Goal: Contribute content: Contribute content

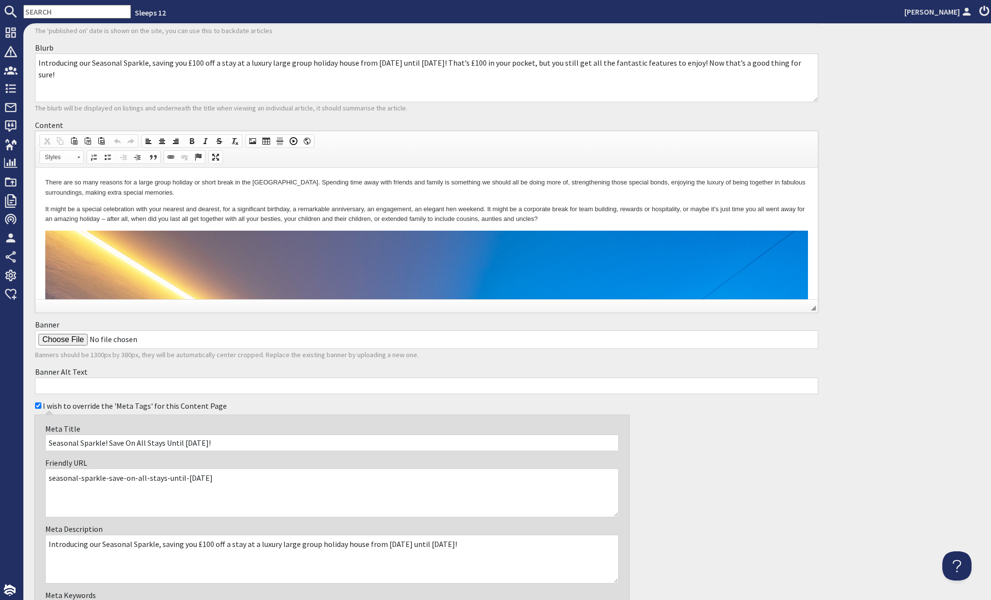
scroll to position [319, 0]
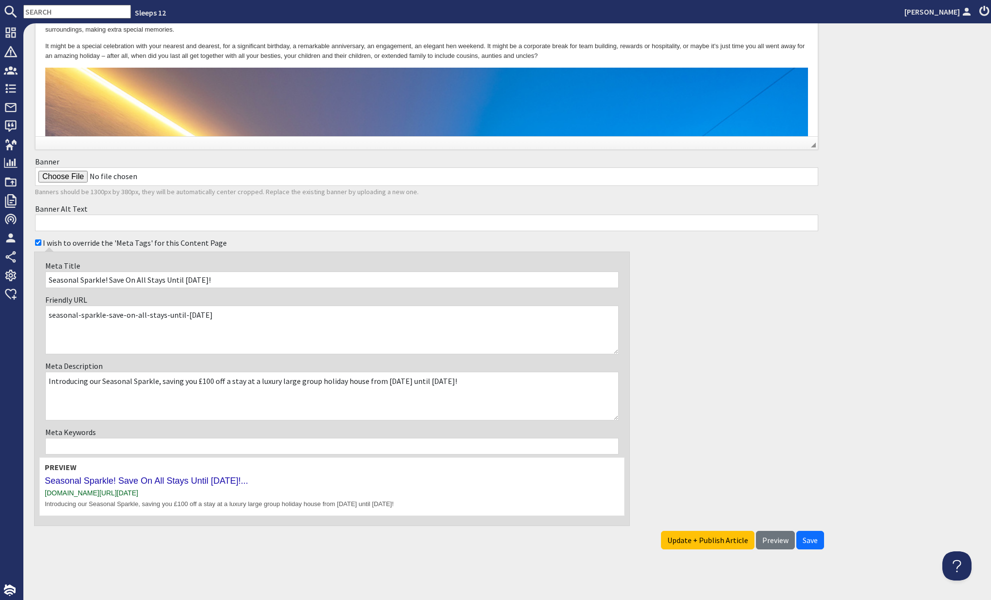
drag, startPoint x: 814, startPoint y: 537, endPoint x: 821, endPoint y: 534, distance: 8.1
click at [814, 537] on span "Save" at bounding box center [809, 540] width 15 height 10
click at [810, 537] on span "Save" at bounding box center [809, 540] width 15 height 10
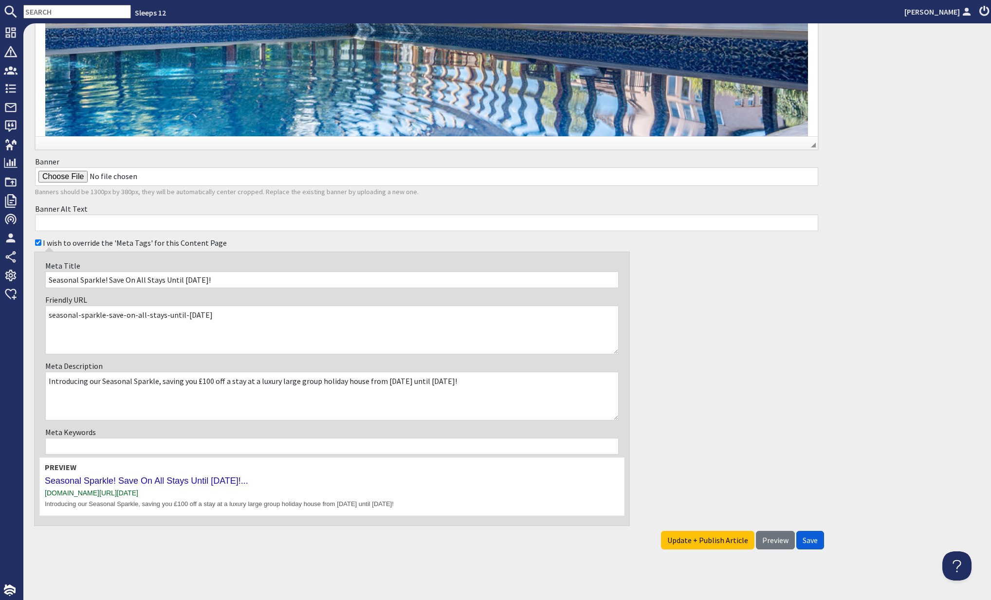
click at [807, 539] on span "Save" at bounding box center [809, 540] width 15 height 10
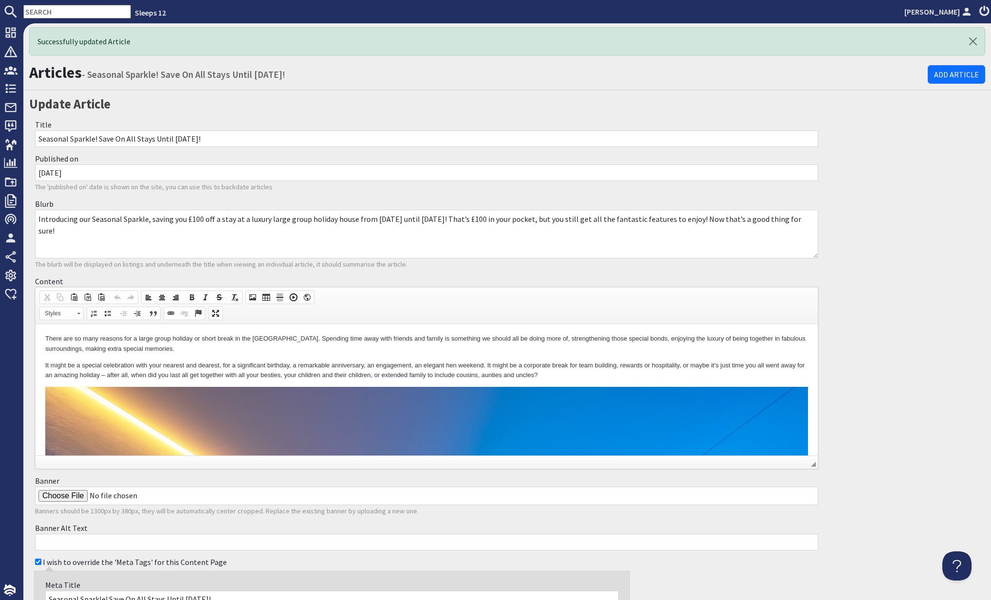
scroll to position [0, 0]
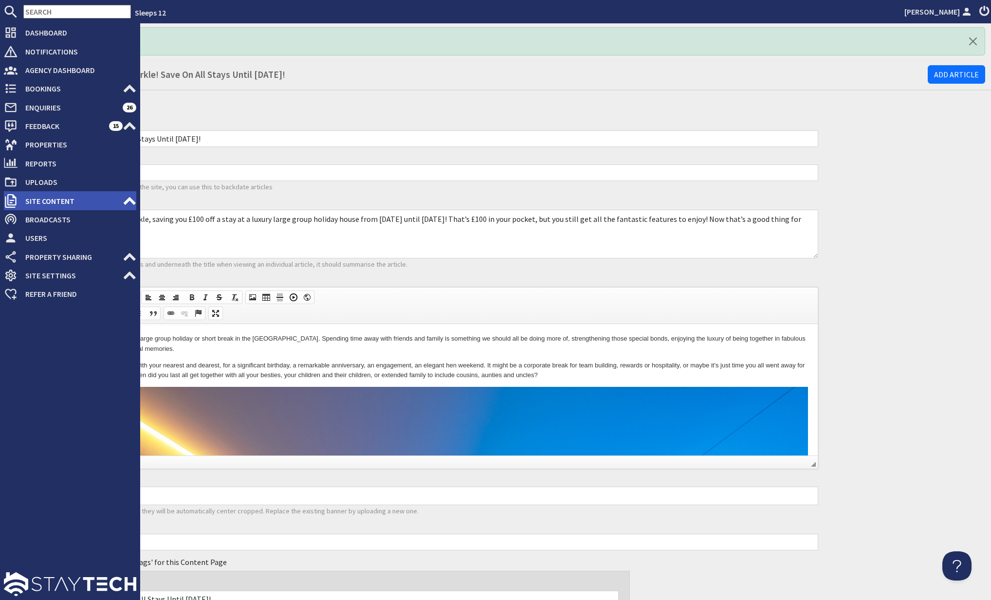
click at [83, 198] on span "Site Content" at bounding box center [70, 201] width 105 height 16
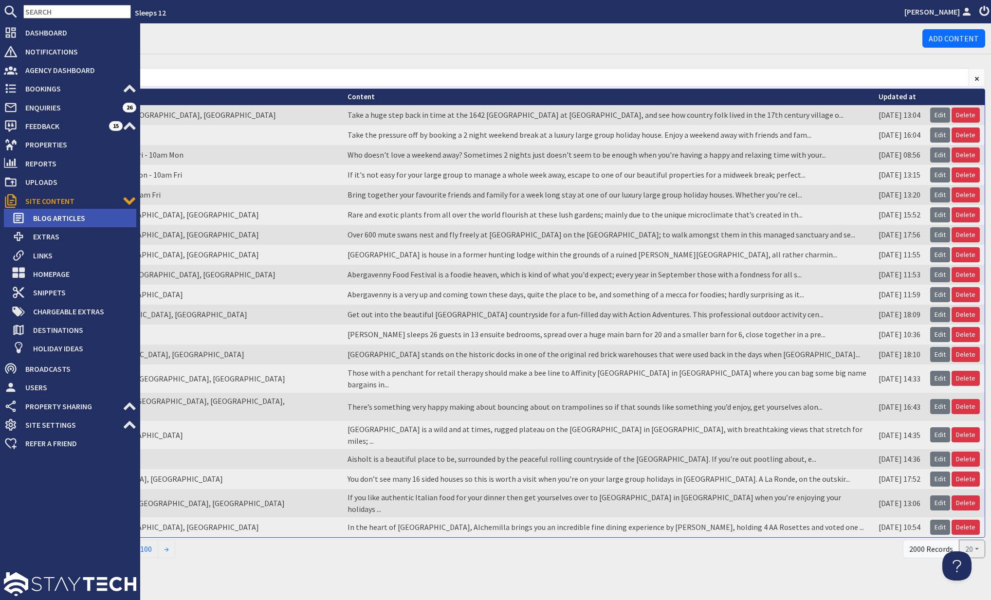
click at [65, 218] on span "Blog Articles" at bounding box center [80, 218] width 111 height 16
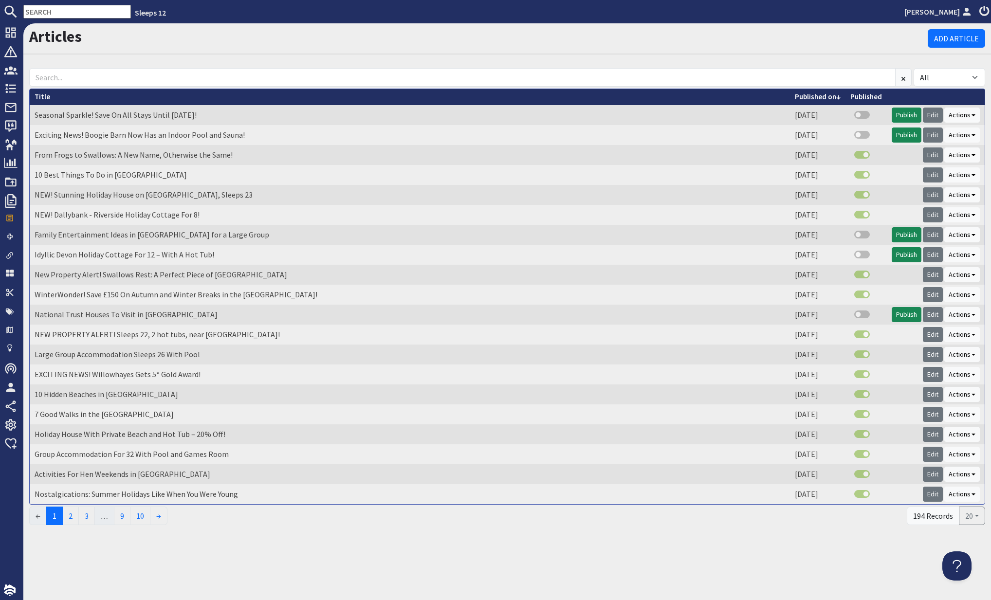
click at [860, 96] on link "Published" at bounding box center [866, 96] width 32 height 9
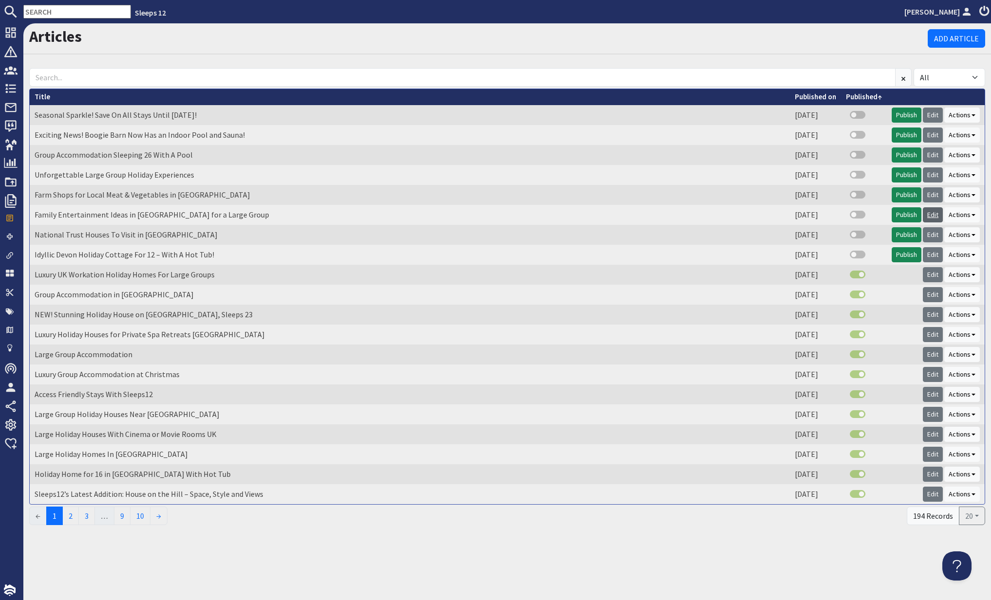
click at [931, 213] on link "Edit" at bounding box center [933, 214] width 20 height 15
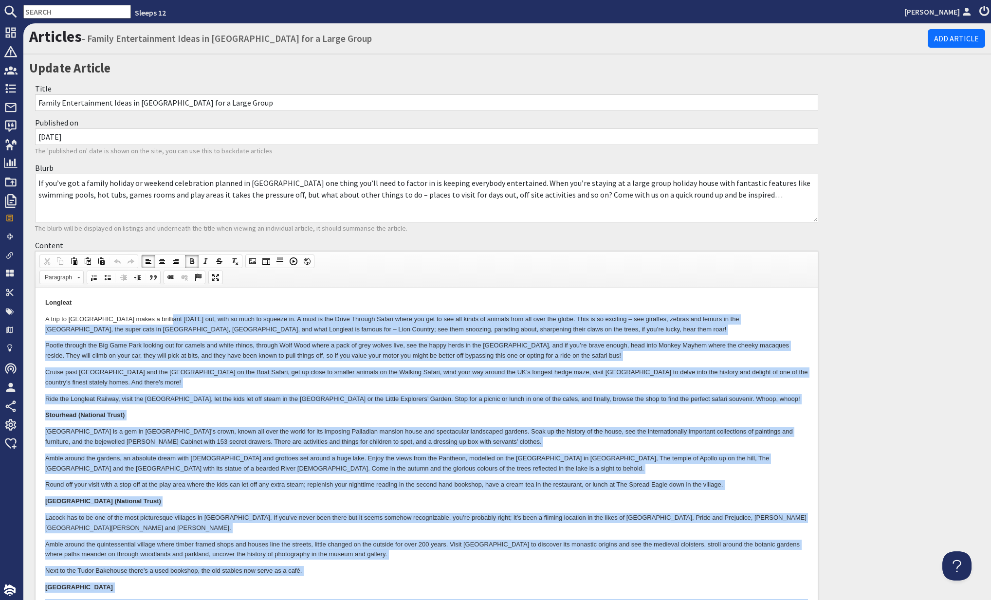
drag, startPoint x: 45, startPoint y: 321, endPoint x: 155, endPoint y: 322, distance: 110.0
click at [72, 376] on p "Cruise past Monkey Island and the Gorilla Colony on the Boat Safari, get up clo…" at bounding box center [426, 377] width 763 height 20
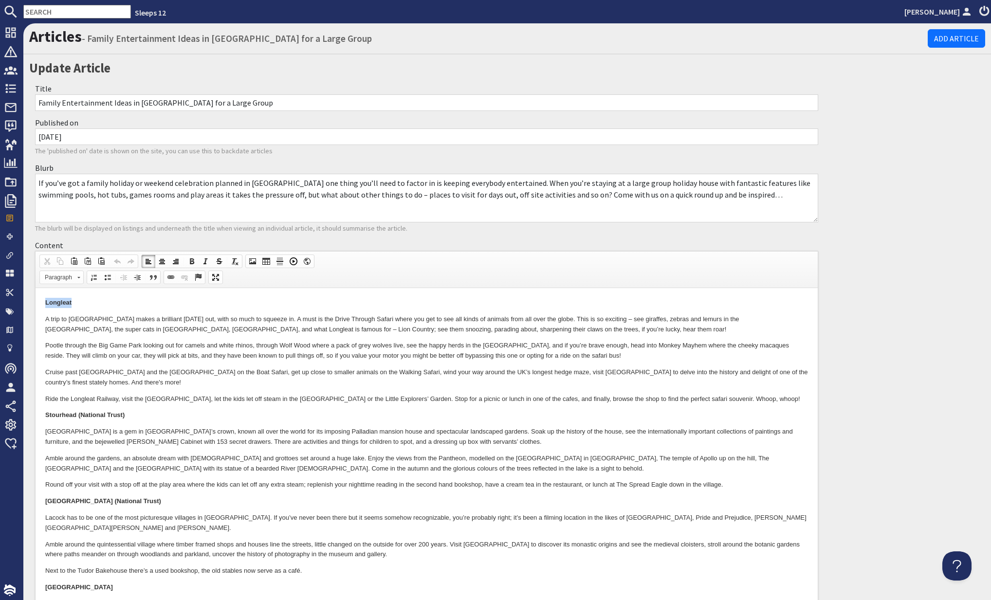
drag, startPoint x: 74, startPoint y: 303, endPoint x: 41, endPoint y: 301, distance: 33.6
copy strong "Longleat"
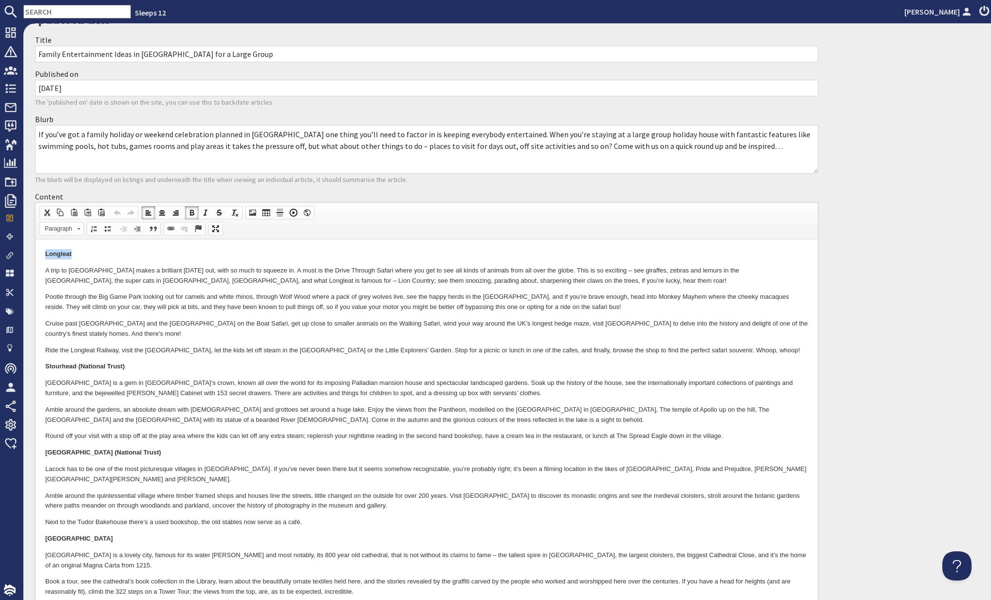
scroll to position [50, 0]
drag, startPoint x: 45, startPoint y: 367, endPoint x: 77, endPoint y: 364, distance: 32.2
click at [77, 364] on strong "Stourhead (National Trust)" at bounding box center [84, 365] width 79 height 7
copy strong "Stourhead"
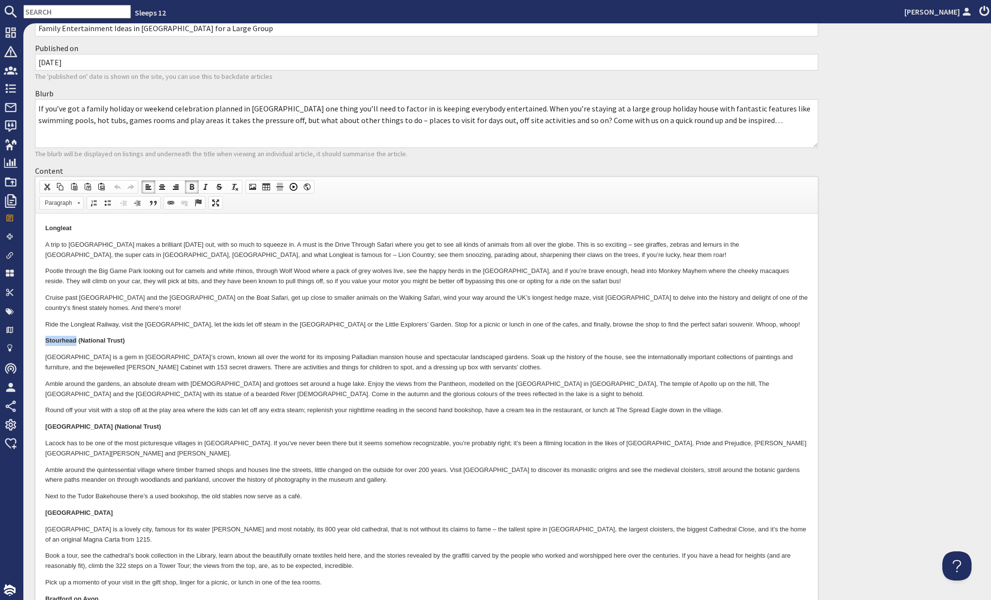
scroll to position [84, 0]
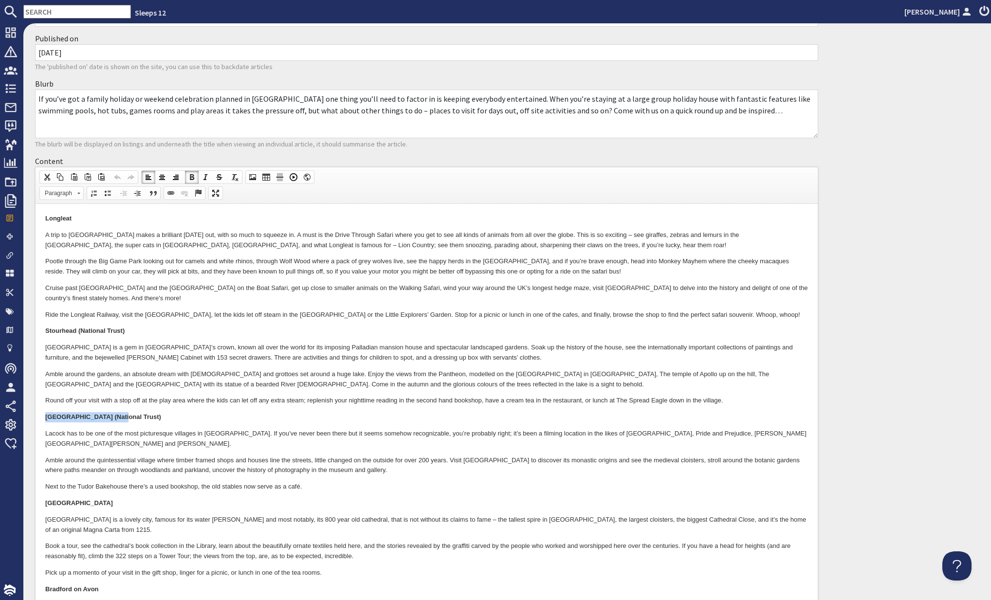
drag, startPoint x: 47, startPoint y: 416, endPoint x: 118, endPoint y: 417, distance: 71.0
click at [117, 417] on strong "Lacock Abbey & Village (National Trust)" at bounding box center [103, 416] width 116 height 7
copy strong "Lacock Abbey & Village"
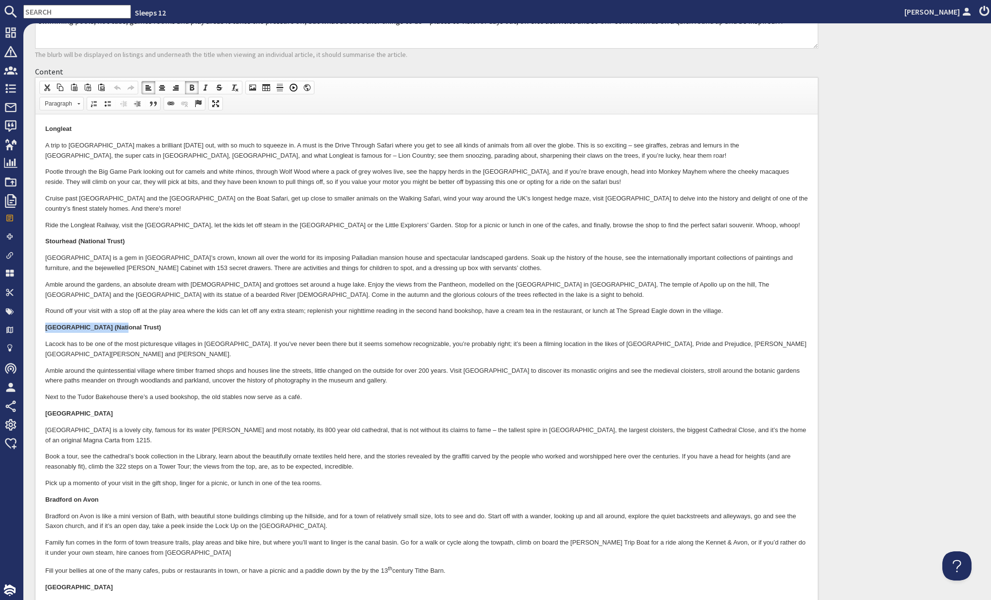
scroll to position [223, 0]
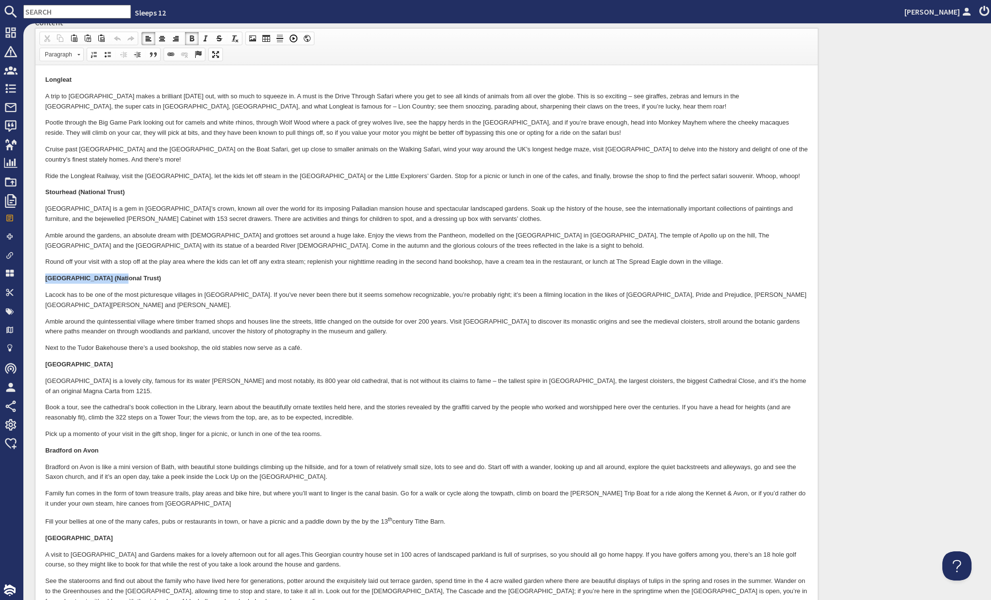
drag, startPoint x: 44, startPoint y: 353, endPoint x: 122, endPoint y: 355, distance: 77.4
click at [122, 355] on html "Longleat A trip to Longleat makes a brilliant family day out, with so much to s…" at bounding box center [427, 451] width 782 height 773
copy strong "Salisbury Cathedral"
drag, startPoint x: 45, startPoint y: 429, endPoint x: 124, endPoint y: 427, distance: 78.4
click at [124, 446] on p "Bradford on Avon" at bounding box center [426, 451] width 763 height 10
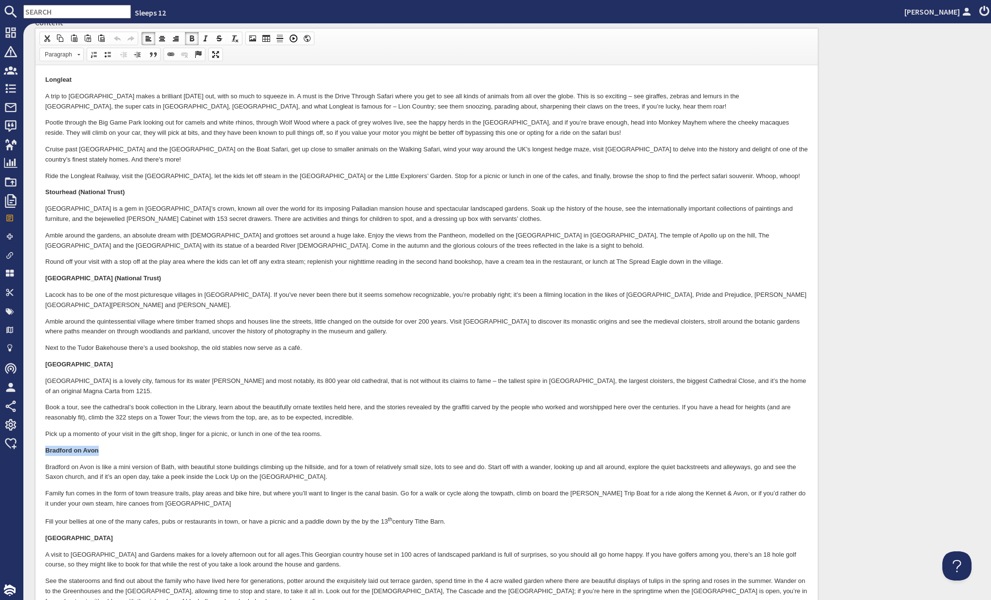
copy strong "Bradford on Avon"
click at [141, 425] on body "Longleat A trip to Longleat makes a brilliant family day out, with so much to s…" at bounding box center [426, 453] width 763 height 753
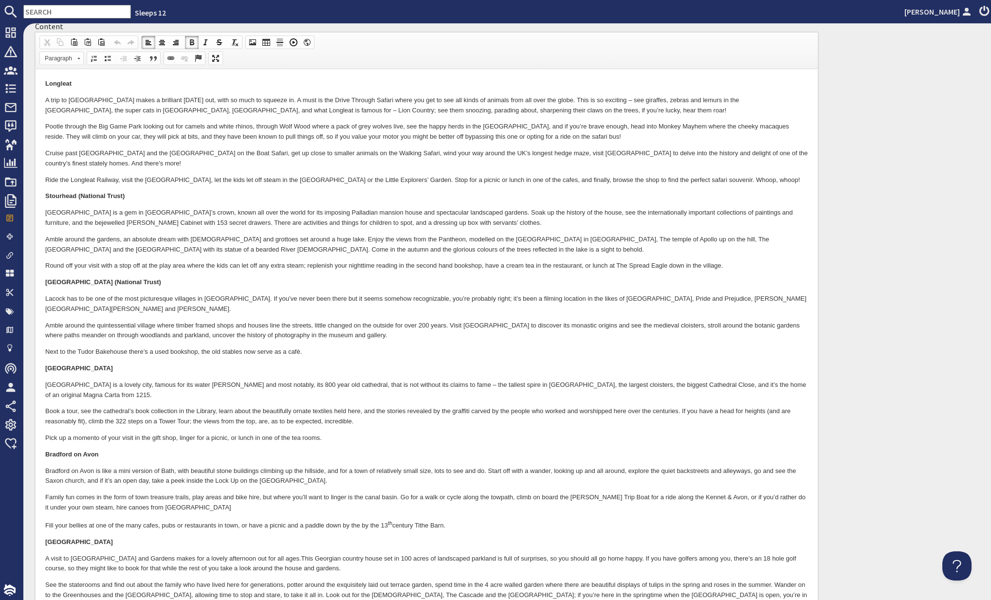
click at [226, 450] on p "Bradford on Avon" at bounding box center [426, 455] width 763 height 10
drag, startPoint x: 90, startPoint y: 433, endPoint x: 32, endPoint y: 432, distance: 58.4
click at [36, 432] on html "Longleat A trip to Longleat makes a brilliant family day out, with so much to s…" at bounding box center [427, 455] width 782 height 773
drag, startPoint x: 99, startPoint y: 437, endPoint x: 107, endPoint y: 381, distance: 56.5
click at [98, 450] on p "Bradford on Avon" at bounding box center [426, 455] width 763 height 10
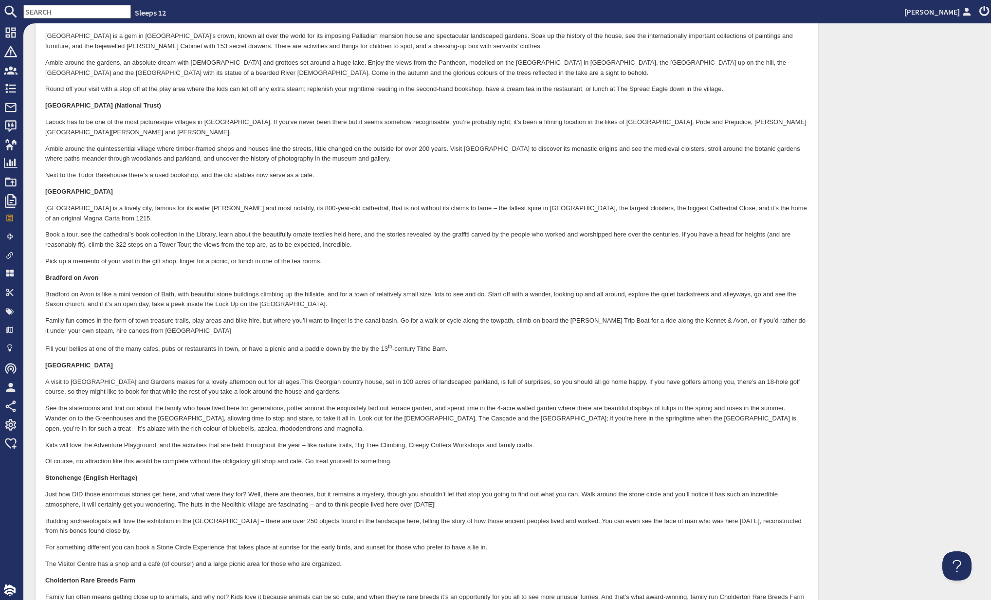
scroll to position [411, 0]
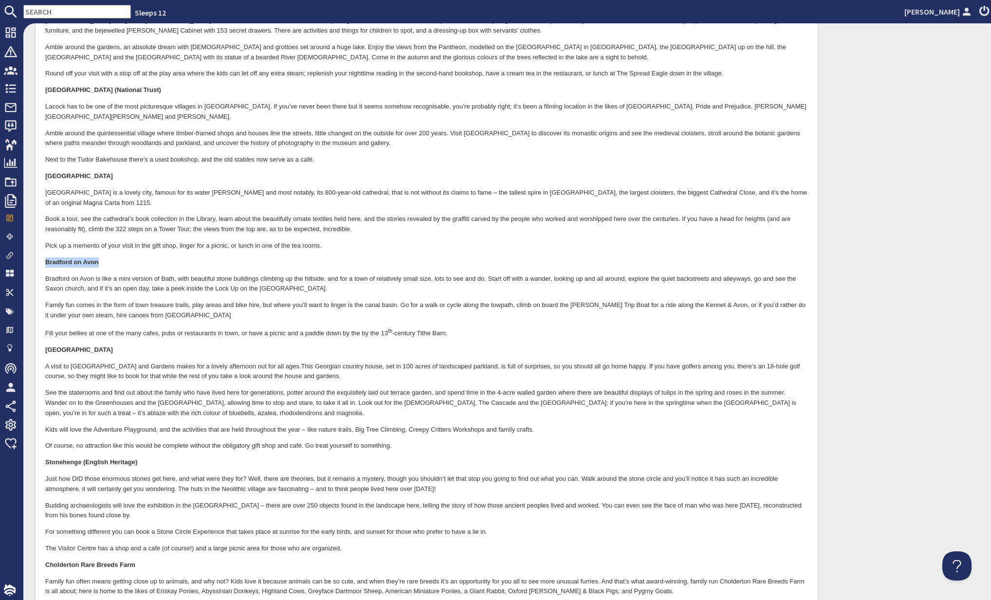
drag, startPoint x: 101, startPoint y: 241, endPoint x: 42, endPoint y: 237, distance: 58.6
click at [42, 237] on html "Longleat A trip to Longleat makes a brilliant family day out, with so much to s…" at bounding box center [427, 263] width 782 height 773
copy strong "Bradford on Avon"
drag, startPoint x: 120, startPoint y: 325, endPoint x: 129, endPoint y: 326, distance: 9.8
click at [120, 346] on p "Bowood House and Gardens" at bounding box center [426, 351] width 763 height 10
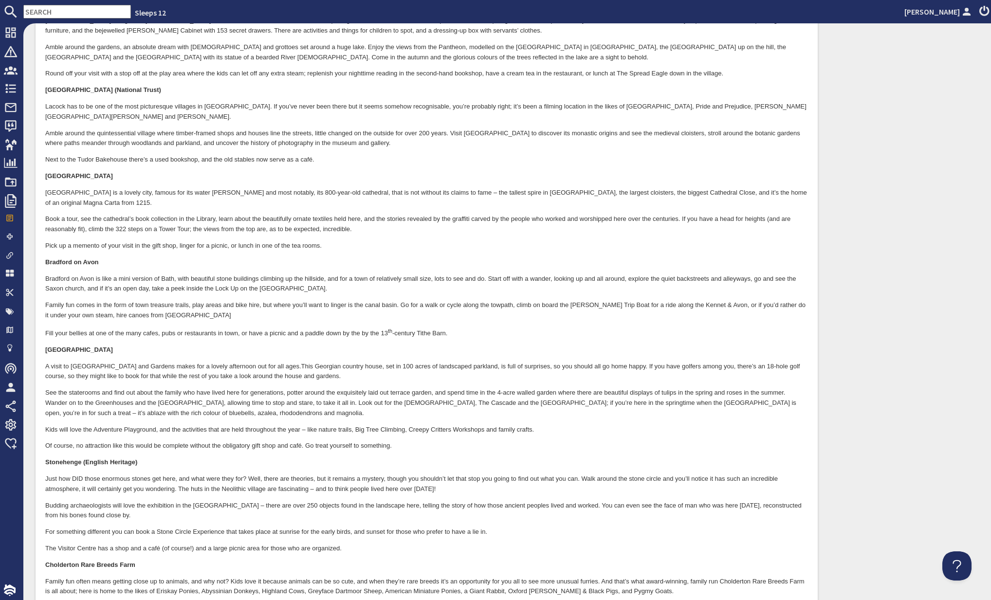
drag, startPoint x: 127, startPoint y: 329, endPoint x: 44, endPoint y: 329, distance: 83.7
click at [44, 329] on html "Longleat A trip to Longleat makes a brilliant family day out, with so much to s…" at bounding box center [427, 263] width 782 height 773
drag, startPoint x: 119, startPoint y: 472, endPoint x: 74, endPoint y: 455, distance: 48.2
click at [118, 474] on p "Just how DID those enormous stones get here, and what were they for? Well, ther…" at bounding box center [426, 484] width 763 height 20
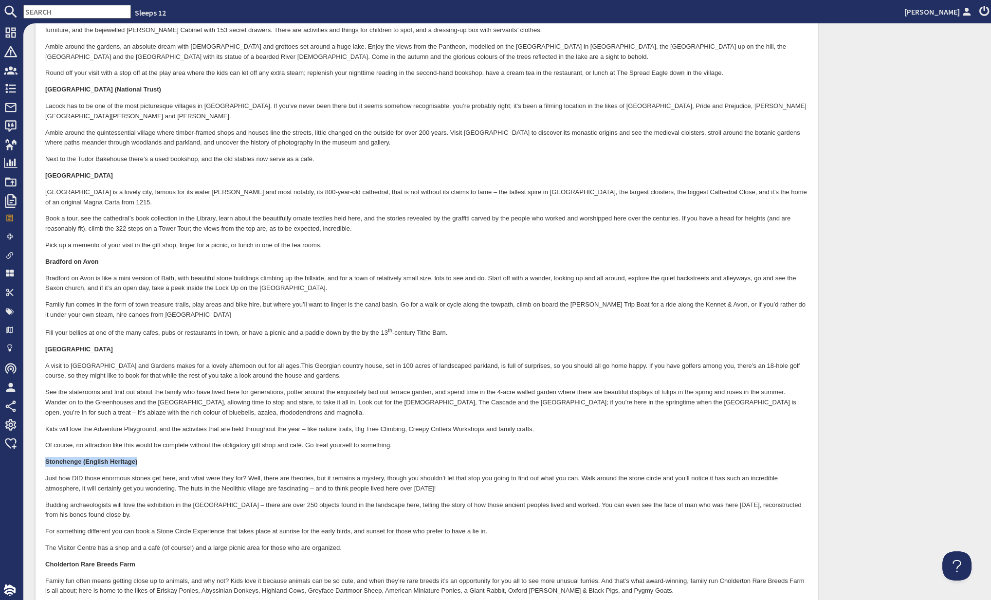
drag, startPoint x: 44, startPoint y: 440, endPoint x: 145, endPoint y: 439, distance: 101.2
click at [145, 439] on html "Longleat A trip to Longleat makes a brilliant family day out, with so much to s…" at bounding box center [427, 263] width 782 height 773
copy strong "Stonehenge (English Heritage)"
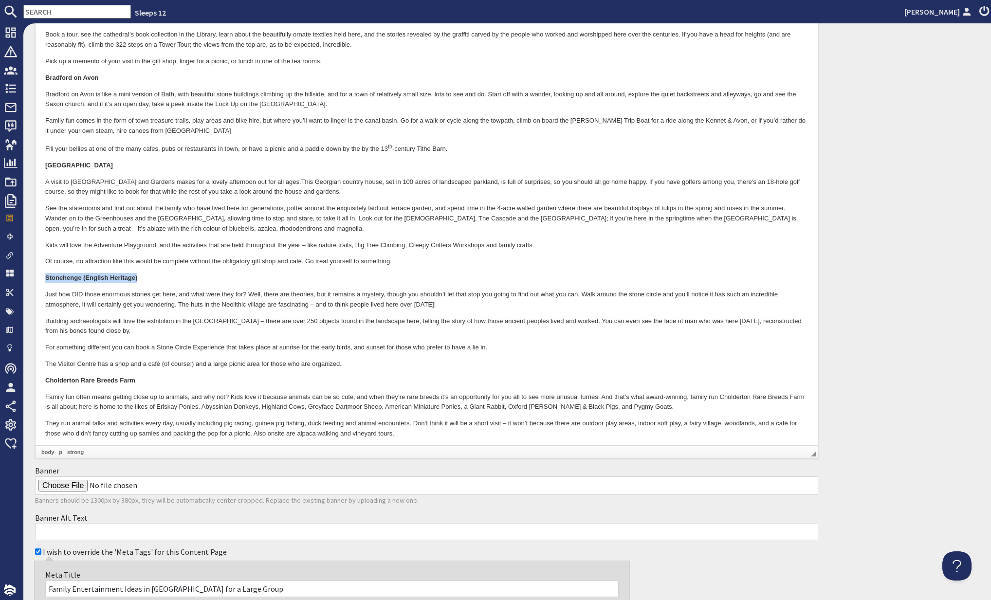
scroll to position [622, 0]
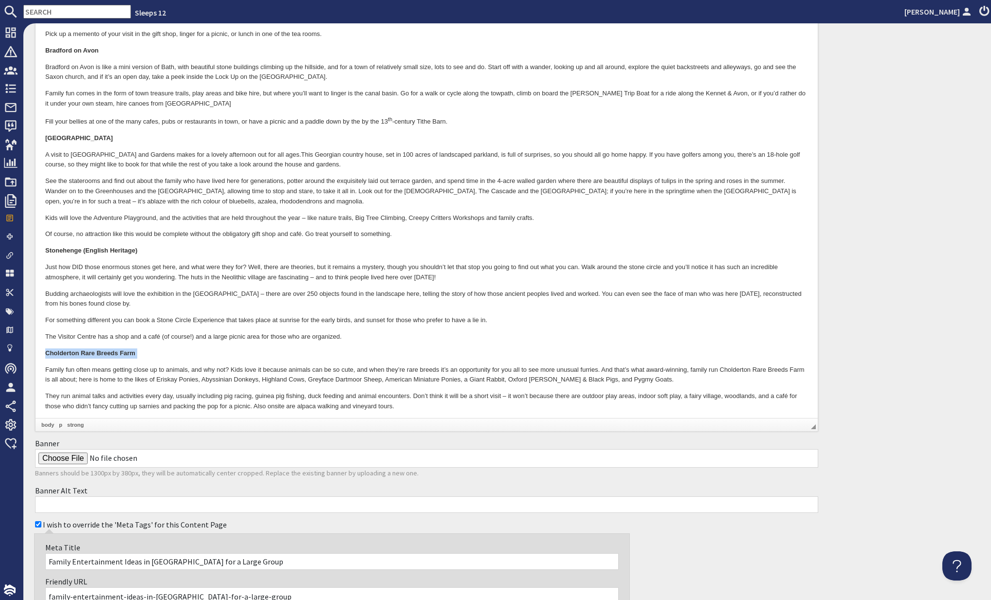
drag, startPoint x: 45, startPoint y: 331, endPoint x: 145, endPoint y: 338, distance: 100.5
click at [145, 349] on p "Cholderton Rare Breeds Farm" at bounding box center [426, 354] width 763 height 10
copy strong "Cholderton Rare Breeds Farm"
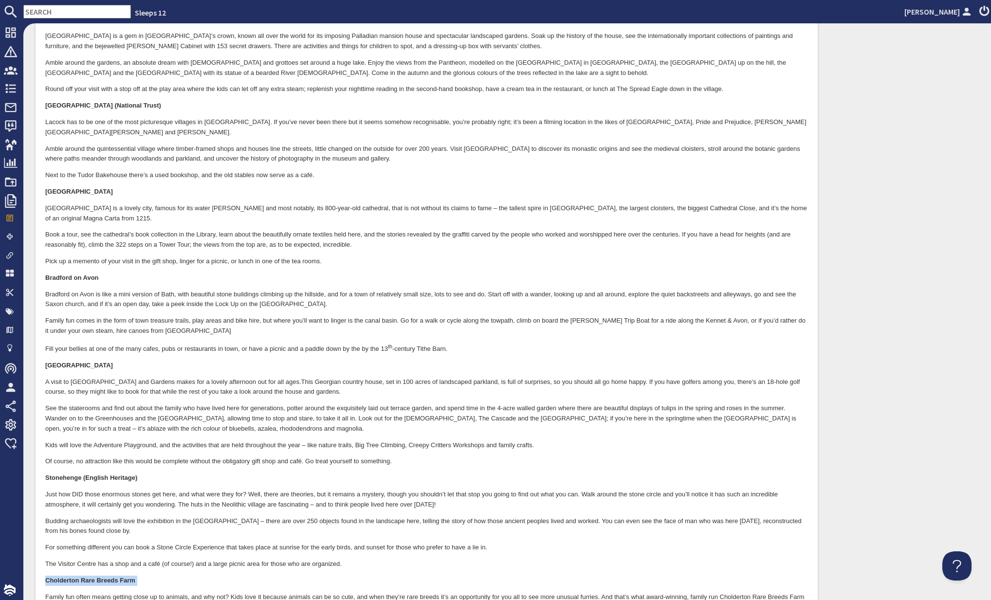
scroll to position [419, 0]
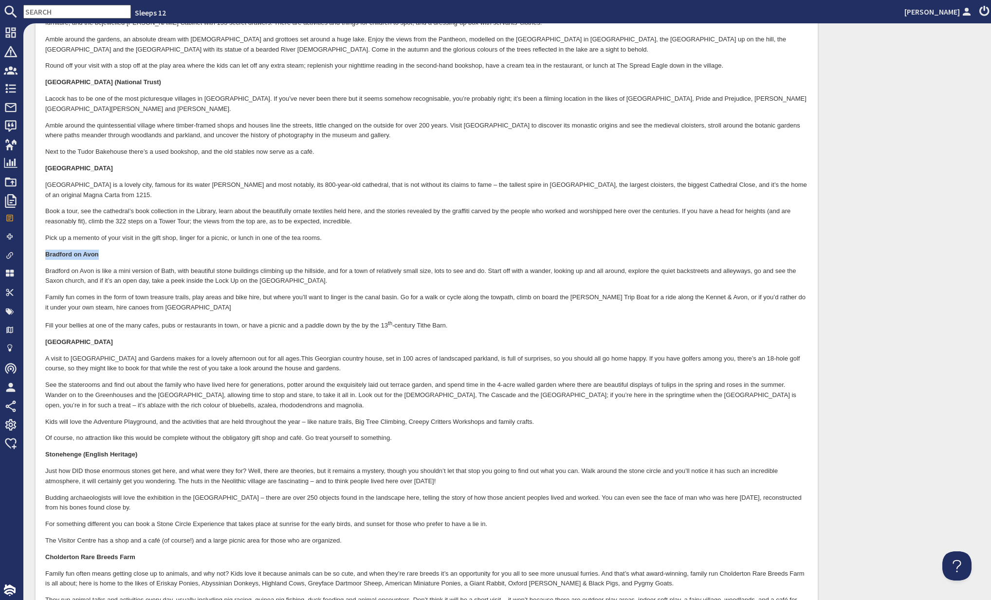
drag, startPoint x: 47, startPoint y: 236, endPoint x: 108, endPoint y: 237, distance: 60.9
click at [108, 250] on p "Bradford on Avon" at bounding box center [426, 255] width 763 height 10
copy strong "Bradford on Avon"
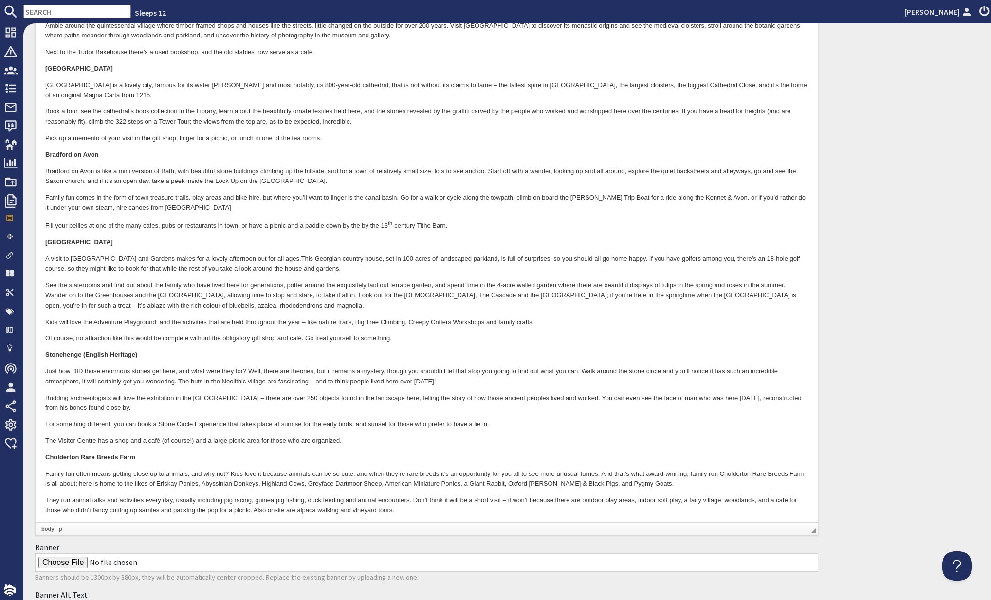
scroll to position [530, 0]
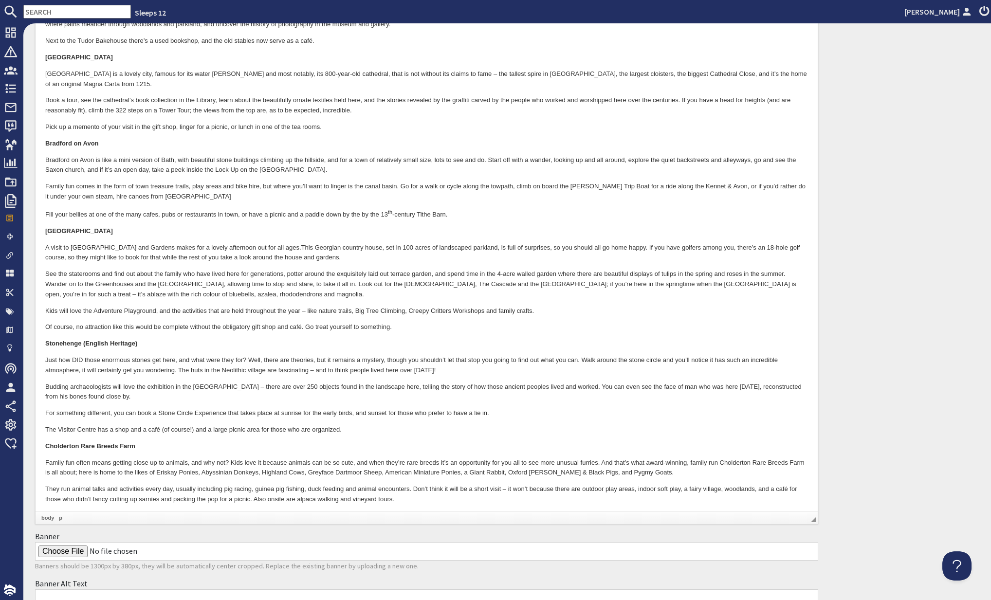
click at [152, 458] on p "Family fun often means getting close up to animals, and why not? Kids love it b…" at bounding box center [426, 468] width 763 height 20
click at [478, 408] on p "For something different, you can book a Stone Circle Experience that takes plac…" at bounding box center [426, 413] width 763 height 10
click at [707, 458] on p "Family fun often means getting close up to animals, and why not? Kids love it b…" at bounding box center [426, 468] width 763 height 20
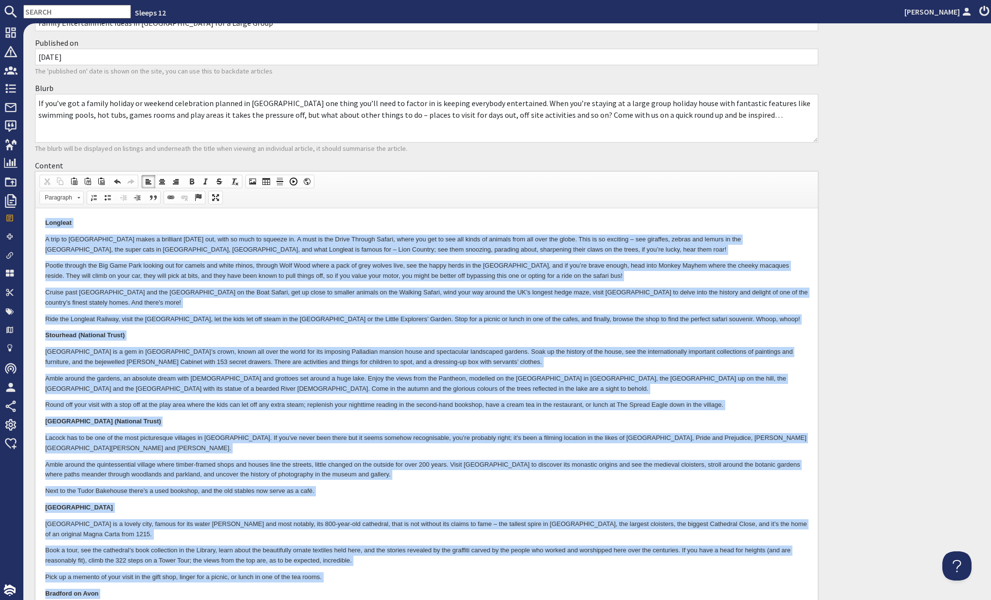
scroll to position [80, 0]
drag, startPoint x: 410, startPoint y: 934, endPoint x: 42, endPoint y: 224, distance: 799.2
click at [42, 225] on html "Longleat A trip to Longleat makes a brilliant family day out, with so much to s…" at bounding box center [427, 594] width 782 height 773
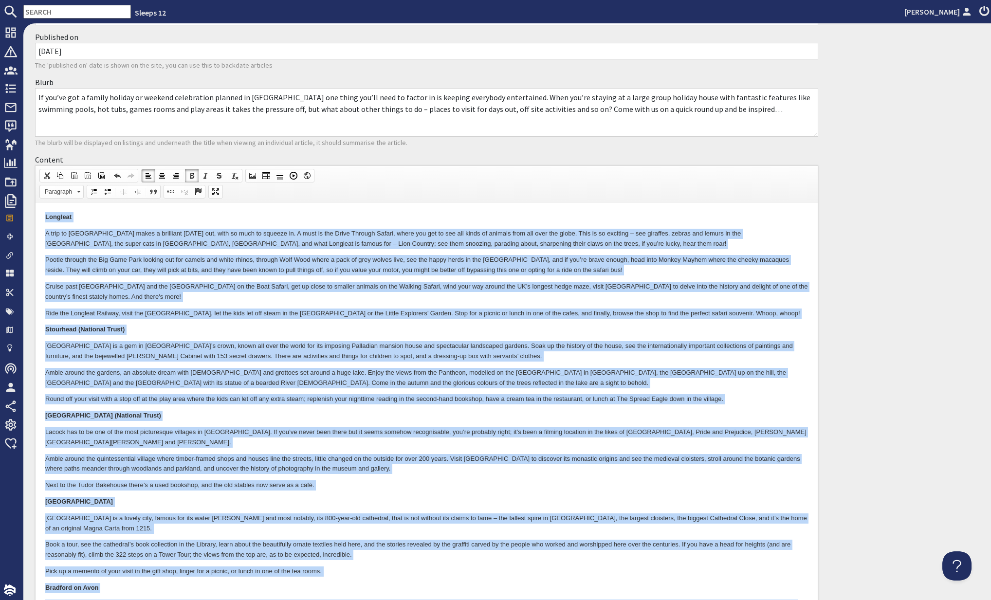
click at [259, 345] on p "Stourhead is a gem in Wiltshire’s crown, known all over the world for its impos…" at bounding box center [426, 351] width 763 height 20
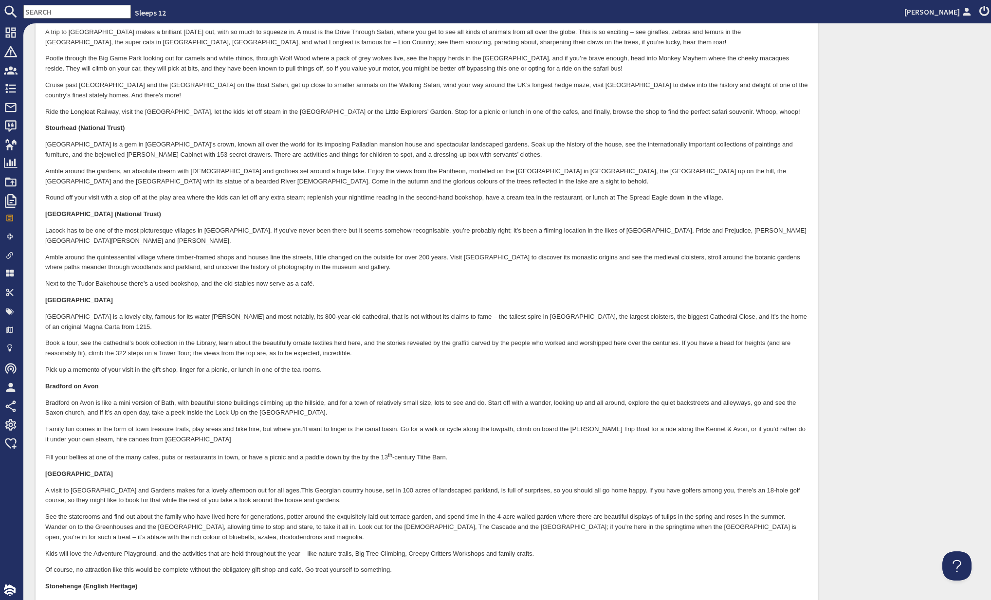
scroll to position [314, 0]
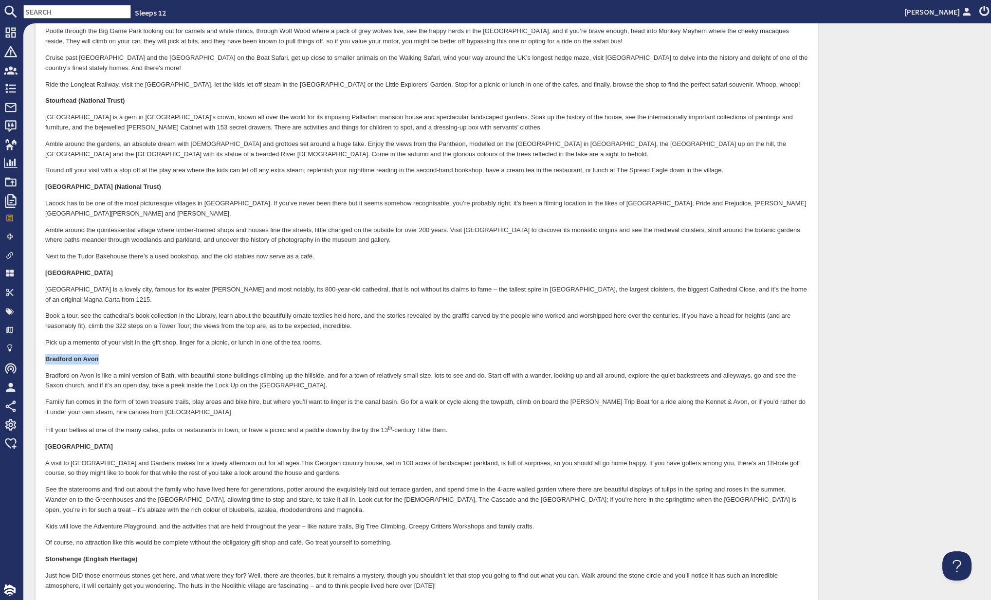
drag, startPoint x: 44, startPoint y: 337, endPoint x: 123, endPoint y: 340, distance: 78.9
click at [123, 340] on html "Longleat A trip to Longleat makes a brilliant family day out, with so much to s…" at bounding box center [427, 360] width 782 height 773
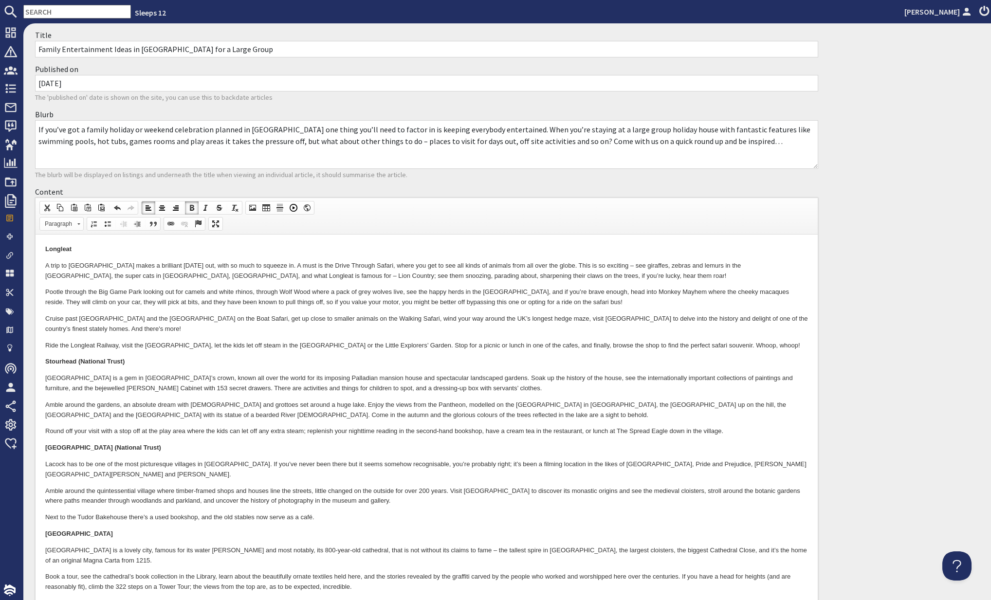
scroll to position [0, 0]
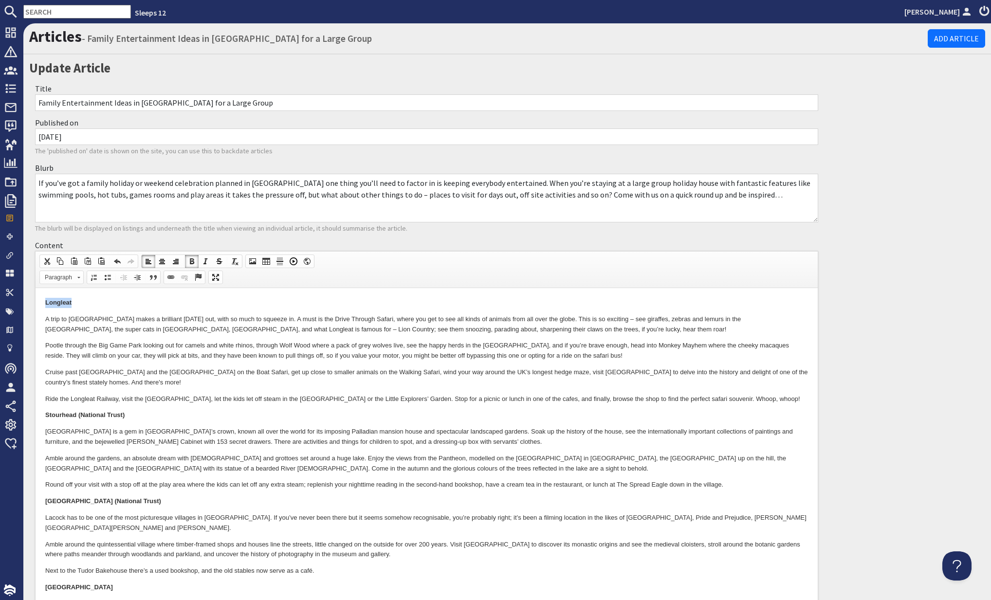
drag, startPoint x: 75, startPoint y: 300, endPoint x: 40, endPoint y: 302, distance: 35.1
drag, startPoint x: 49, startPoint y: 414, endPoint x: 78, endPoint y: 413, distance: 29.2
click at [78, 413] on strong "Stourhead (National Trust)" at bounding box center [84, 414] width 79 height 7
click at [45, 416] on strong "Stourhead (National Trust)" at bounding box center [84, 414] width 79 height 7
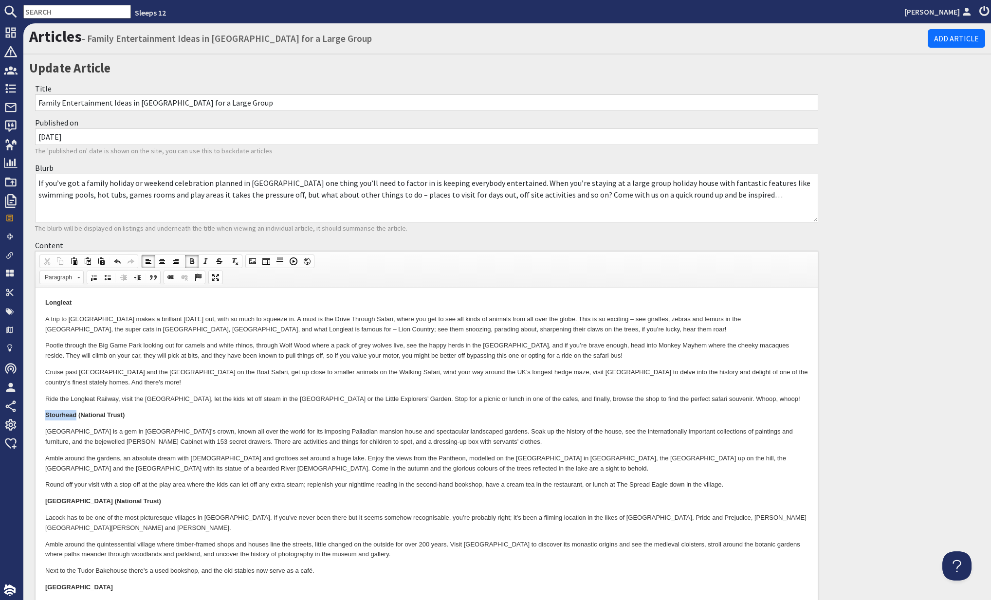
drag, startPoint x: 45, startPoint y: 415, endPoint x: 91, endPoint y: 408, distance: 46.7
click at [76, 416] on strong "Stourhead (National Trust)" at bounding box center [84, 414] width 79 height 7
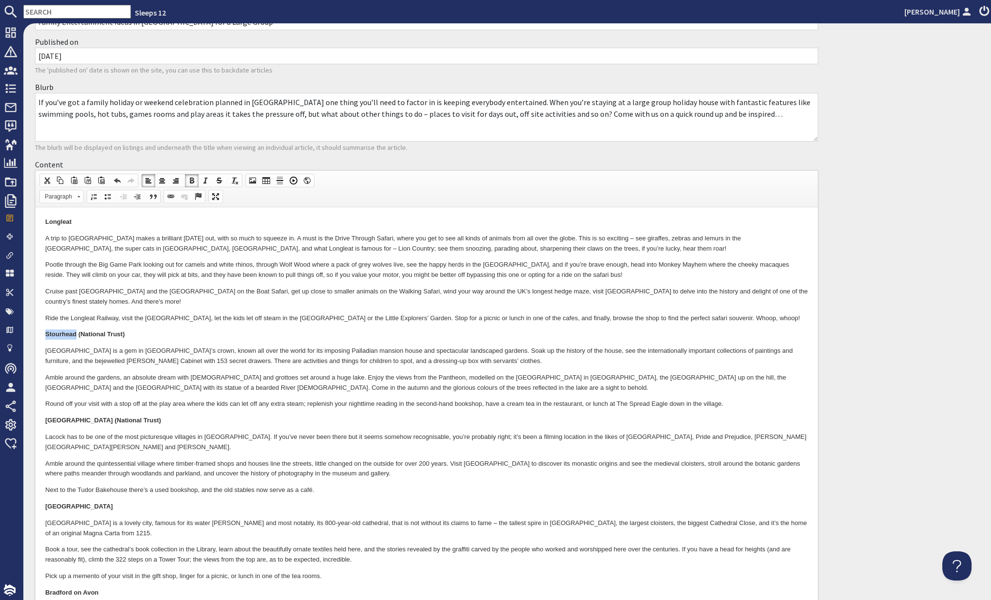
scroll to position [82, 0]
drag, startPoint x: 44, startPoint y: 417, endPoint x: 133, endPoint y: 398, distance: 91.1
click at [89, 418] on html "Longleat A trip to Longleat makes a brilliant family day out, with so much to s…" at bounding box center [427, 592] width 782 height 773
drag, startPoint x: 76, startPoint y: 424, endPoint x: 69, endPoint y: 418, distance: 9.7
click at [76, 424] on body "Longleat A trip to Longleat makes a brilliant family day out, with so much to s…" at bounding box center [426, 592] width 763 height 753
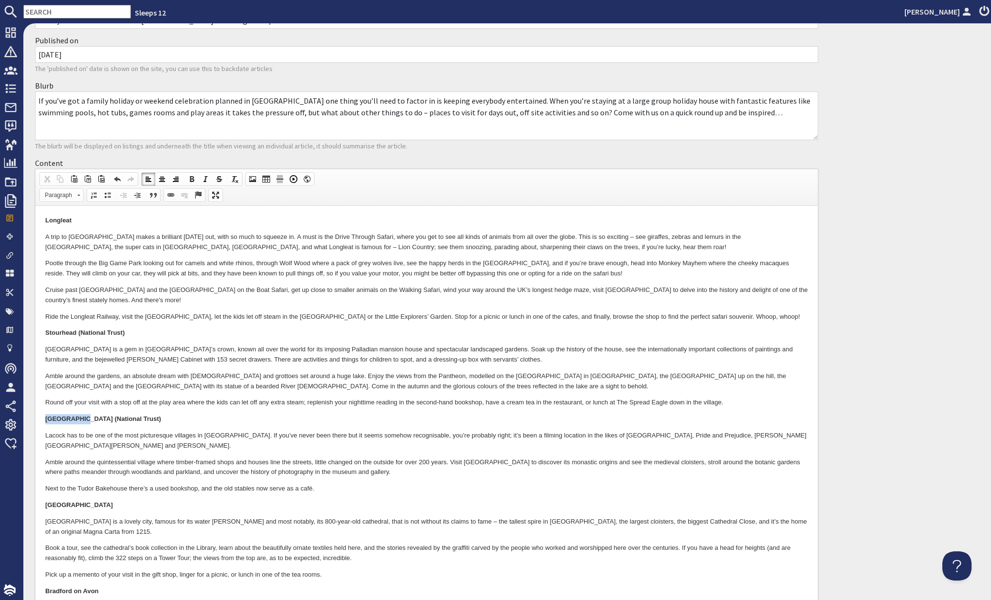
drag, startPoint x: 45, startPoint y: 417, endPoint x: 103, endPoint y: 412, distance: 58.2
click at [86, 420] on strong "Lacock Abbey & Village (National Trust)" at bounding box center [103, 418] width 116 height 7
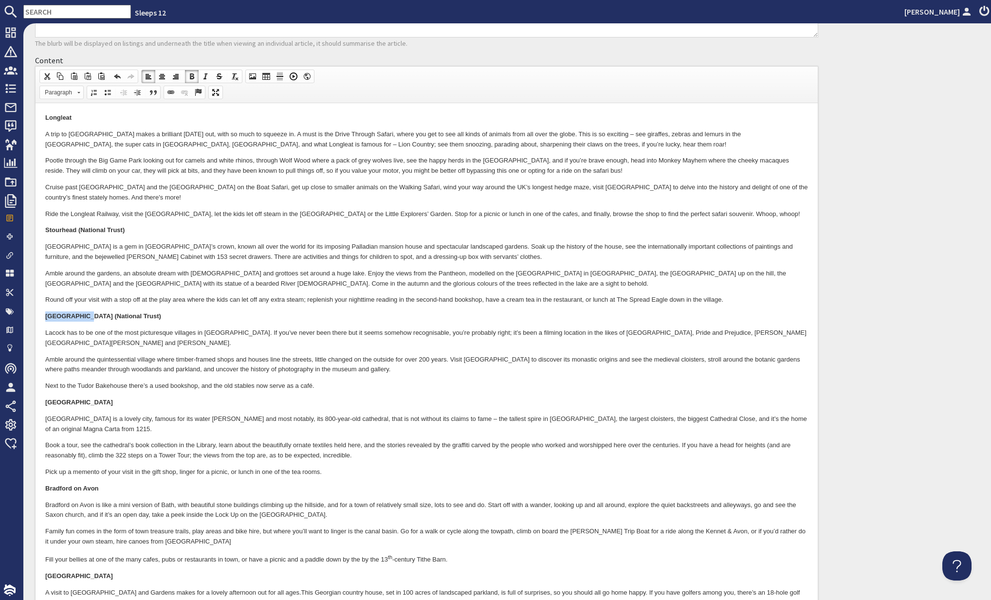
scroll to position [192, 0]
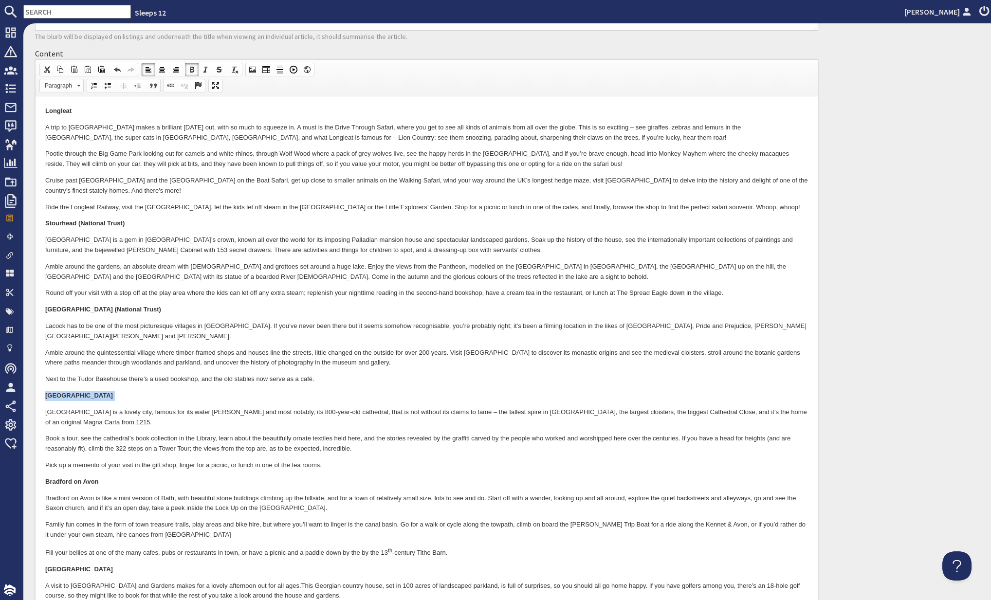
drag, startPoint x: 45, startPoint y: 384, endPoint x: 107, endPoint y: 390, distance: 62.1
click at [107, 391] on body "Longleat A trip to Longleat makes a brilliant family day out, with so much to s…" at bounding box center [426, 482] width 763 height 753
drag, startPoint x: 43, startPoint y: 462, endPoint x: 109, endPoint y: 459, distance: 66.2
click at [109, 459] on html "Longleat A trip to Longleat makes a brilliant family day out, with so much to s…" at bounding box center [427, 482] width 782 height 773
click at [168, 477] on p "Bradford on Avon" at bounding box center [426, 482] width 763 height 10
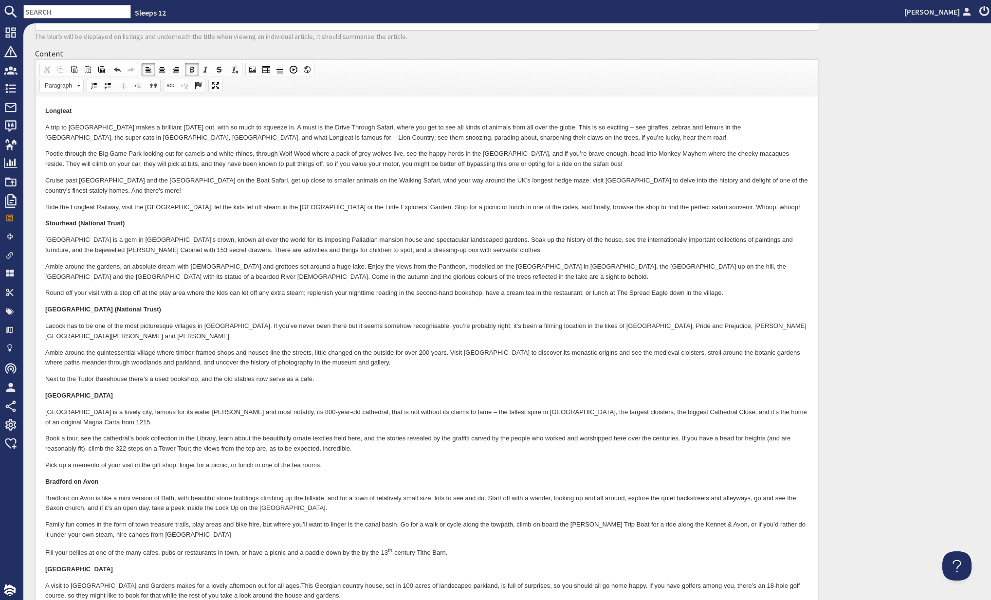
click at [55, 565] on strong "Bowood House and Gardens" at bounding box center [79, 568] width 68 height 7
drag, startPoint x: 45, startPoint y: 548, endPoint x: 91, endPoint y: 548, distance: 46.7
click at [91, 548] on html "Longleat A trip to Longleat makes a brilliant family day out, with so much to s…" at bounding box center [427, 482] width 782 height 773
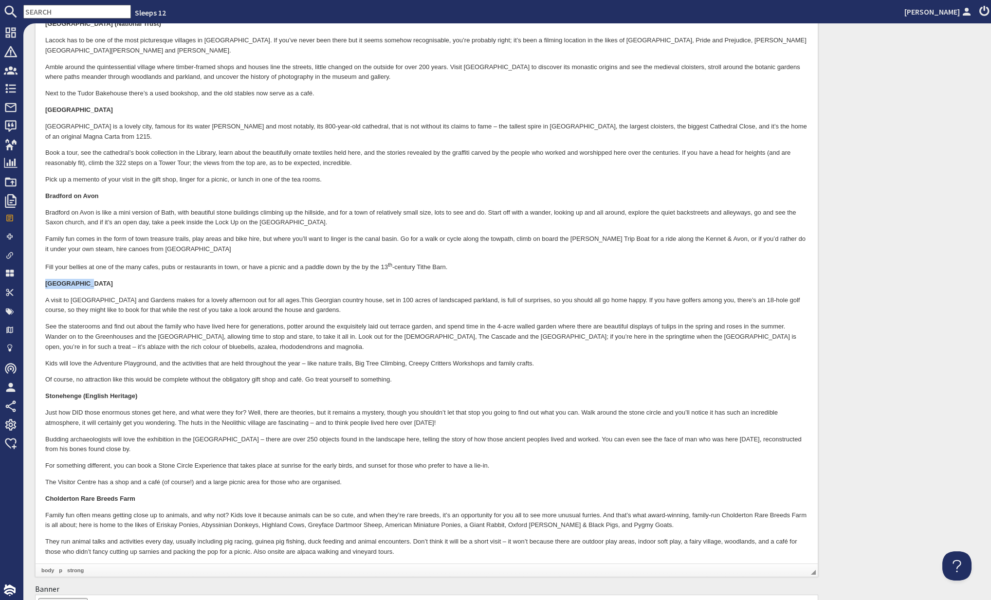
scroll to position [479, 0]
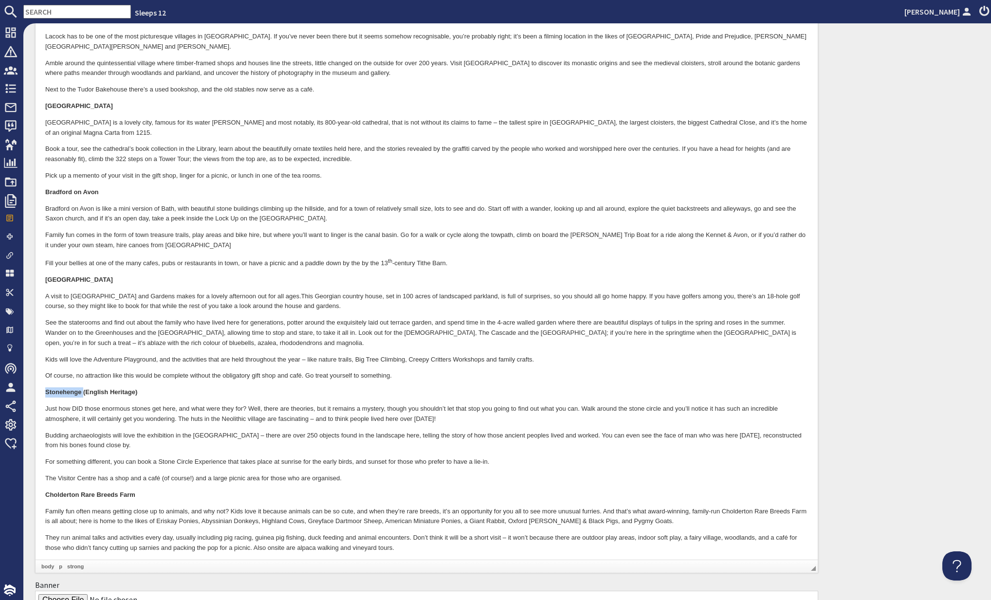
drag, startPoint x: 45, startPoint y: 370, endPoint x: 82, endPoint y: 370, distance: 37.0
click at [82, 389] on strong "Stonehenge (English Heritage)" at bounding box center [91, 392] width 92 height 7
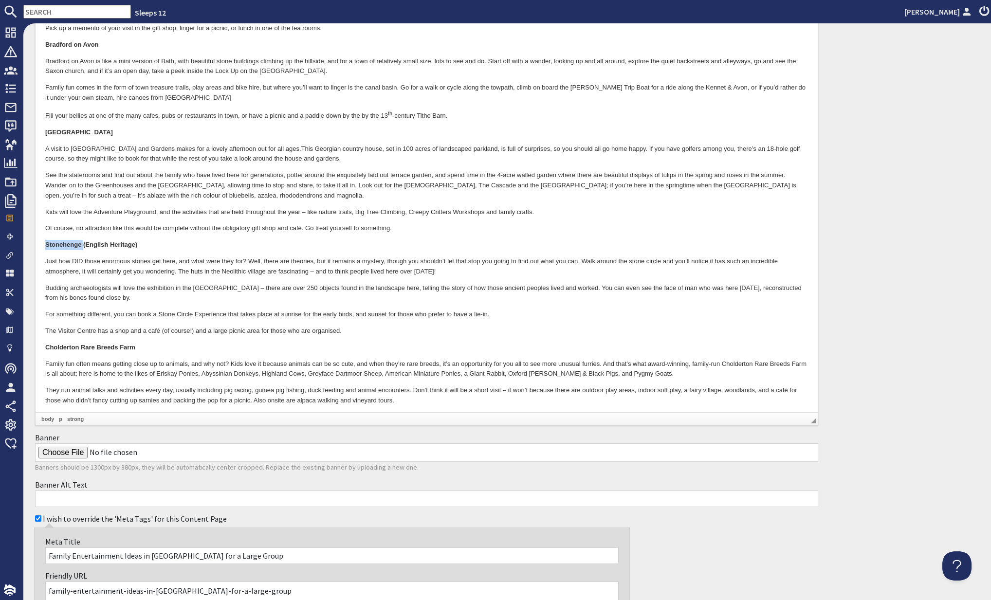
scroll to position [629, 0]
drag, startPoint x: 45, startPoint y: 326, endPoint x: 119, endPoint y: 326, distance: 74.0
click at [119, 344] on strong "Cholderton Rare Breeds Farm" at bounding box center [90, 347] width 90 height 7
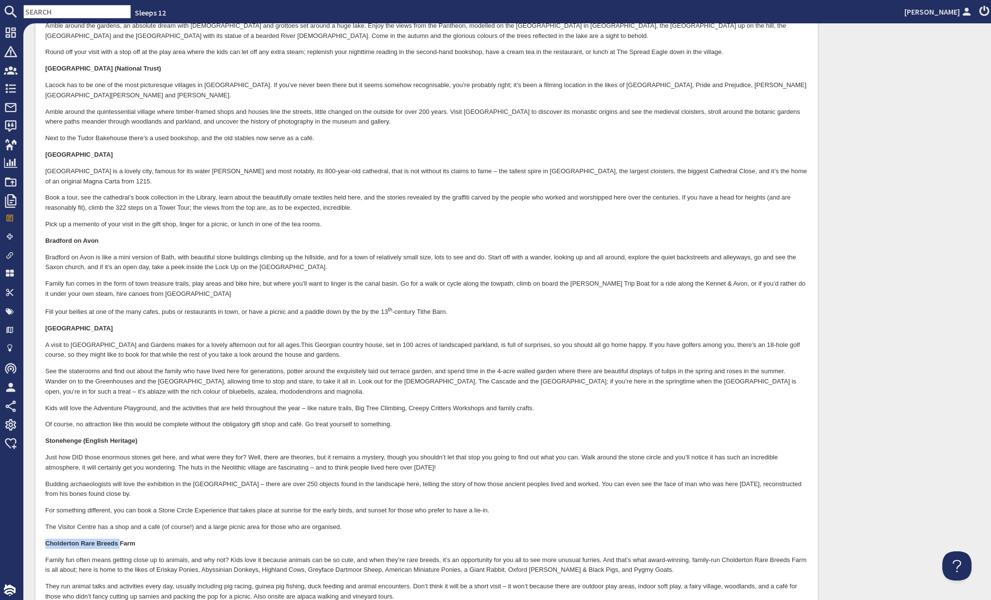
scroll to position [497, 0]
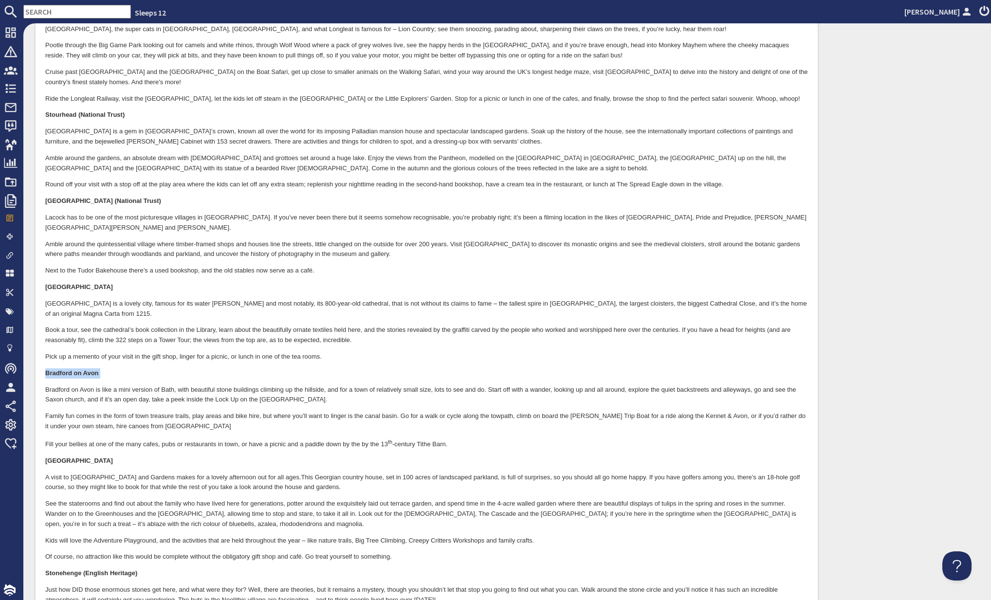
drag, startPoint x: 47, startPoint y: 352, endPoint x: 114, endPoint y: 360, distance: 67.5
click at [114, 360] on body "Longleat A trip to Longleat makes a brilliant family day out, with so much to s…" at bounding box center [426, 374] width 763 height 753
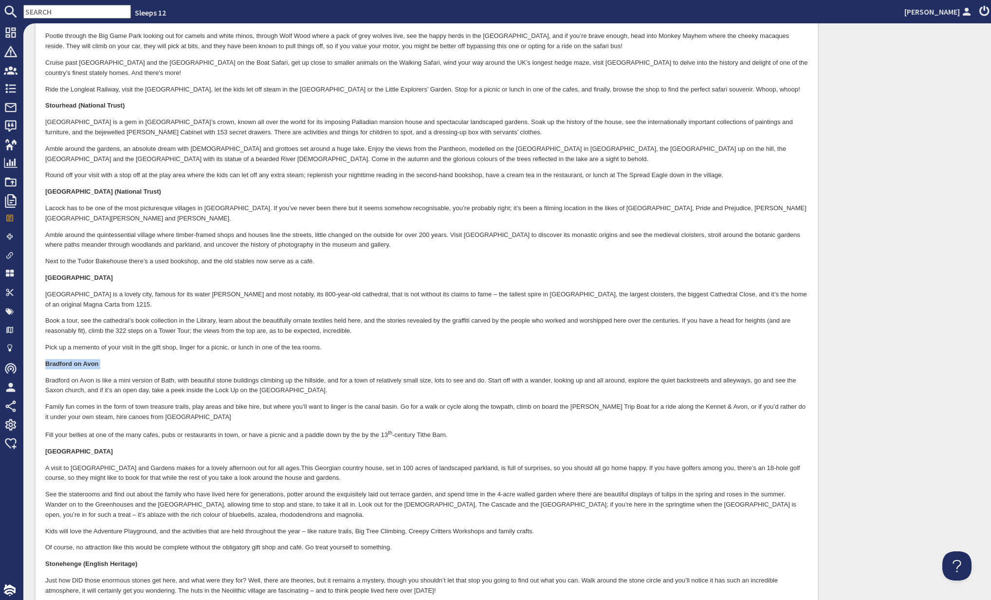
scroll to position [310, 0]
click at [243, 342] on p "Pick up a memento of your visit in the gift shop, linger for a picnic, or lunch…" at bounding box center [426, 347] width 763 height 10
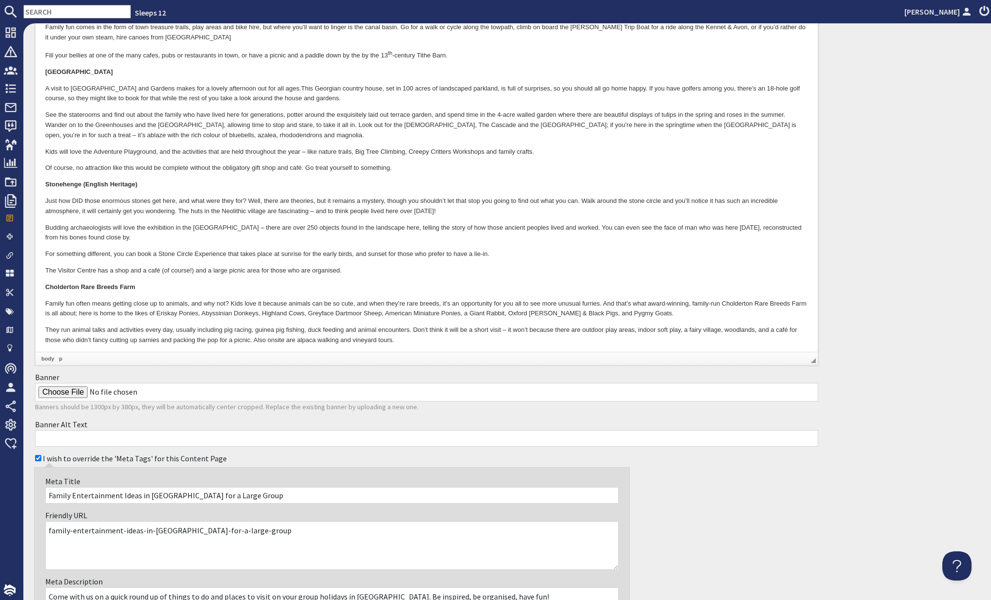
scroll to position [905, 0]
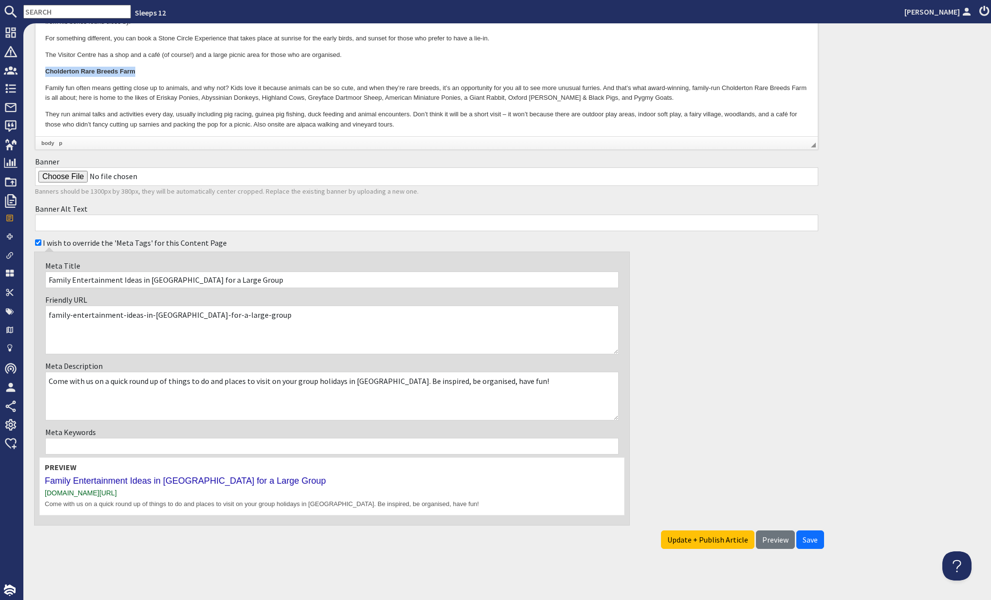
drag, startPoint x: 137, startPoint y: 48, endPoint x: 51, endPoint y: 47, distance: 86.6
click at [45, 67] on p "Cholderton Rare Breeds Farm" at bounding box center [426, 72] width 763 height 10
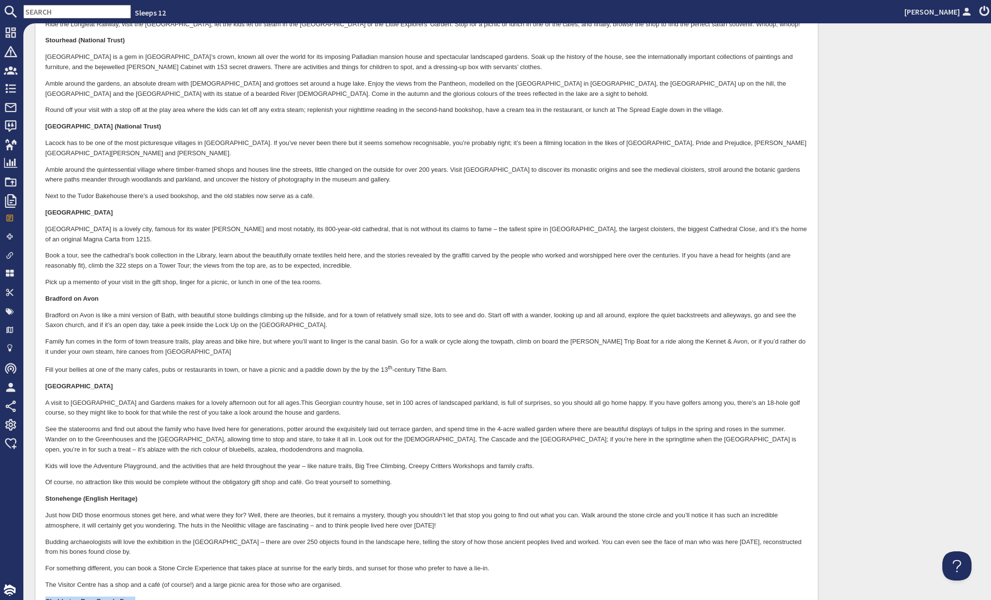
scroll to position [0, 0]
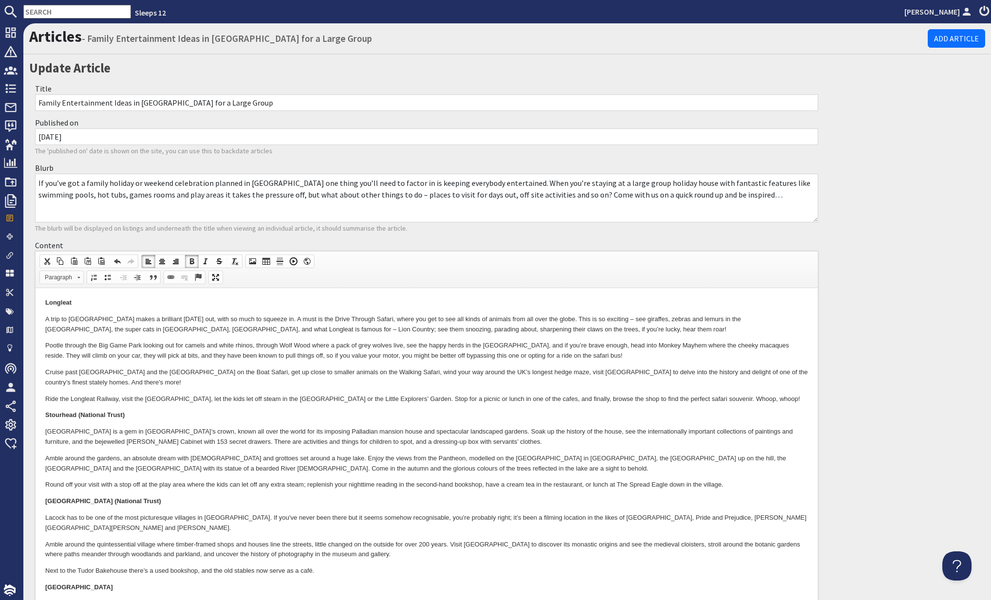
click at [54, 279] on span "Paragraph" at bounding box center [57, 277] width 34 height 13
drag, startPoint x: 71, startPoint y: 330, endPoint x: 174, endPoint y: 977, distance: 654.5
click at [71, 330] on h2 "Heading 2" at bounding box center [75, 332] width 65 height 11
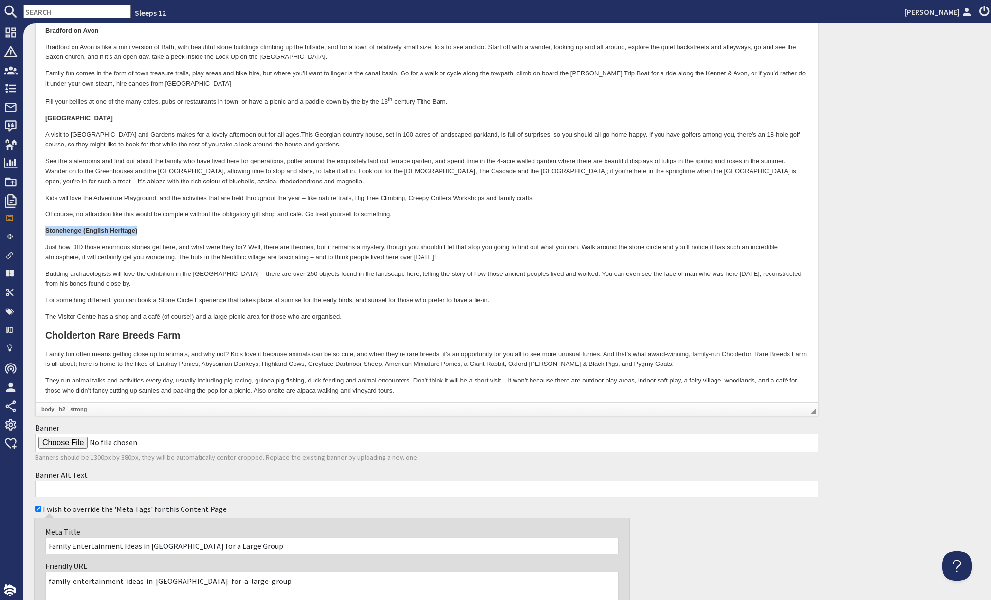
drag, startPoint x: 144, startPoint y: 212, endPoint x: 47, endPoint y: 201, distance: 97.9
click at [44, 204] on html "Longleat A trip to Longleat makes a brilliant family day out, with so much to s…" at bounding box center [427, 34] width 782 height 777
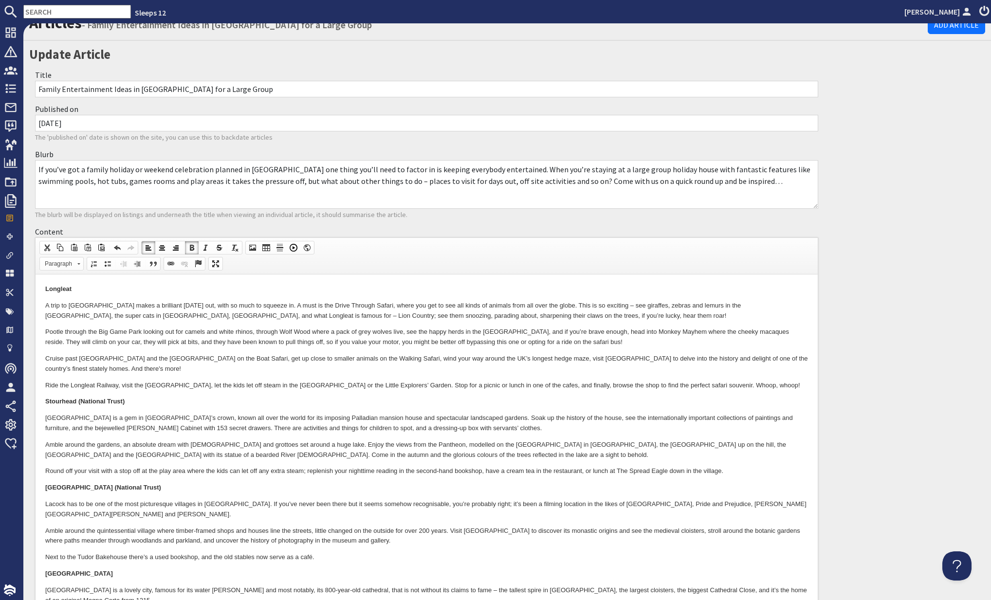
scroll to position [0, 0]
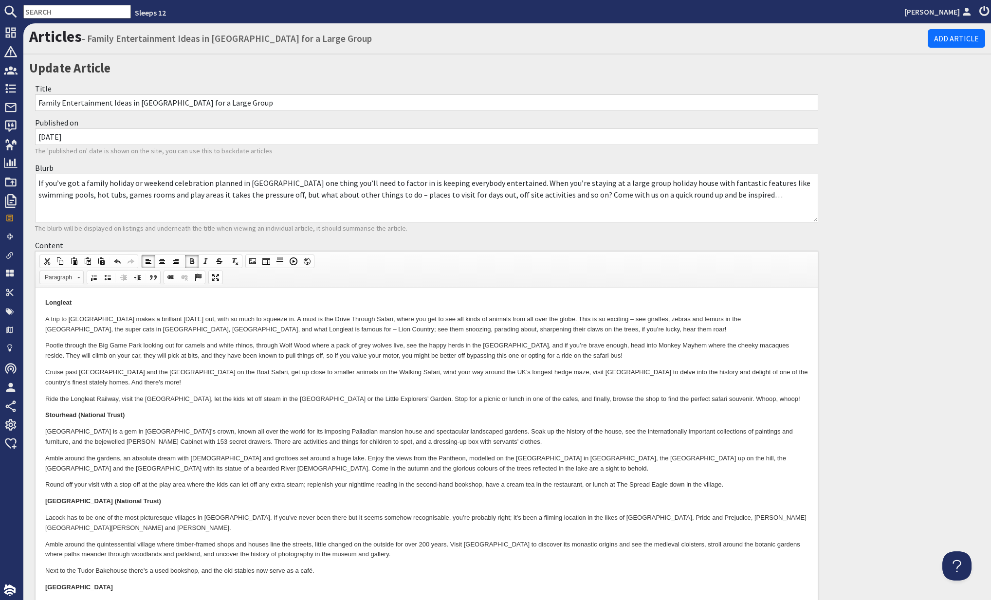
click at [69, 277] on span "Paragraph" at bounding box center [57, 277] width 34 height 13
click at [68, 330] on h2 "Heading 2" at bounding box center [75, 332] width 65 height 11
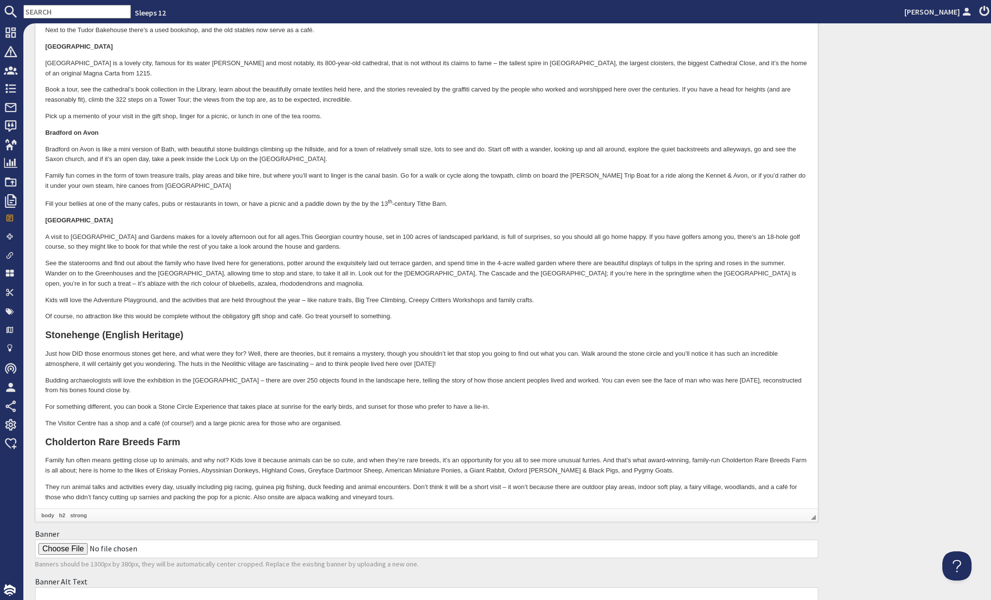
drag, startPoint x: 140, startPoint y: 199, endPoint x: 90, endPoint y: 168, distance: 58.8
click at [36, 193] on html "Longleat A trip to Longleat makes a brilliant family day out, with so much to s…" at bounding box center [427, 138] width 782 height 781
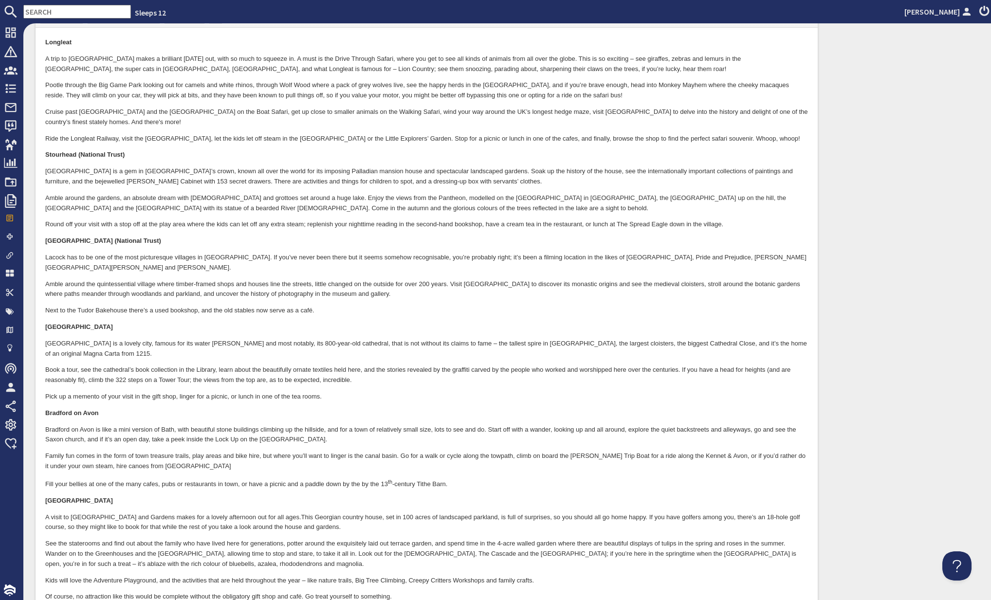
scroll to position [0, 0]
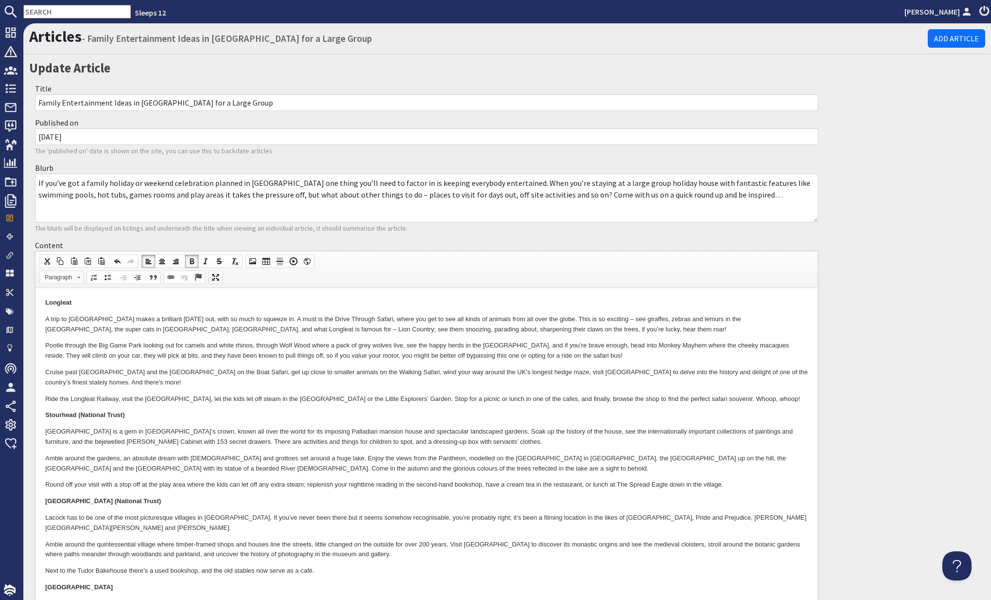
click at [60, 273] on span "Paragraph" at bounding box center [57, 277] width 34 height 13
drag, startPoint x: 70, startPoint y: 329, endPoint x: 74, endPoint y: 753, distance: 424.4
click at [70, 329] on h2 "Heading 2" at bounding box center [75, 332] width 65 height 11
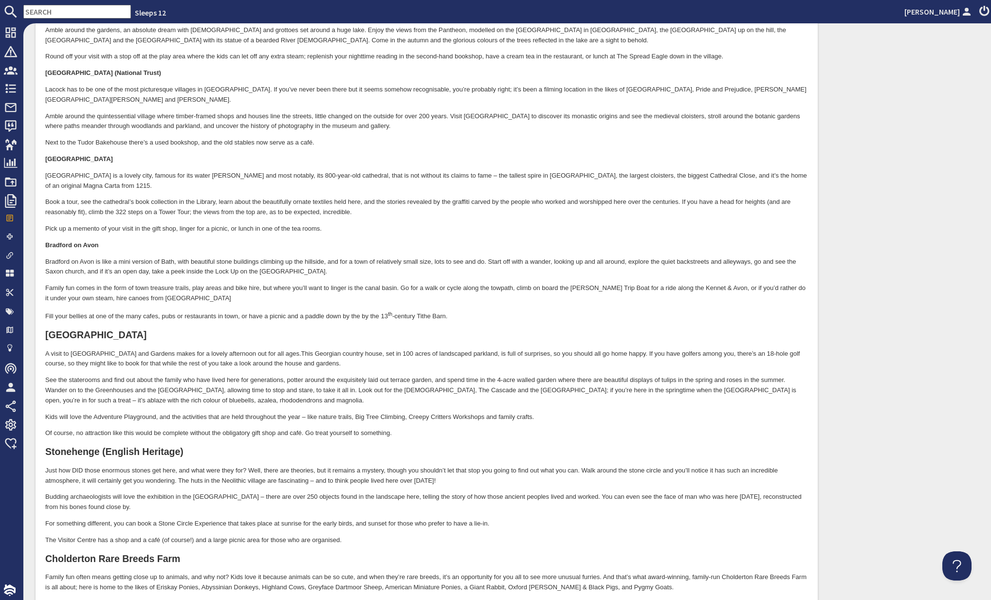
scroll to position [429, 0]
drag, startPoint x: 56, startPoint y: 220, endPoint x: 37, endPoint y: 220, distance: 19.0
click at [37, 219] on html "Longleat A trip to Longleat makes a brilliant family day out, with so much to s…" at bounding box center [427, 252] width 782 height 785
click at [42, 226] on html "Longleat A trip to Longleat makes a brilliant family day out, with so much to s…" at bounding box center [427, 253] width 782 height 785
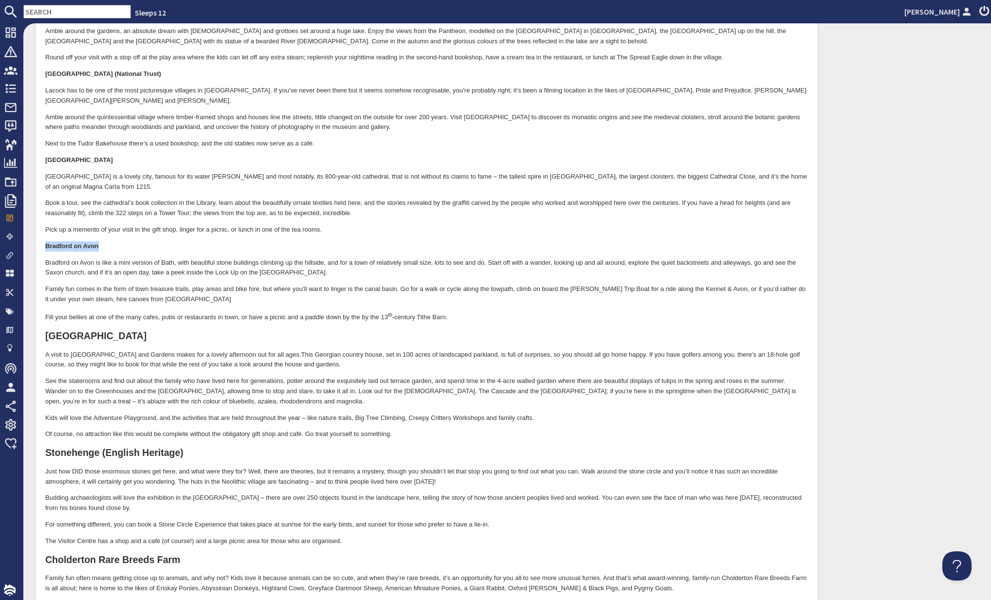
drag, startPoint x: 48, startPoint y: 225, endPoint x: 138, endPoint y: 226, distance: 89.5
click at [138, 242] on p "Bradford on Avon" at bounding box center [426, 247] width 763 height 10
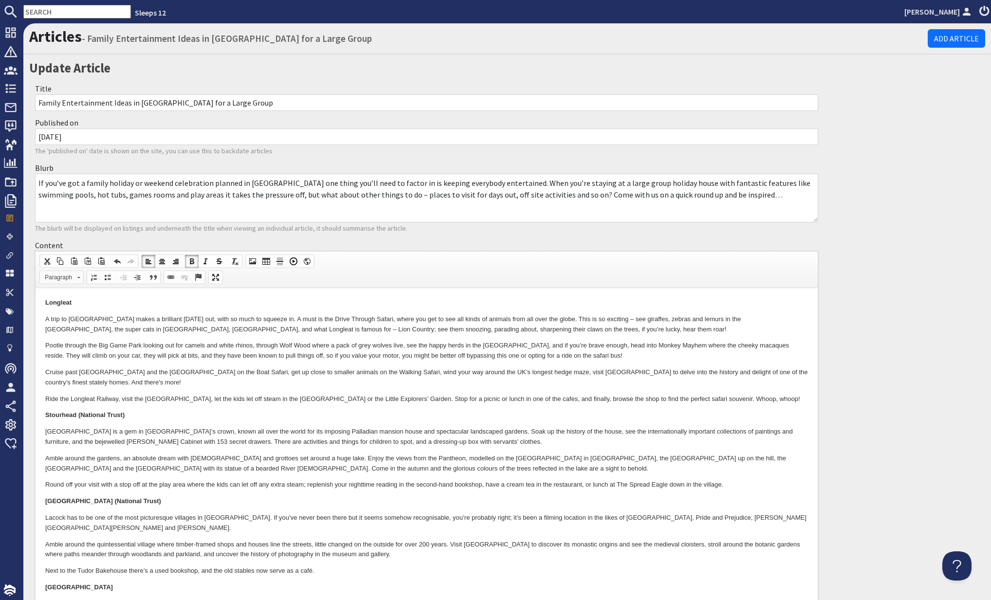
click at [51, 276] on span "Paragraph" at bounding box center [57, 277] width 34 height 13
drag, startPoint x: 66, startPoint y: 332, endPoint x: 72, endPoint y: 668, distance: 336.3
click at [66, 332] on h2 "Heading 2" at bounding box center [75, 332] width 65 height 11
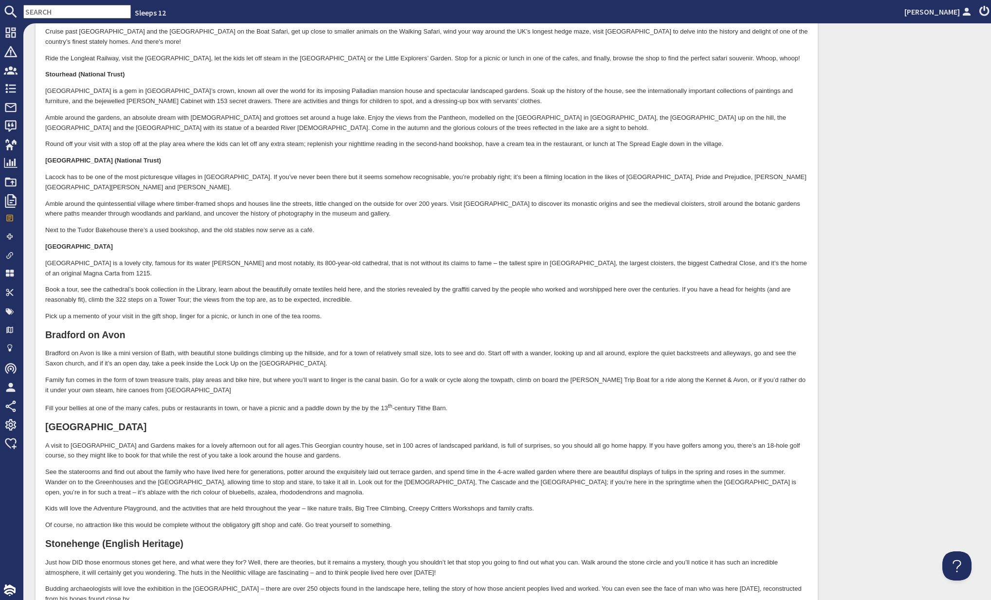
drag, startPoint x: 109, startPoint y: 237, endPoint x: 69, endPoint y: 178, distance: 71.7
click at [36, 234] on html "Longleat A trip to Longleat makes a brilliant family day out, with so much to s…" at bounding box center [427, 343] width 782 height 790
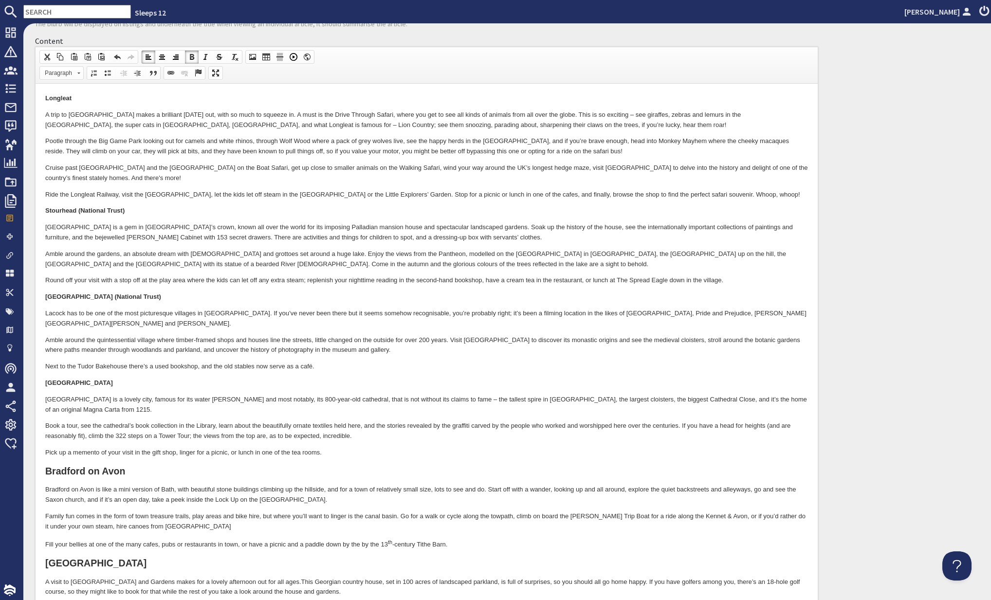
scroll to position [0, 0]
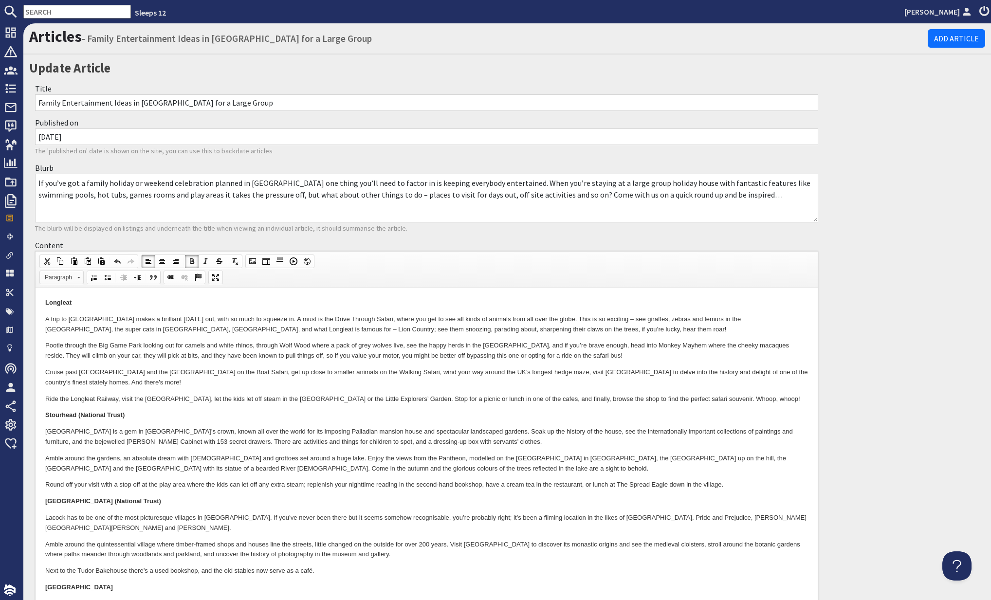
click at [58, 278] on span "Paragraph" at bounding box center [57, 277] width 34 height 13
drag, startPoint x: 66, startPoint y: 330, endPoint x: 102, endPoint y: 317, distance: 37.9
click at [66, 330] on h2 "Heading 2" at bounding box center [75, 332] width 65 height 11
drag, startPoint x: 170, startPoint y: 497, endPoint x: 43, endPoint y: 496, distance: 127.0
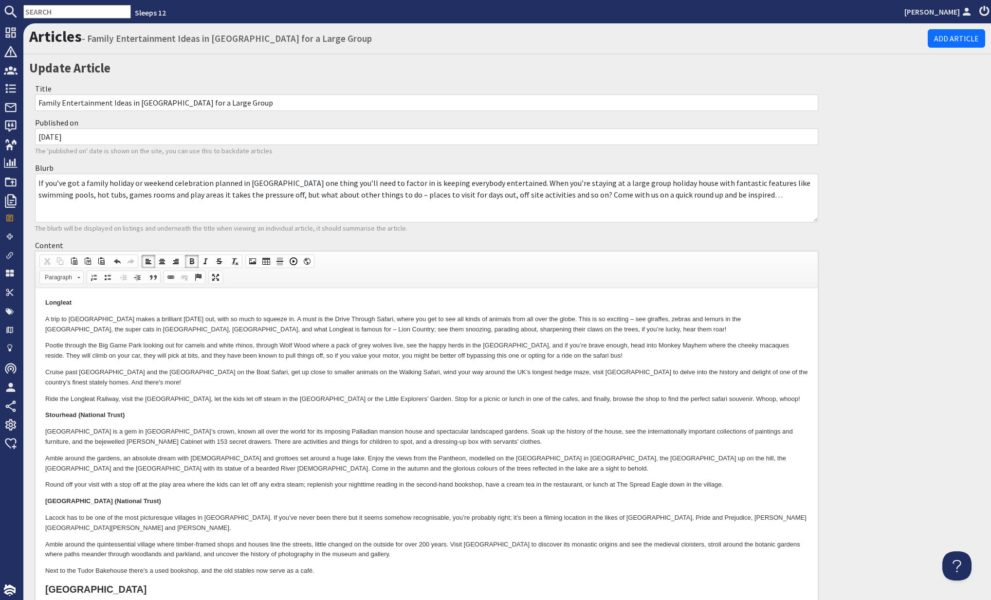
drag, startPoint x: 47, startPoint y: 502, endPoint x: 171, endPoint y: 467, distance: 129.4
click at [177, 498] on p "Lacock Abbey & Village (National Trust)" at bounding box center [426, 501] width 763 height 10
click at [65, 277] on span "Paragraph" at bounding box center [57, 277] width 34 height 13
drag, startPoint x: 64, startPoint y: 328, endPoint x: 106, endPoint y: 381, distance: 67.6
click at [64, 328] on h2 "Heading 2" at bounding box center [75, 332] width 65 height 11
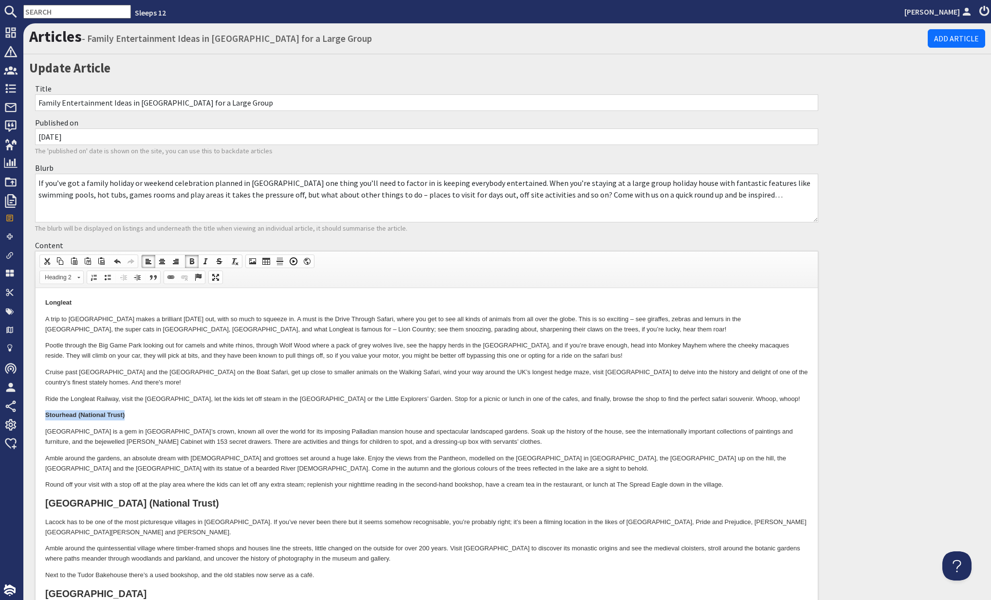
drag, startPoint x: 131, startPoint y: 416, endPoint x: 37, endPoint y: 408, distance: 94.7
click at [73, 276] on span "Paragraph" at bounding box center [57, 277] width 34 height 13
drag, startPoint x: 60, startPoint y: 328, endPoint x: 66, endPoint y: 324, distance: 8.0
click at [60, 328] on h2 "Heading 2" at bounding box center [75, 332] width 65 height 11
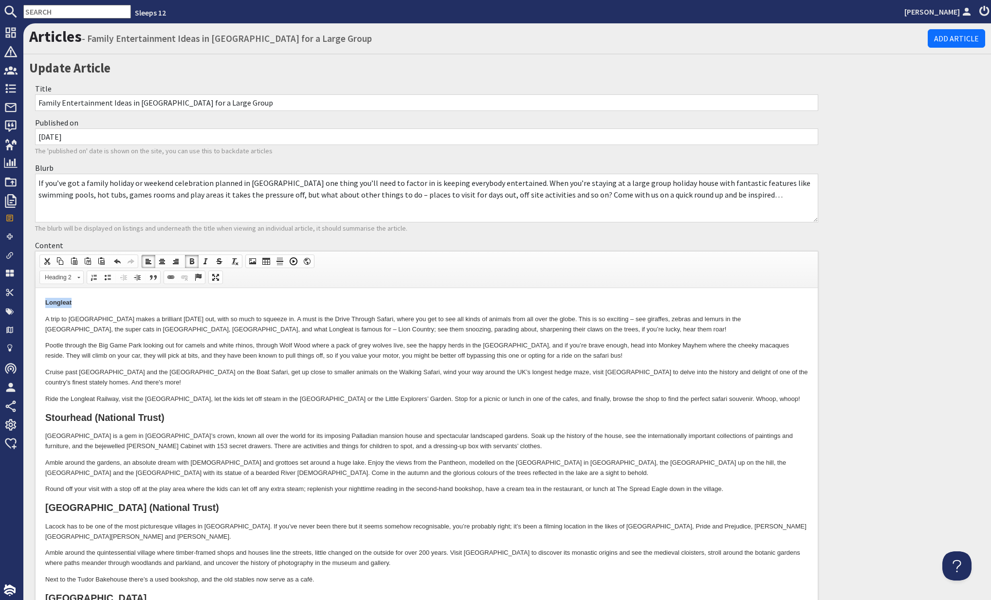
drag, startPoint x: 79, startPoint y: 299, endPoint x: 27, endPoint y: 296, distance: 52.2
click at [68, 274] on span "Paragraph" at bounding box center [57, 277] width 34 height 13
click at [64, 331] on h2 "Heading 2" at bounding box center [75, 332] width 65 height 11
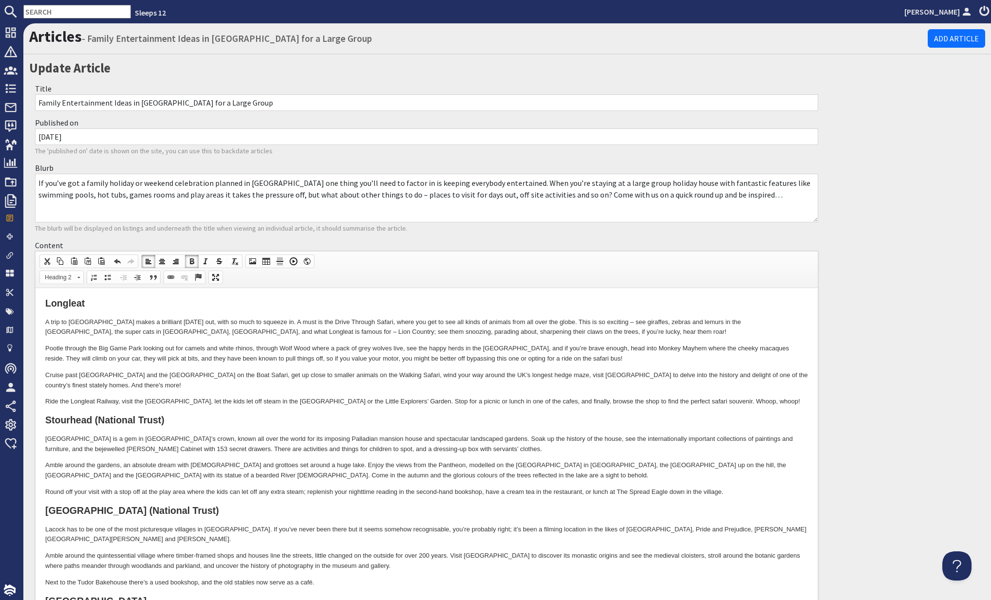
click at [376, 423] on h2 "Stourhead (National Trust)" at bounding box center [426, 420] width 763 height 11
click at [281, 298] on h2 "Longleat" at bounding box center [426, 303] width 763 height 11
click at [46, 301] on strong "Longleat" at bounding box center [64, 303] width 39 height 11
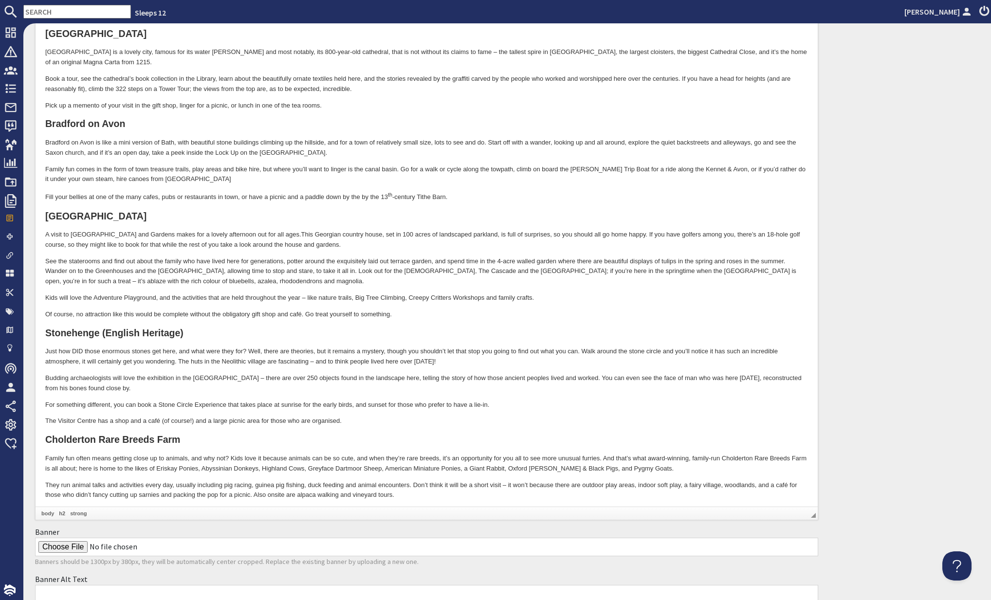
scroll to position [874, 0]
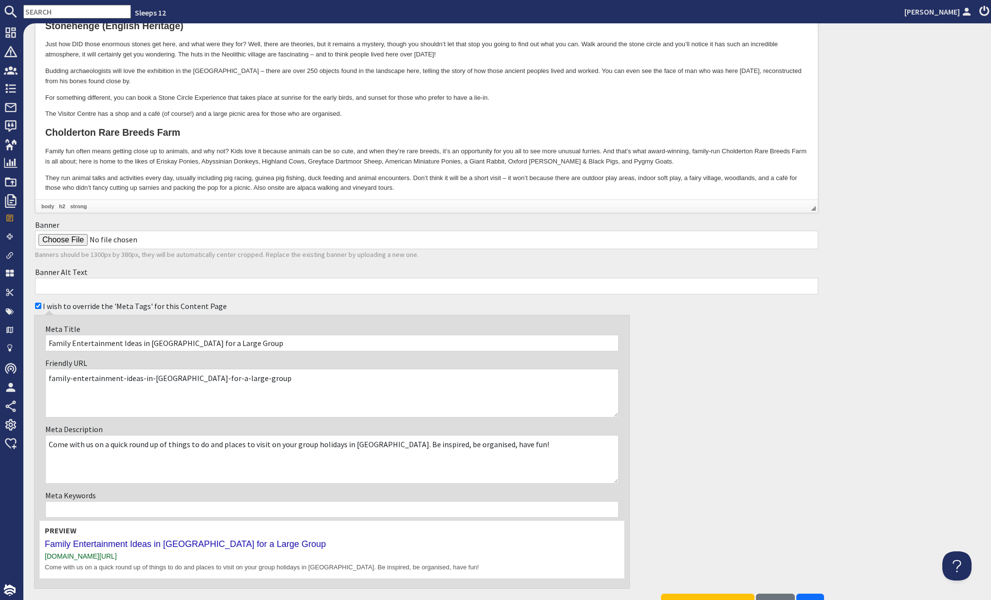
click at [72, 244] on input "Banner" at bounding box center [426, 240] width 783 height 18
type input "C:\fakepath\celeb_groupstays_banner (5).jpg"
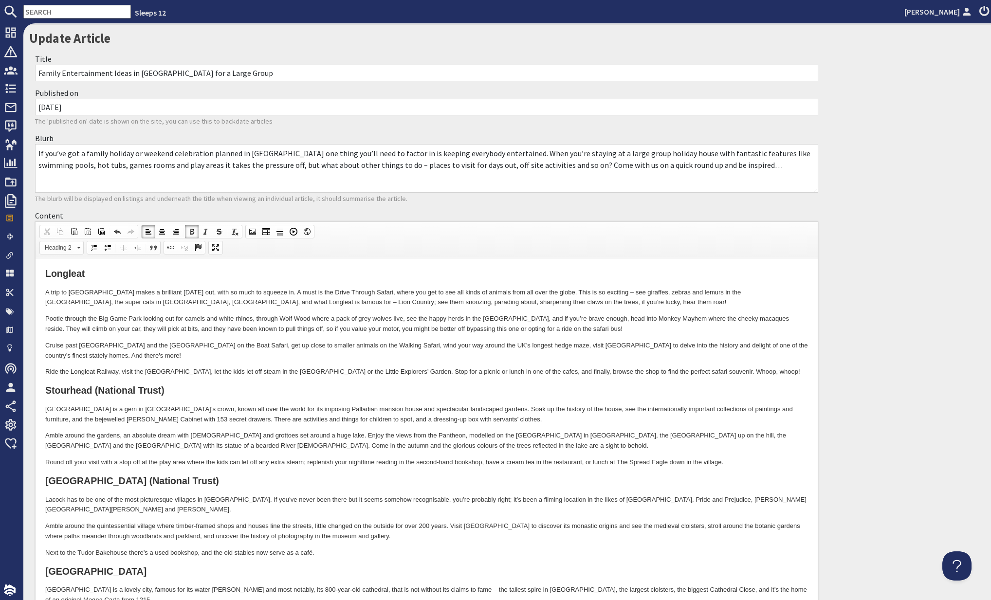
scroll to position [0, 0]
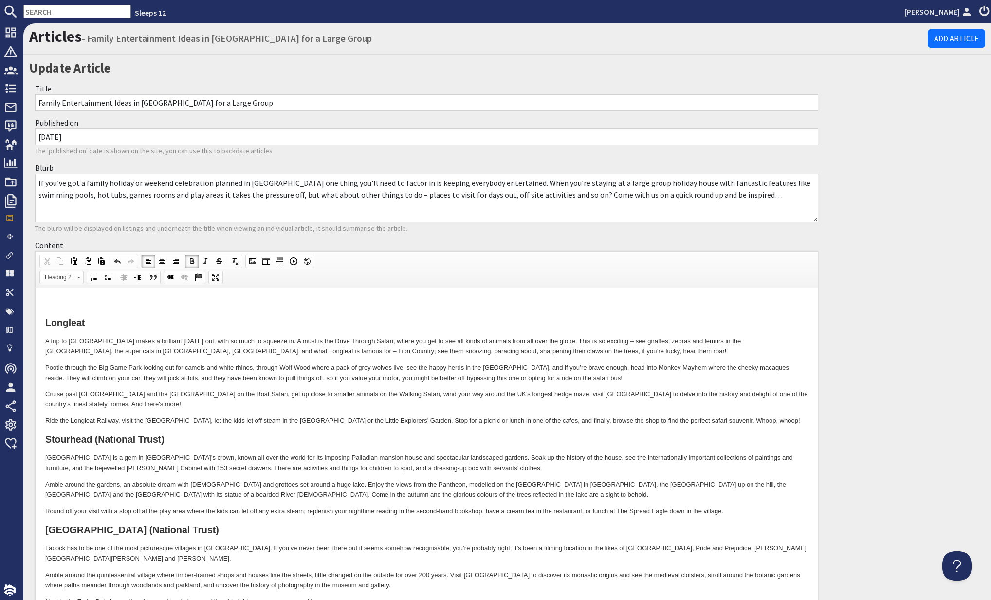
click at [53, 307] on h2 at bounding box center [426, 303] width 763 height 11
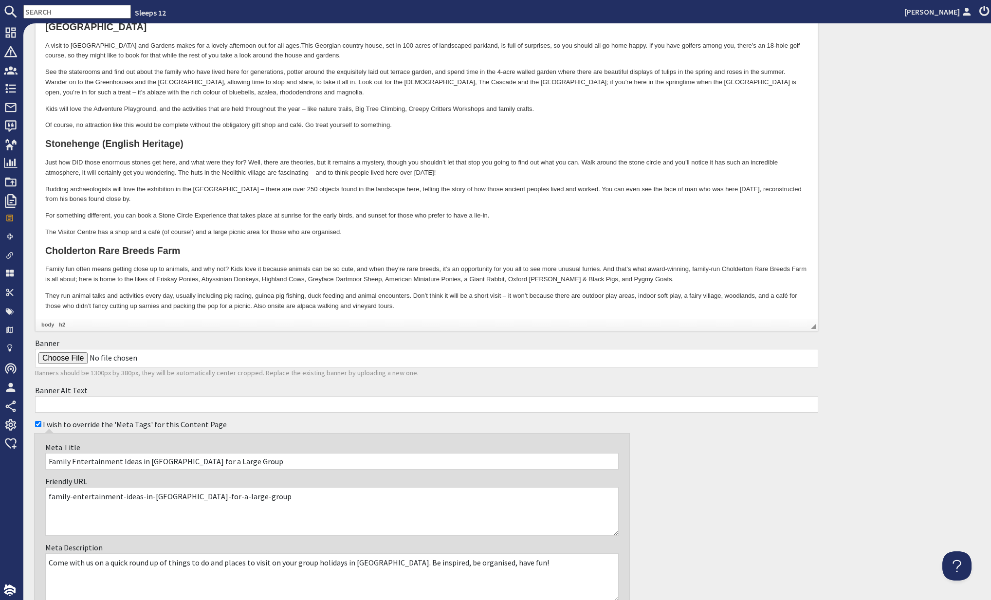
scroll to position [822, 0]
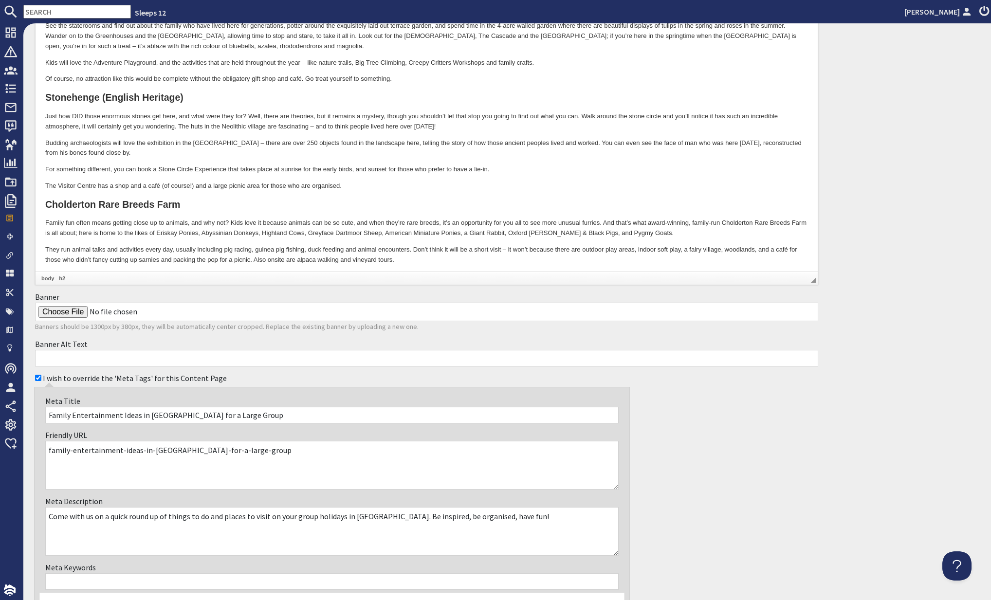
click at [45, 200] on strong "Cholderton Rare Breeds Farm" at bounding box center [112, 205] width 135 height 11
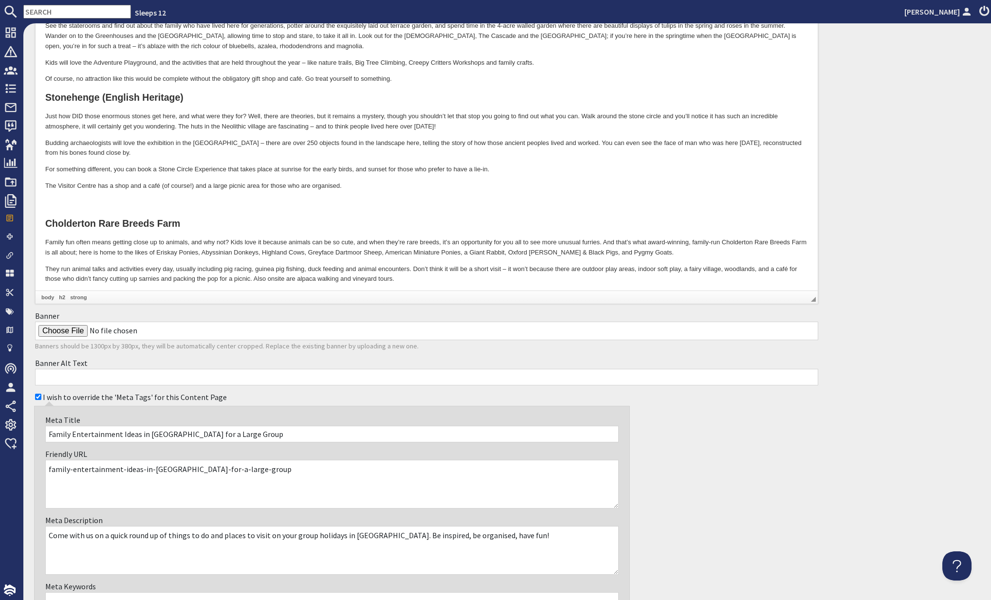
click at [59, 200] on h2 at bounding box center [426, 205] width 763 height 11
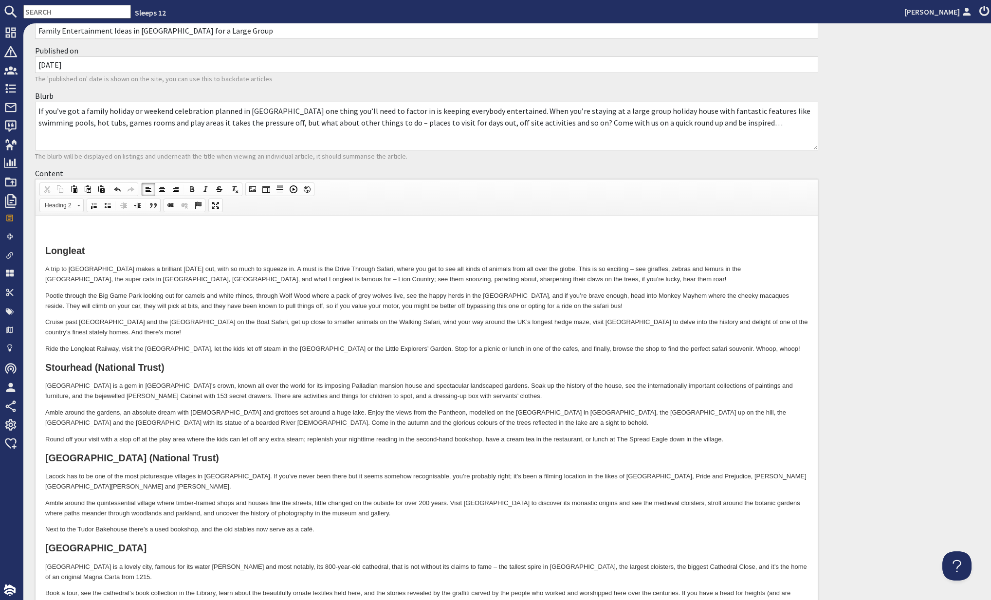
scroll to position [180, 0]
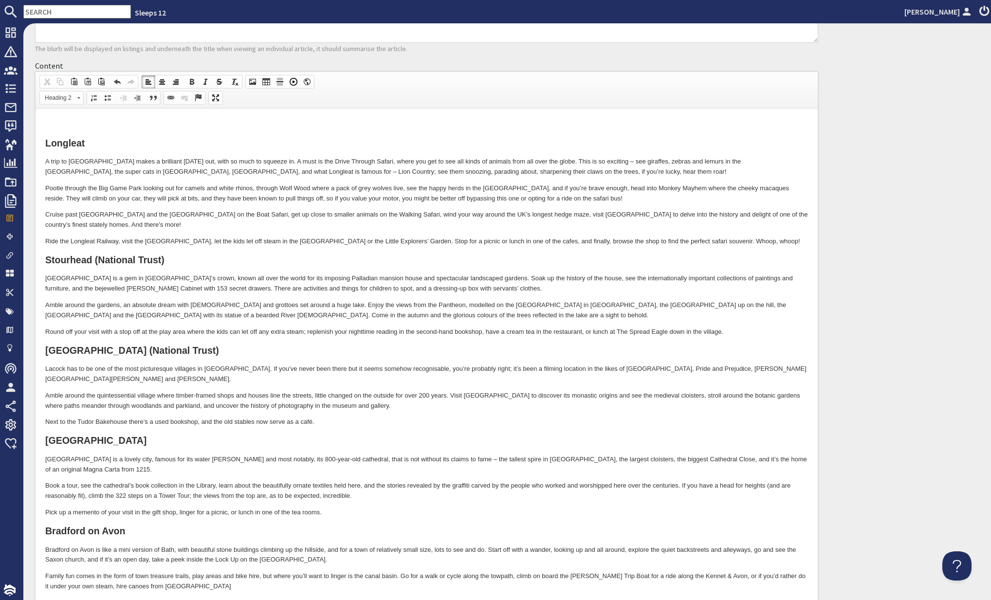
click at [43, 259] on html "Longleat A trip to Longleat makes a brilliant family day out, with so much to s…" at bounding box center [427, 531] width 782 height 844
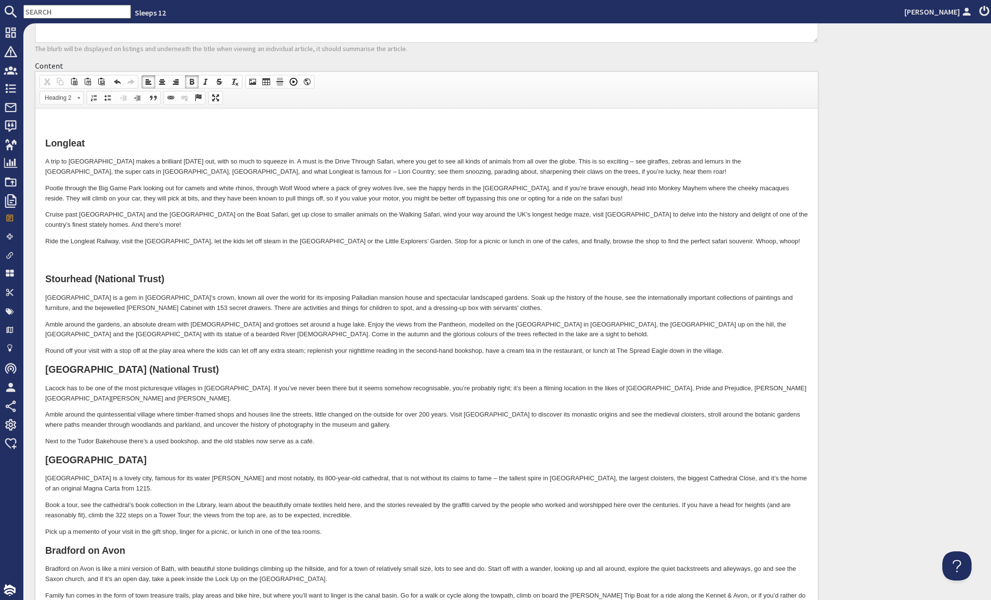
click at [44, 369] on html "Longleat A trip to Longleat makes a brilliant family day out, with so much to s…" at bounding box center [427, 541] width 782 height 864
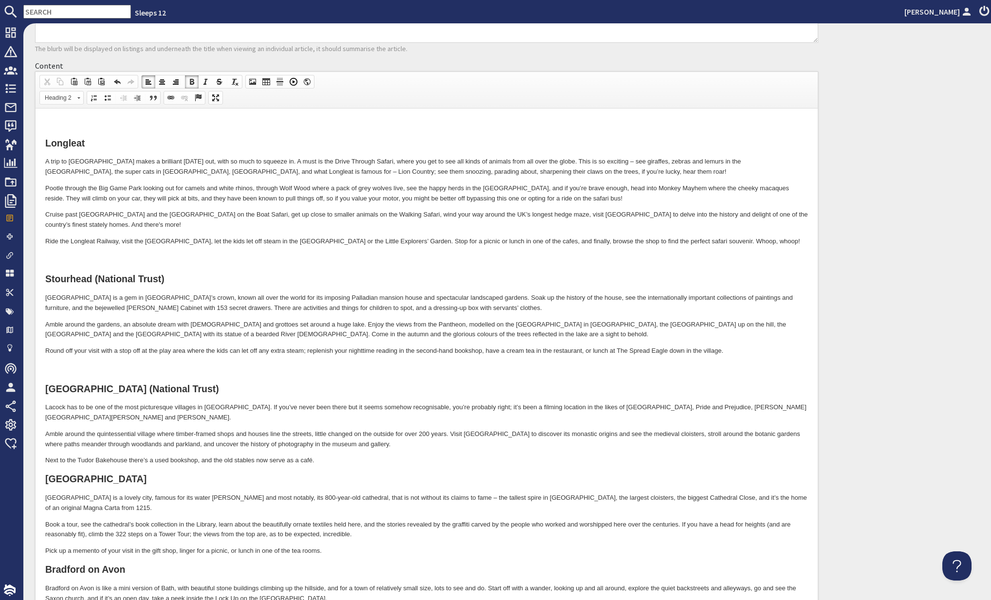
click at [42, 468] on html "Longleat A trip to Longleat makes a brilliant family day out, with so much to s…" at bounding box center [427, 550] width 782 height 883
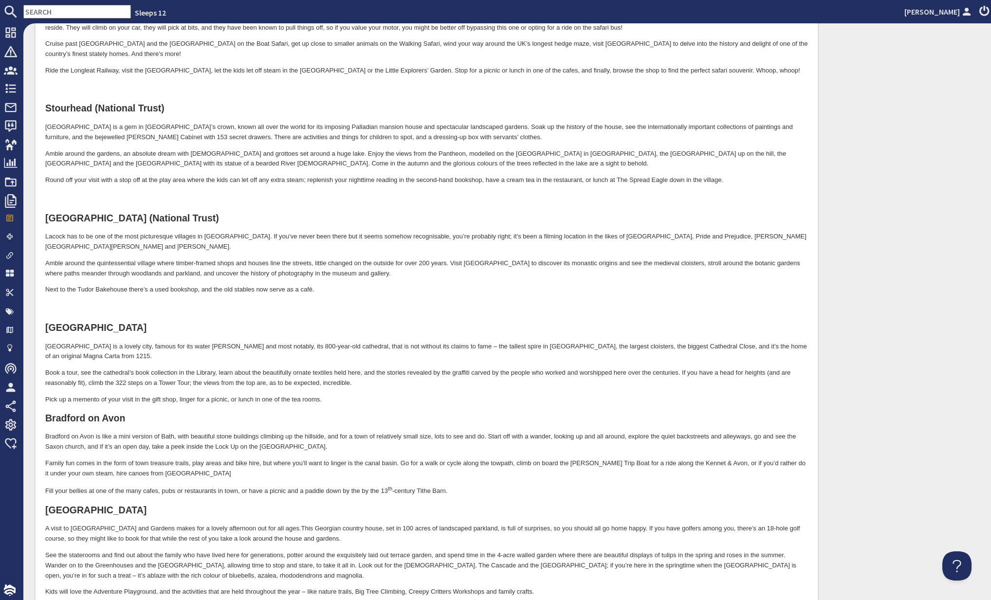
scroll to position [458, 0]
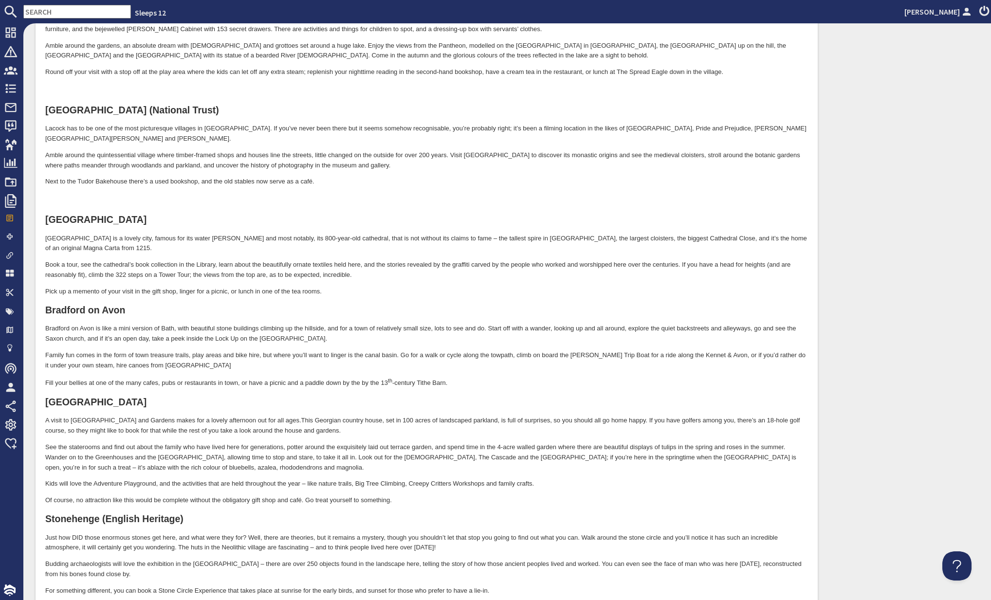
click at [43, 379] on html "Longleat A trip to Longleat makes a brilliant family day out, with so much to s…" at bounding box center [427, 281] width 782 height 902
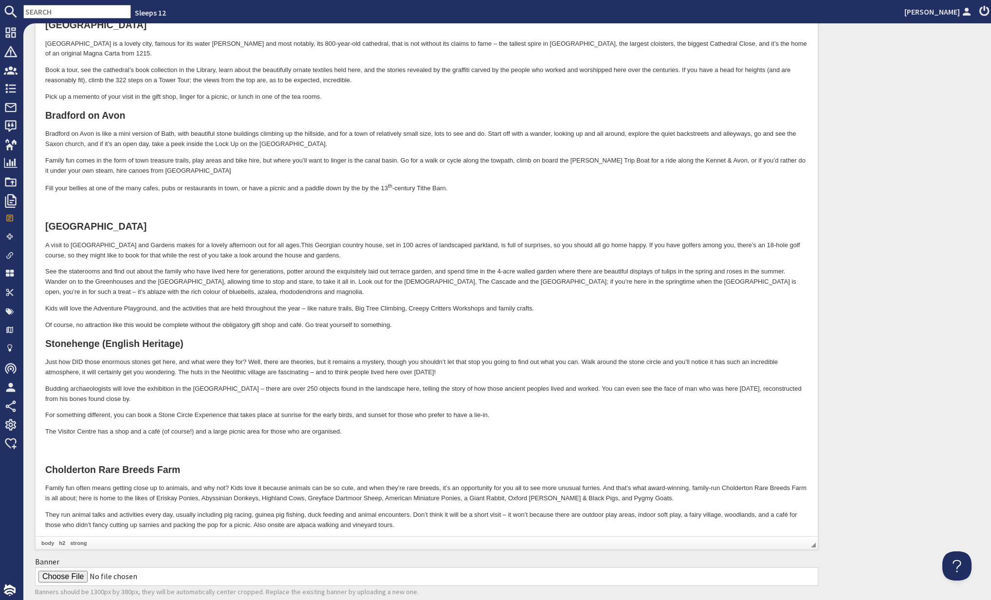
scroll to position [667, 0]
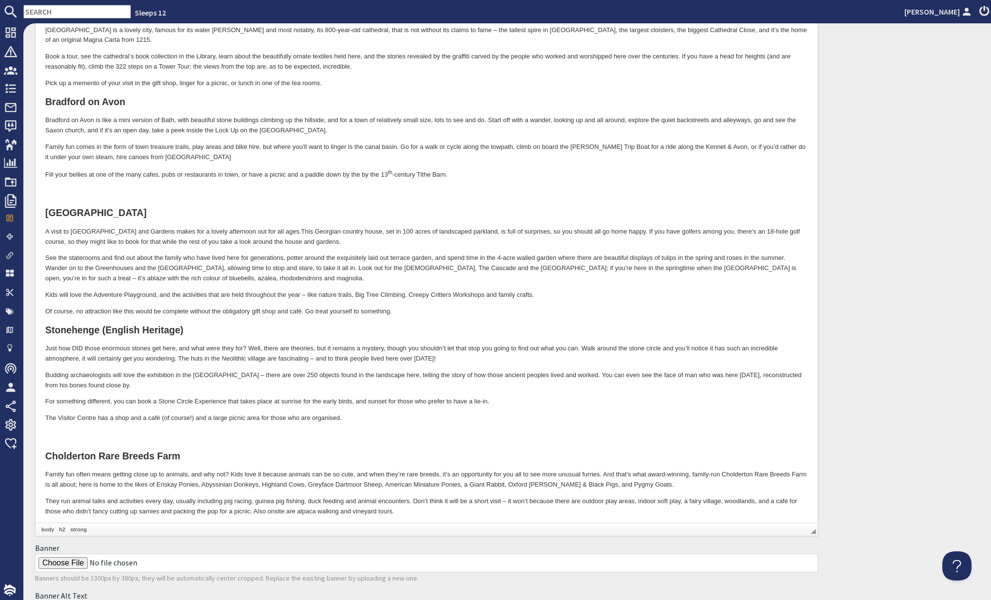
click at [49, 325] on strong "Stonehenge (English Heritage)" at bounding box center [114, 330] width 138 height 11
click at [45, 310] on html "Longleat A trip to Longleat makes a brilliant family day out, with so much to s…" at bounding box center [427, 82] width 782 height 921
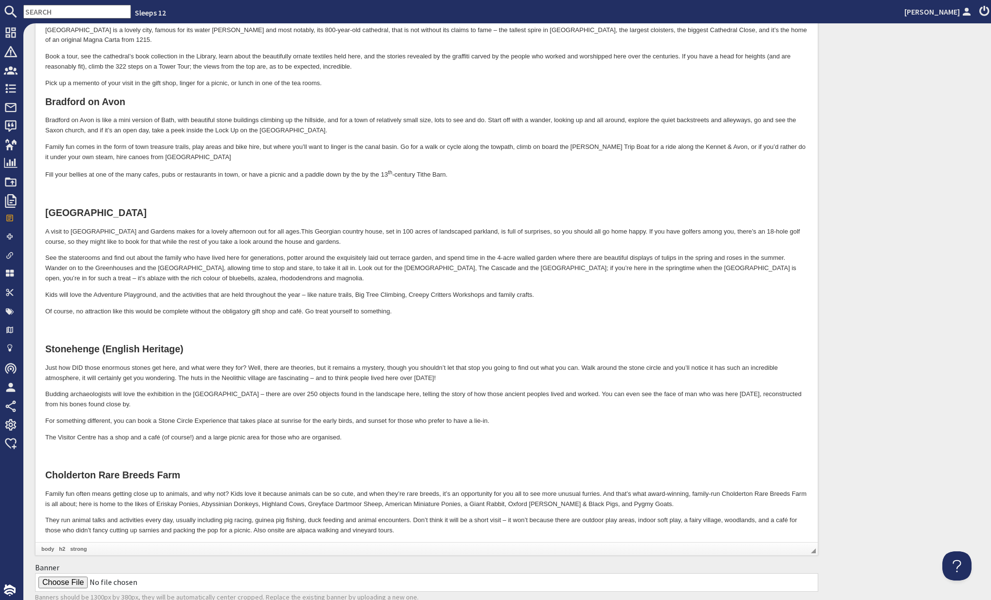
click at [67, 451] on h2 at bounding box center [426, 456] width 763 height 11
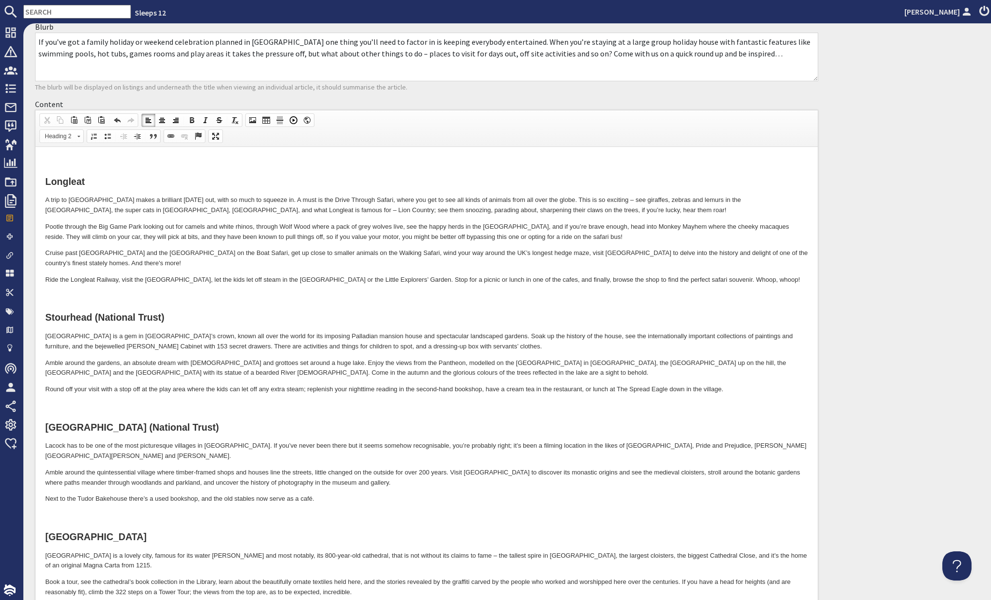
scroll to position [0, 0]
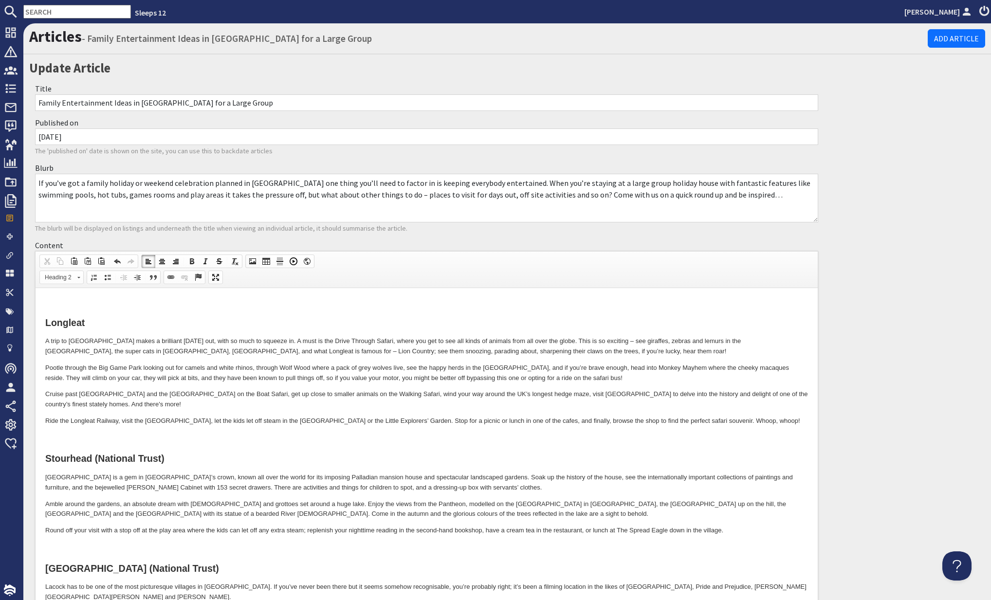
click at [250, 259] on span at bounding box center [253, 261] width 8 height 8
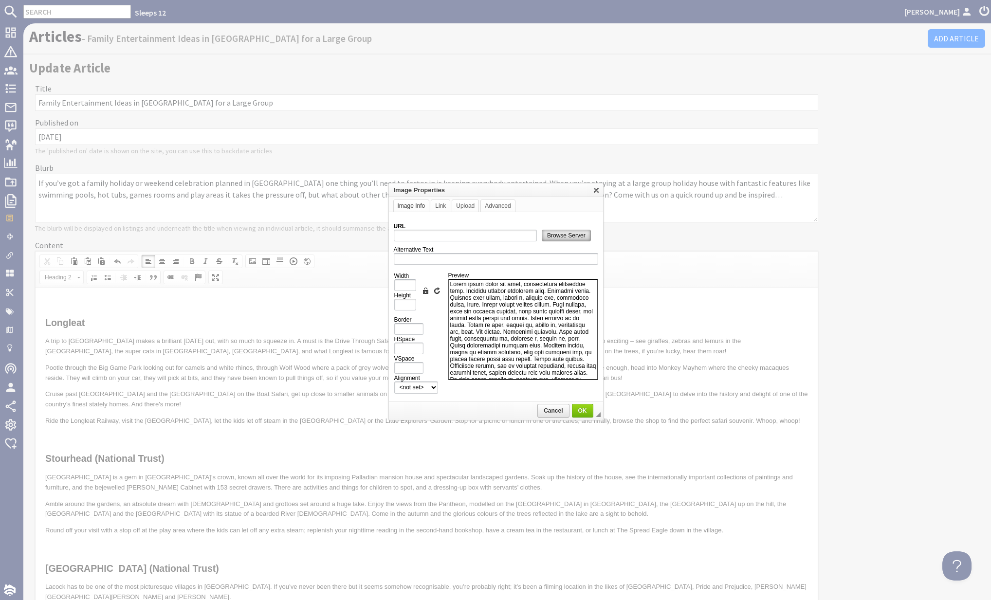
click at [552, 233] on span "Browse Server" at bounding box center [566, 235] width 48 height 7
click at [597, 190] on link "X" at bounding box center [596, 190] width 10 height 10
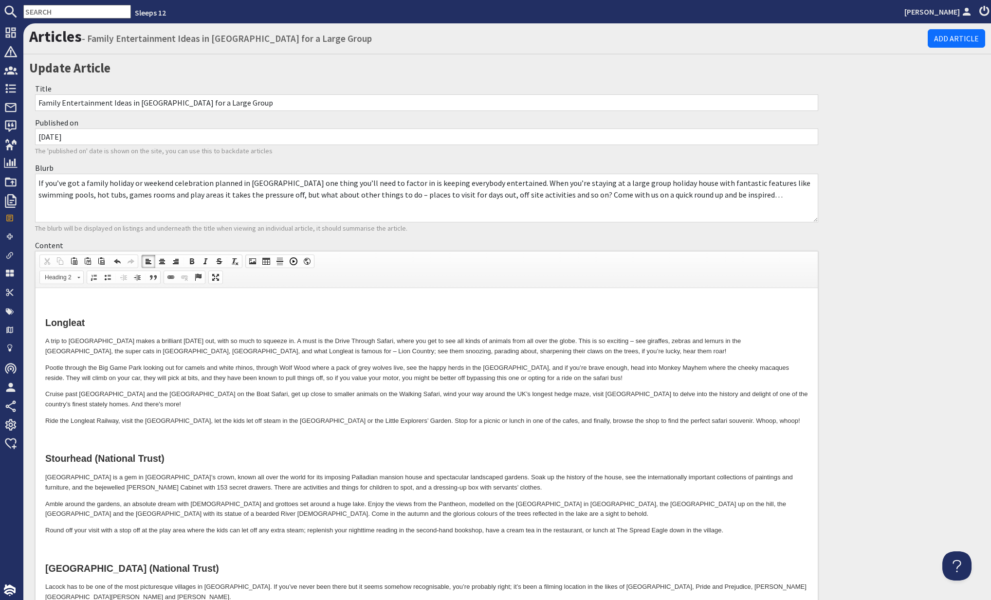
click at [251, 261] on span at bounding box center [253, 261] width 8 height 8
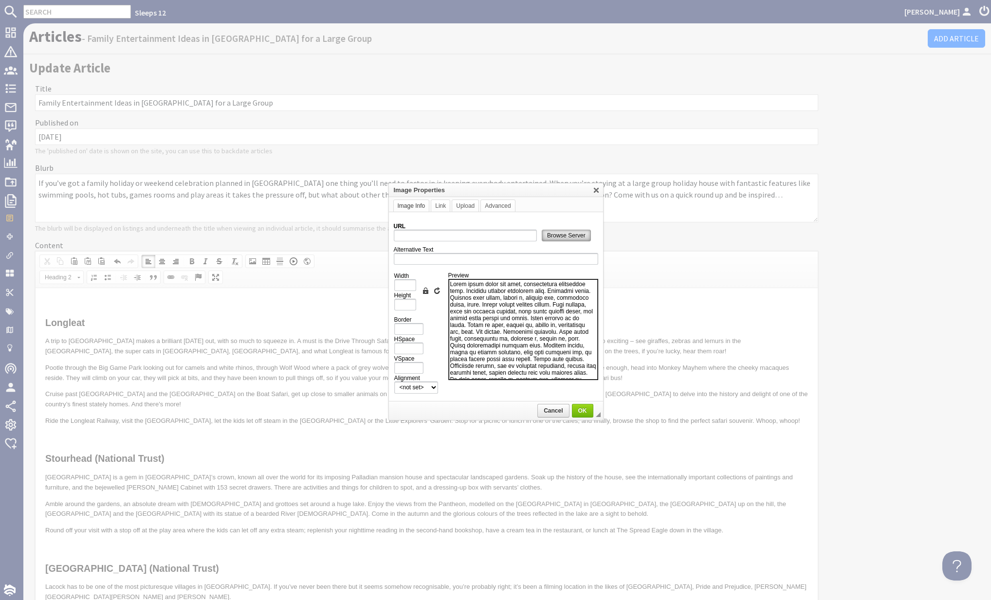
click at [551, 237] on span "Browse Server" at bounding box center [566, 235] width 48 height 7
type input "https://d3j9etonptu1qn.cloudfront.net/assets/f49c5cde5d36ad45eb4a9ab0756fcc0870…"
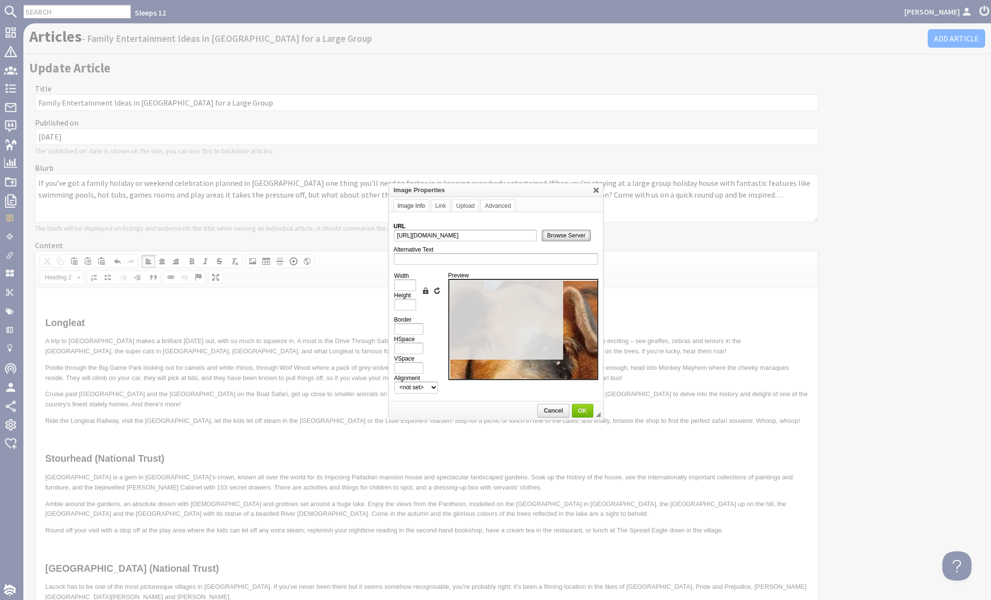
type input "1000"
type input "668"
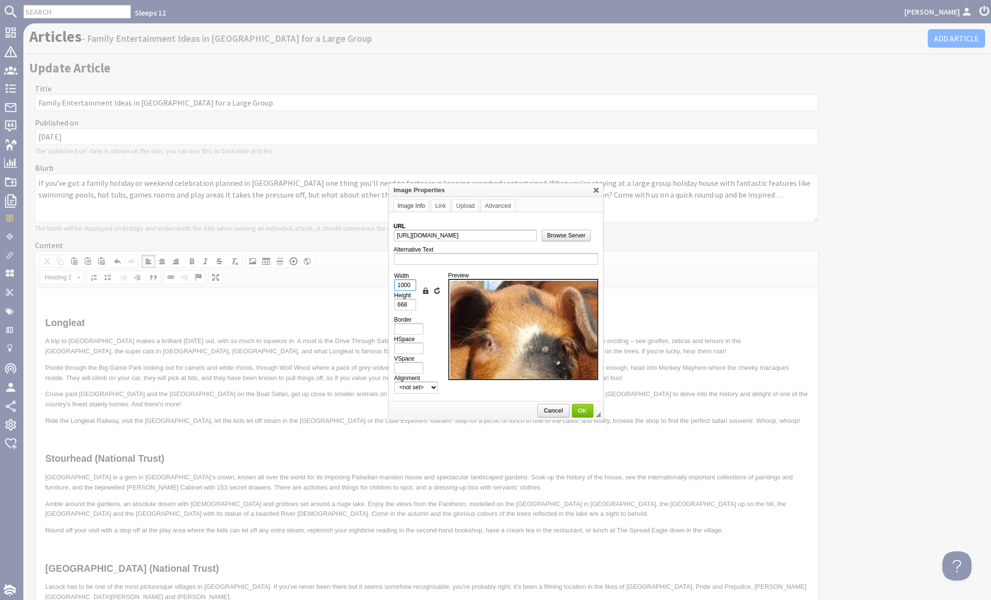
drag, startPoint x: 411, startPoint y: 282, endPoint x: 370, endPoint y: 282, distance: 40.9
click at [370, 282] on body "Sleeps 12 Kateryna Luchyna Dashboard Notifications 0 Agency Dashboard Bookings …" at bounding box center [495, 300] width 991 height 600
type input "1"
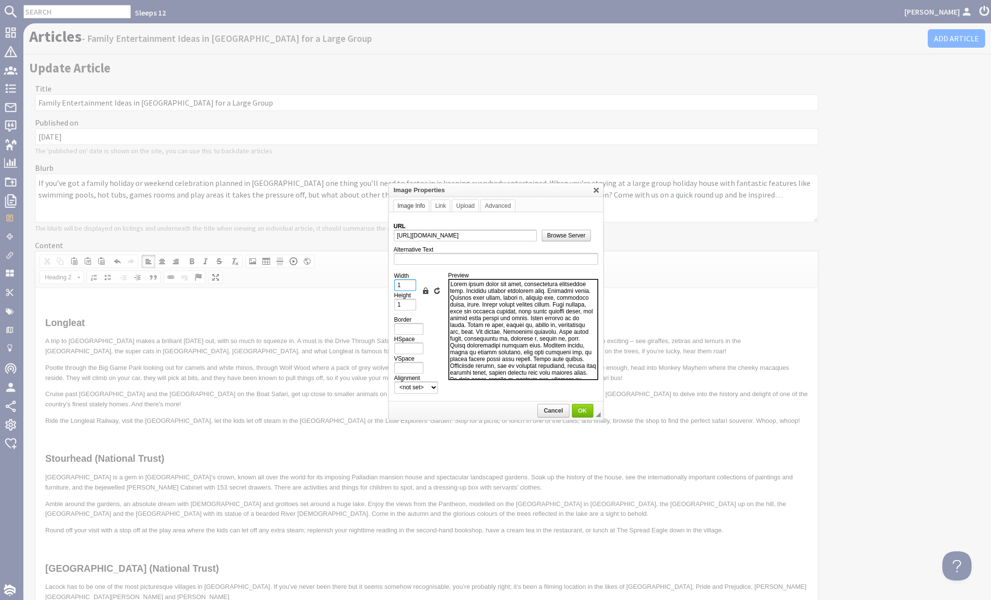
type input "10"
type input "7"
type input "100"
type input "67"
type input "100%"
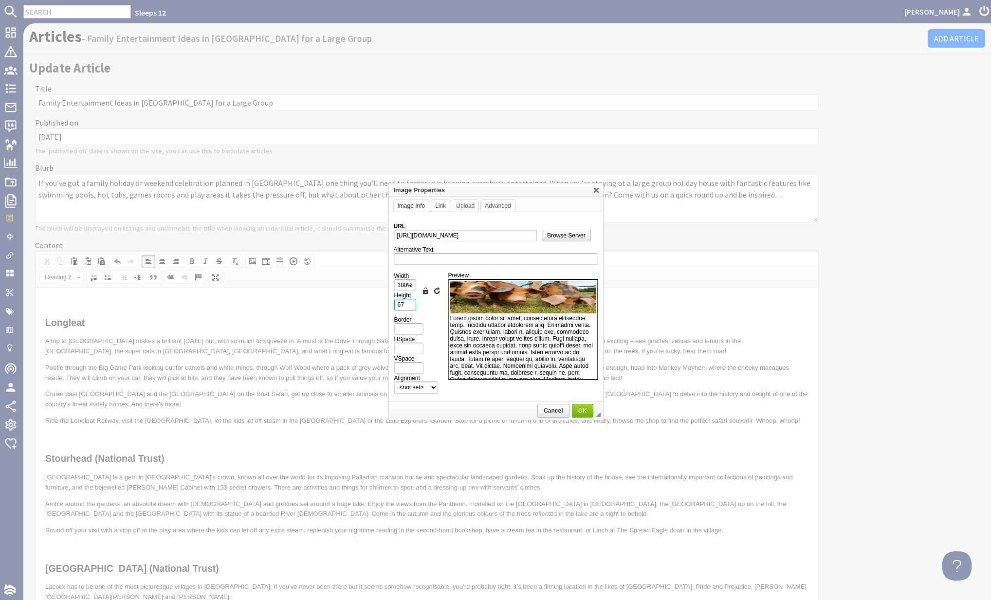
drag, startPoint x: 405, startPoint y: 303, endPoint x: 386, endPoint y: 303, distance: 19.0
click at [386, 303] on body "Sleeps 12 Kateryna Luchyna Dashboard Notifications 0 Agency Dashboard Bookings …" at bounding box center [495, 300] width 991 height 600
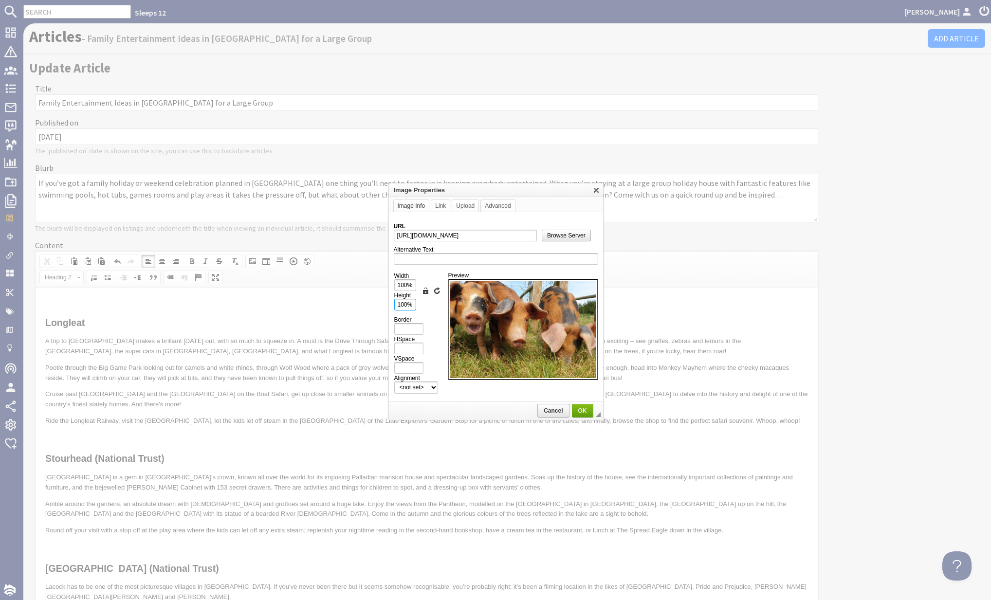
type input "100%"
click at [581, 407] on span "OK" at bounding box center [582, 410] width 19 height 7
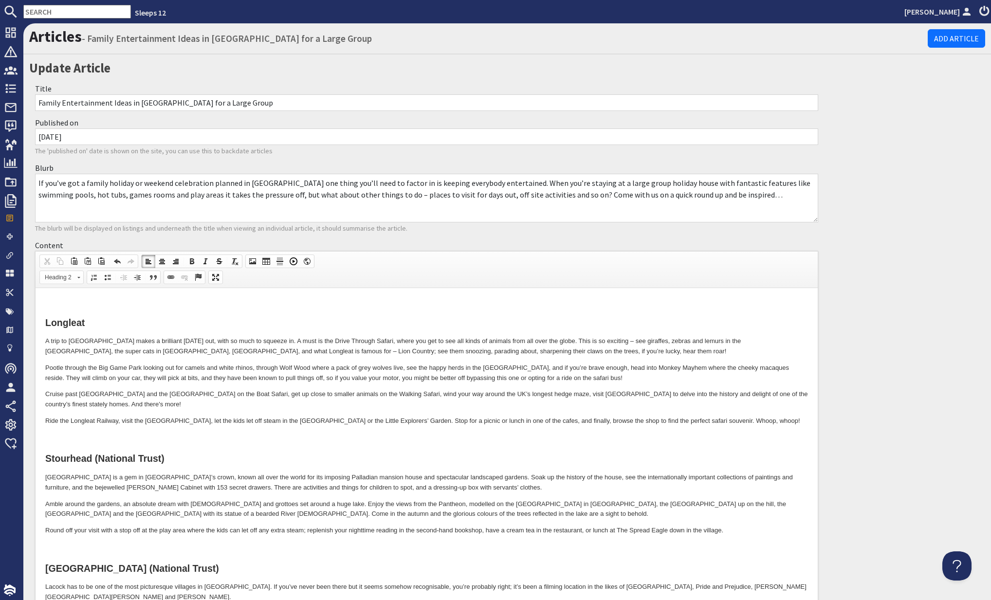
scroll to position [789, 0]
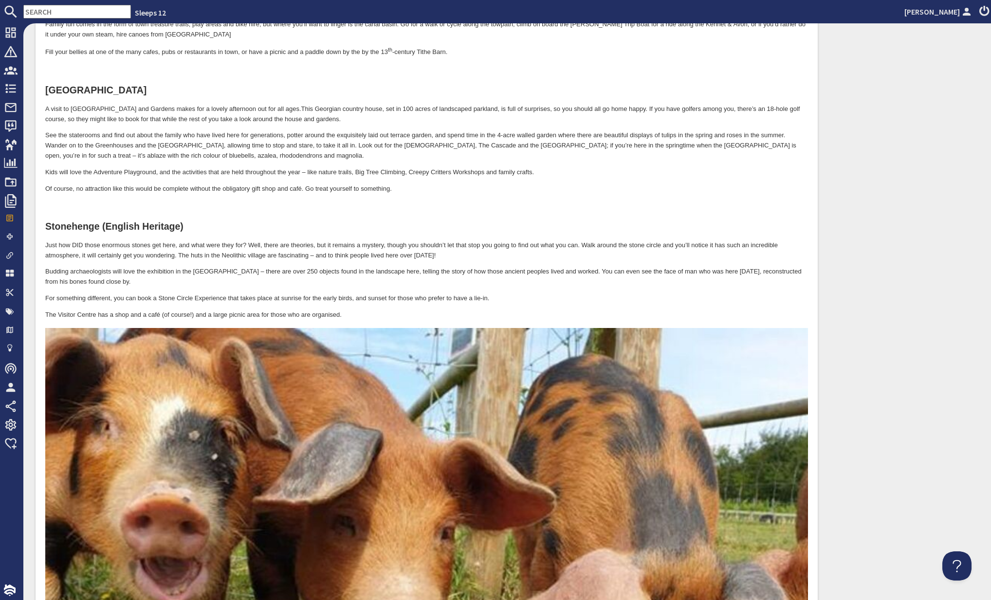
click at [86, 202] on h2 at bounding box center [426, 207] width 763 height 11
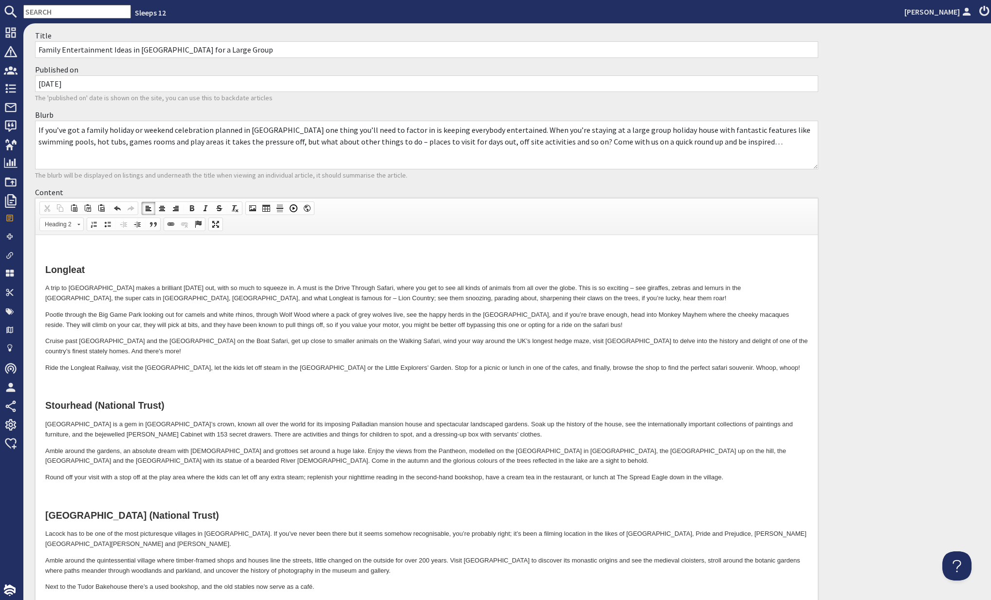
scroll to position [0, 0]
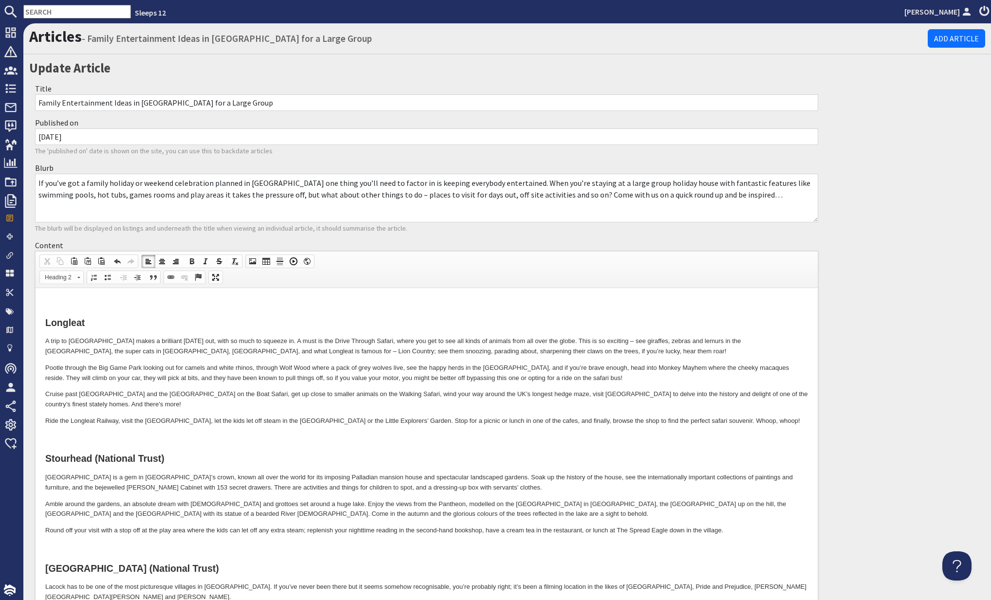
click at [249, 260] on span at bounding box center [253, 261] width 8 height 8
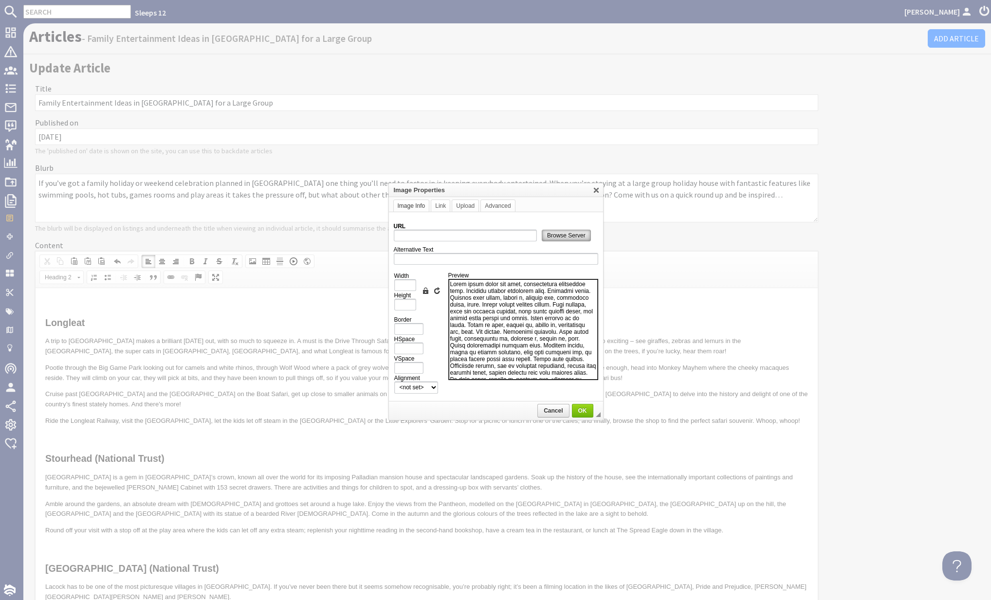
click at [556, 237] on link "Browse Server" at bounding box center [566, 236] width 49 height 12
type input "https://d3j9etonptu1qn.cloudfront.net/assets/426113ce56188930b382ea387652cc01de…"
type input "1000"
type input "668"
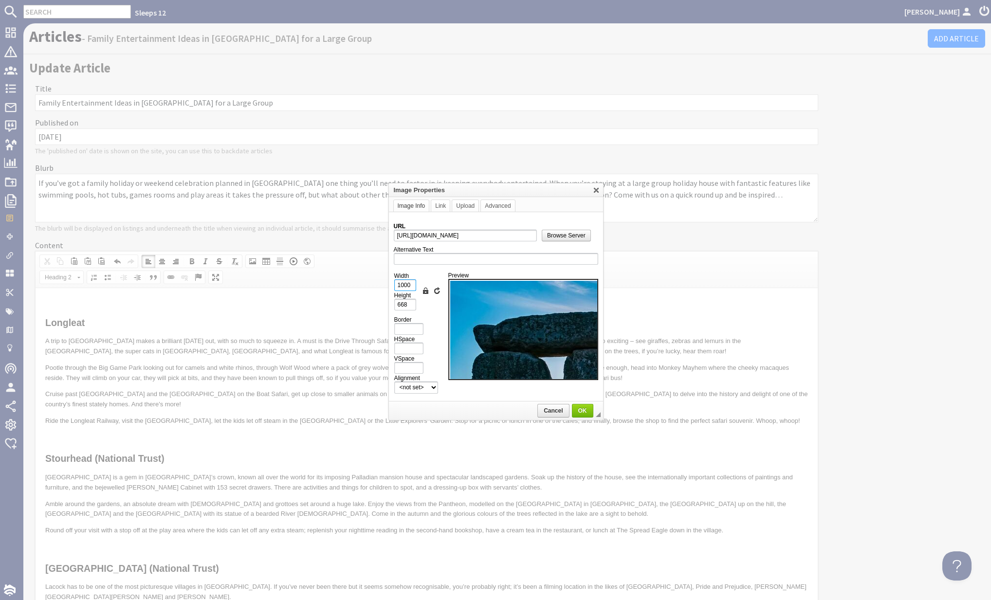
drag, startPoint x: 413, startPoint y: 284, endPoint x: 376, endPoint y: 281, distance: 37.6
click at [376, 281] on body "Sleeps 12 Kateryna Luchyna Dashboard Notifications 0 Agency Dashboard Bookings …" at bounding box center [495, 300] width 991 height 600
type input "1"
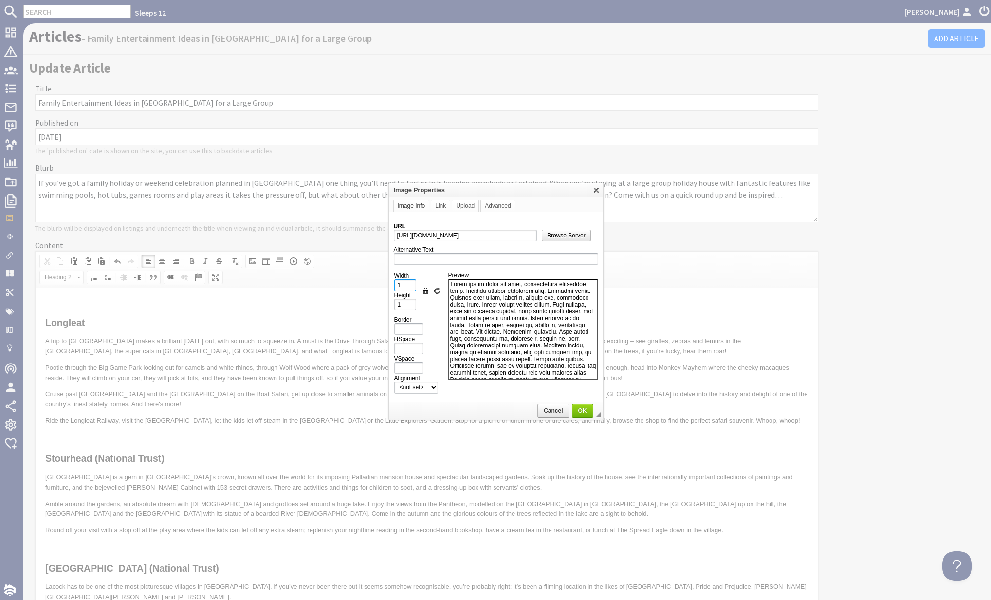
type input "10"
type input "7"
type input "100"
type input "67"
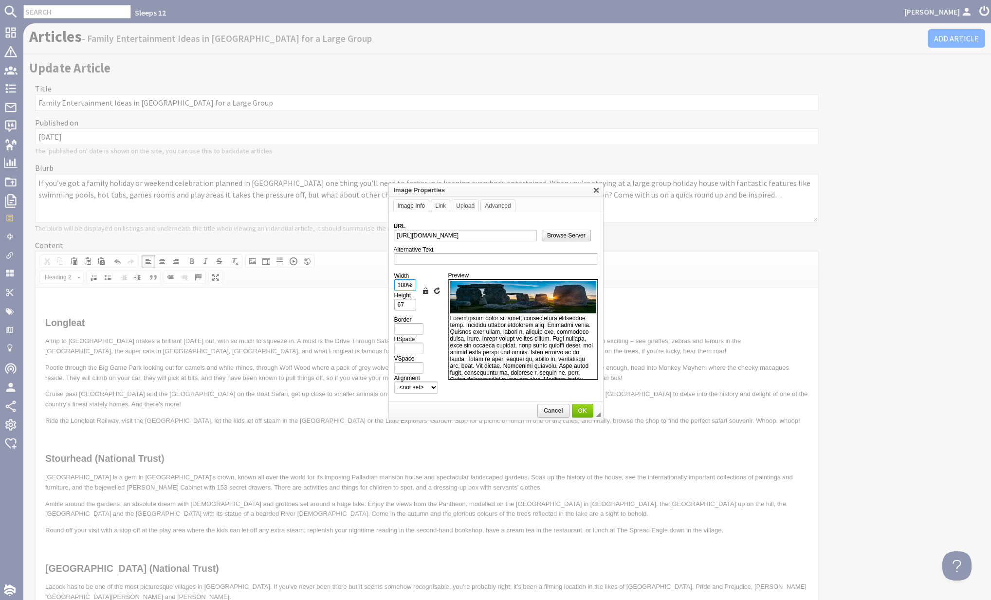
type input "100%"
drag, startPoint x: 400, startPoint y: 301, endPoint x: 389, endPoint y: 301, distance: 11.7
click at [389, 301] on td "URL https://d3j9etonptu1qn.cloudfront.net/assets/426113ce56188930b382ea387652cc…" at bounding box center [496, 307] width 214 height 190
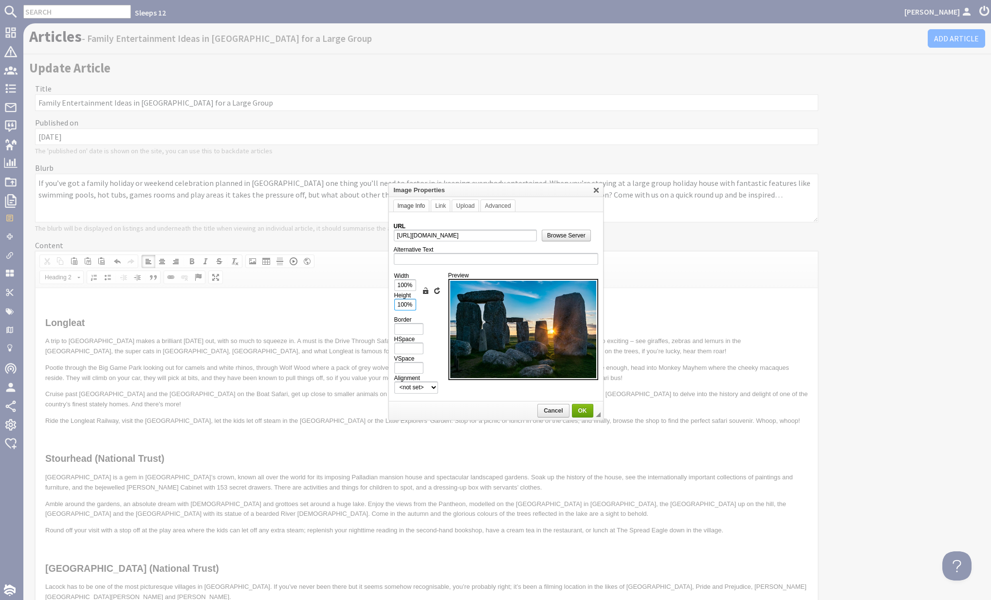
type input "100%"
click at [581, 407] on span "OK" at bounding box center [582, 410] width 19 height 7
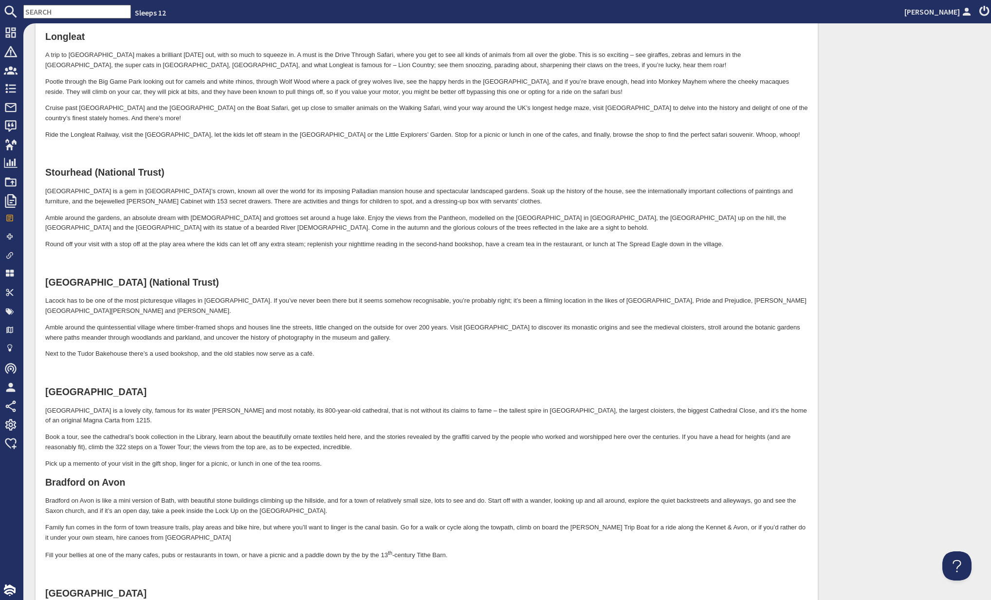
scroll to position [364, 0]
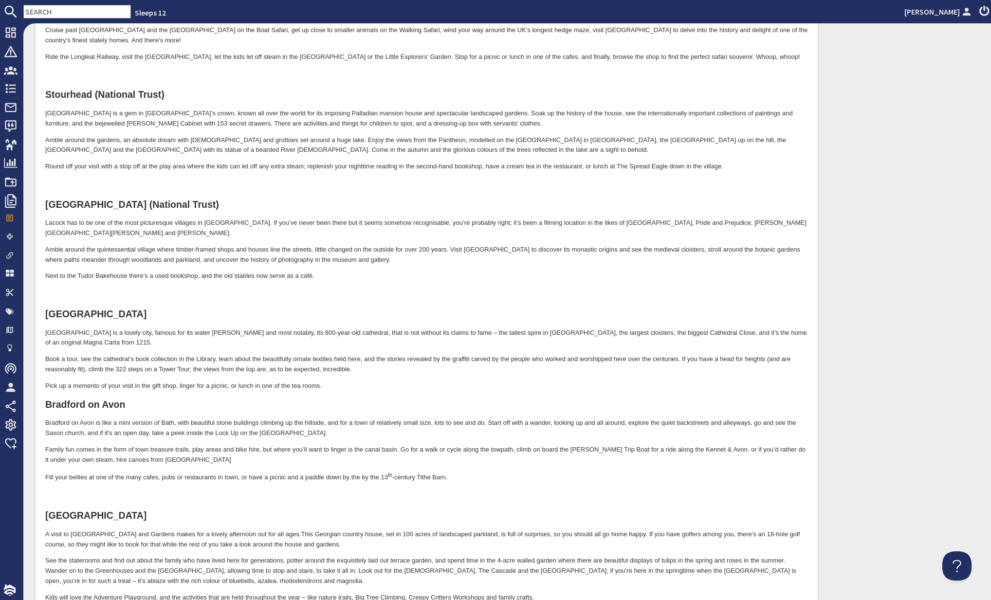
drag, startPoint x: 118, startPoint y: 476, endPoint x: 166, endPoint y: 464, distance: 49.1
click at [118, 491] on h2 at bounding box center [426, 496] width 763 height 11
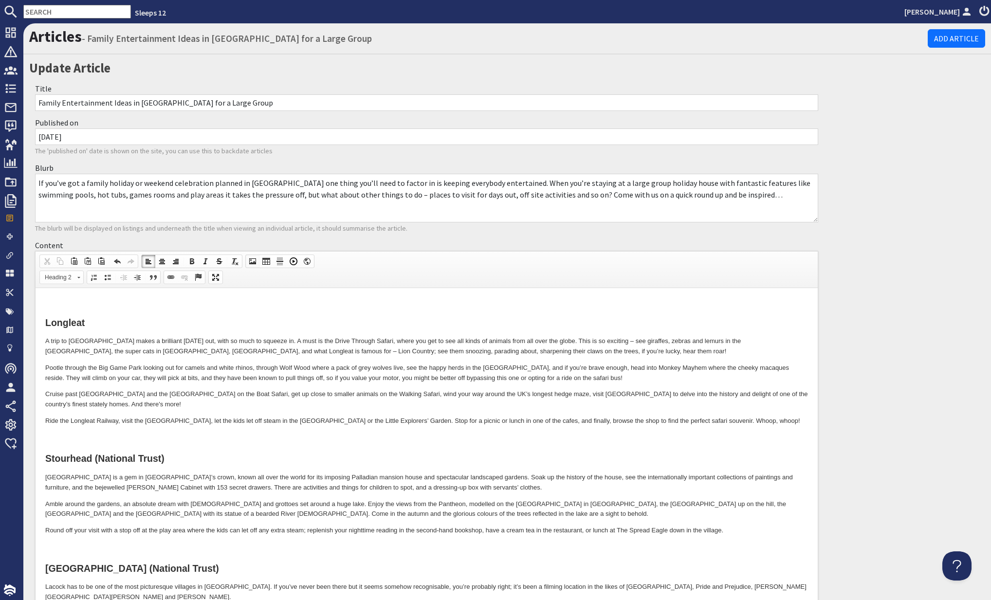
click at [252, 259] on span at bounding box center [253, 261] width 8 height 8
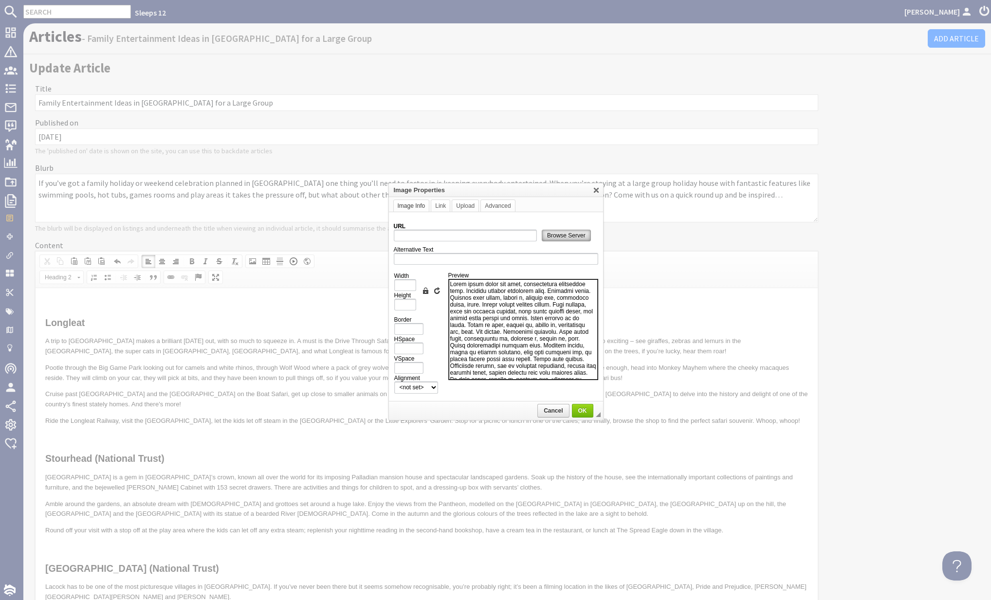
click at [560, 233] on span "Browse Server" at bounding box center [566, 235] width 48 height 7
type input "https://d3j9etonptu1qn.cloudfront.net/assets/a8e947ce409c0ccf0043109ad1e376304d…"
type input "1000"
type input "668"
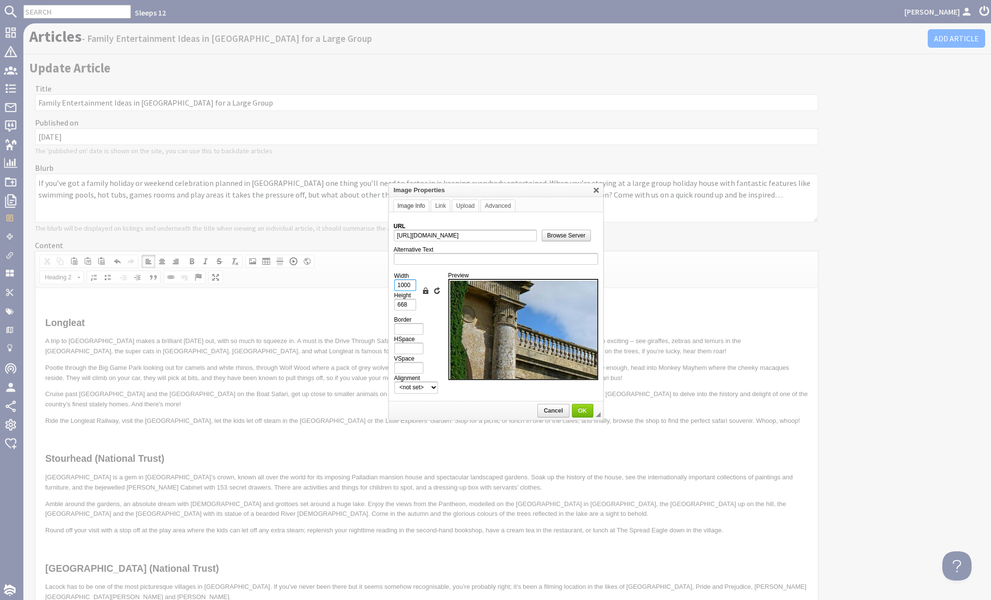
drag, startPoint x: 410, startPoint y: 287, endPoint x: 385, endPoint y: 287, distance: 24.8
click at [385, 287] on body "Sleeps 12 Kateryna Luchyna Dashboard Notifications 0 Agency Dashboard Bookings …" at bounding box center [495, 300] width 991 height 600
type input "1"
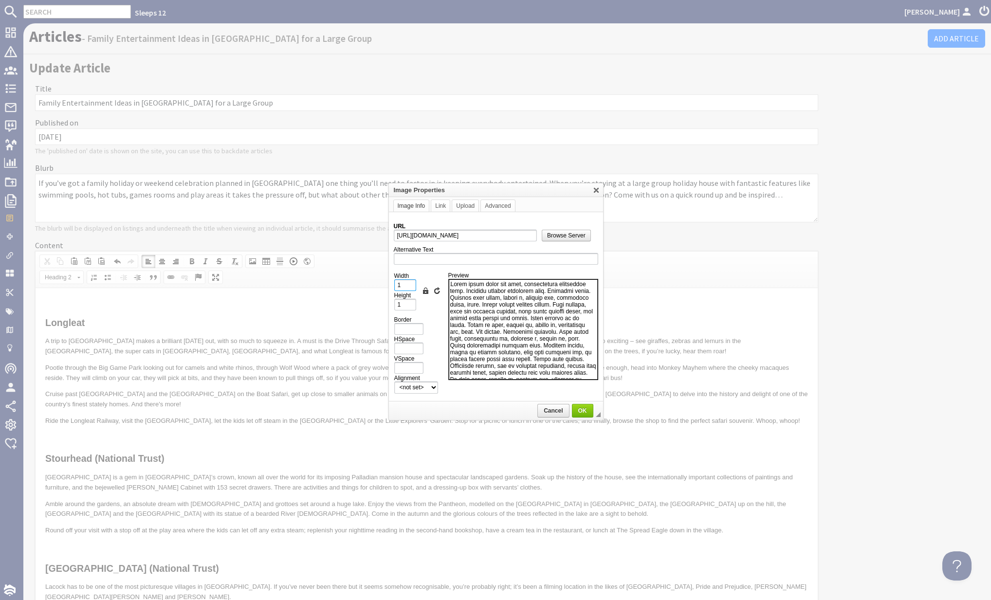
type input "10"
type input "7"
type input "100"
type input "67"
type input "100%"
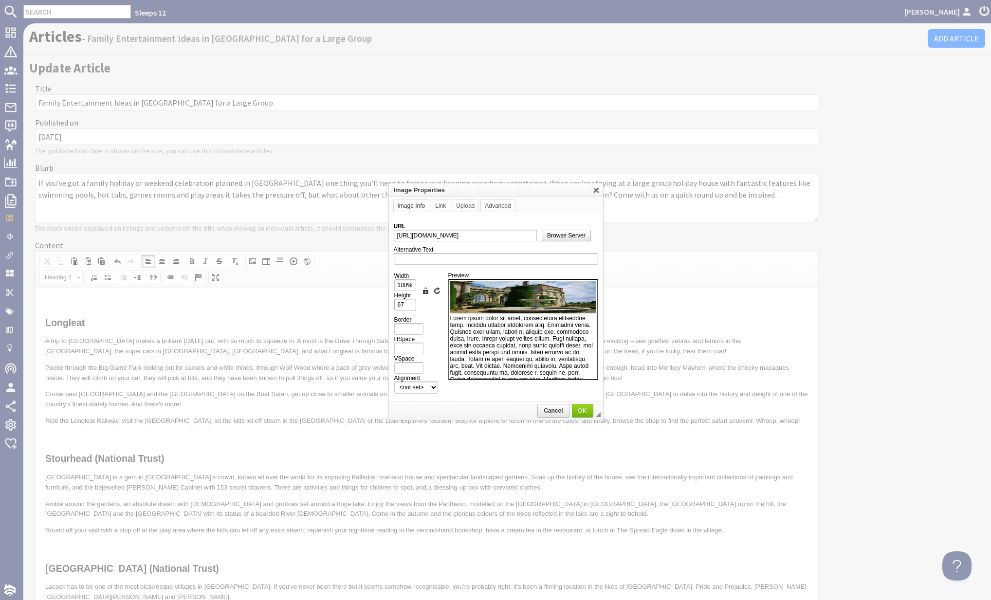
drag, startPoint x: 414, startPoint y: 309, endPoint x: 402, endPoint y: 304, distance: 12.7
click at [402, 305] on td "Width 100% Height 67 Lock Ratio Reset Size" at bounding box center [419, 292] width 50 height 44
drag, startPoint x: 404, startPoint y: 301, endPoint x: 382, endPoint y: 301, distance: 21.9
click at [383, 301] on body "Sleeps 12 Kateryna Luchyna Dashboard Notifications 0 Agency Dashboard Bookings …" at bounding box center [495, 300] width 991 height 600
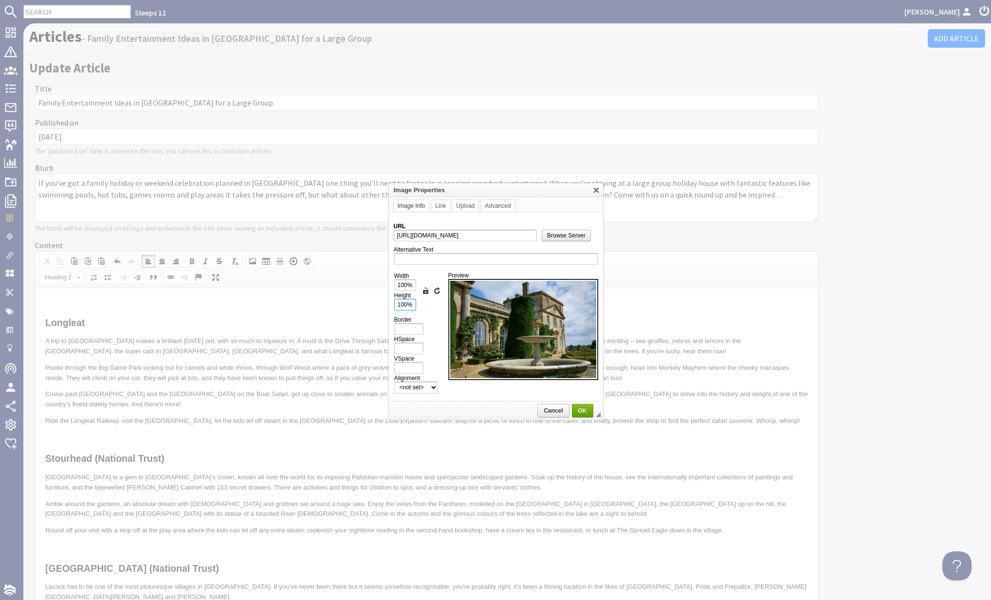
type input "100%"
click at [584, 404] on link "OK" at bounding box center [582, 411] width 21 height 14
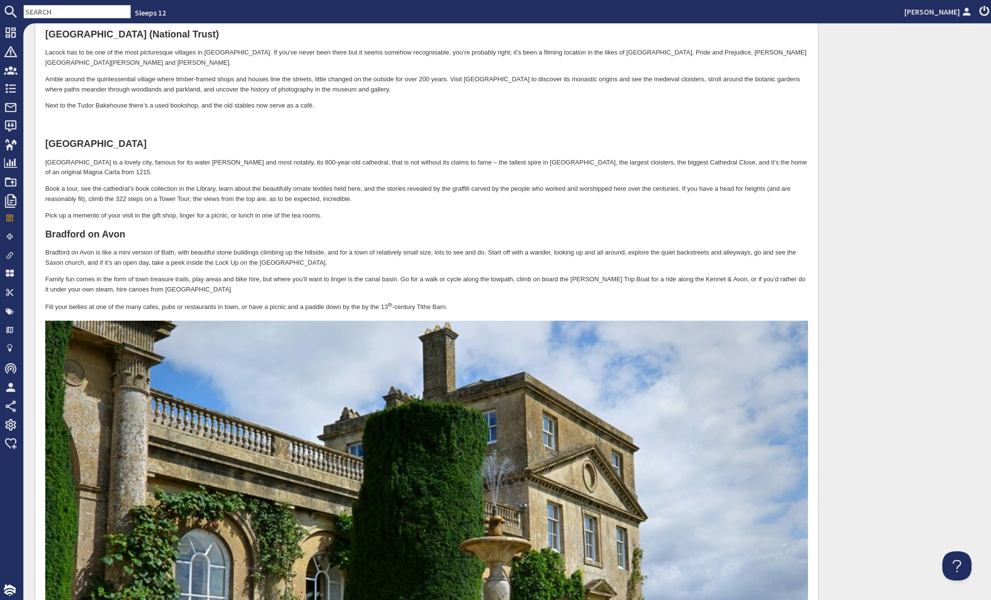
scroll to position [392, 0]
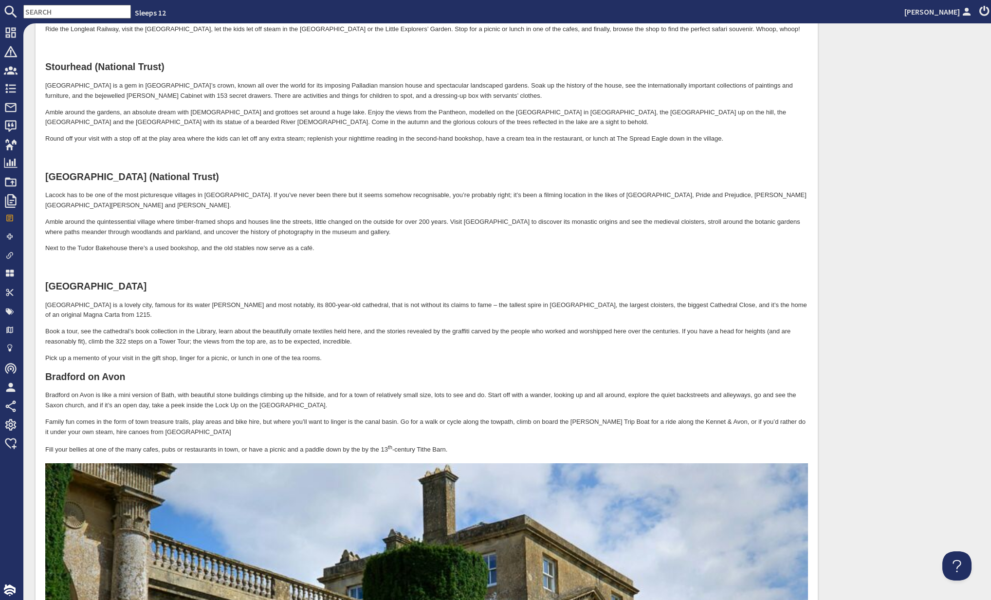
click at [132, 262] on h2 at bounding box center [426, 267] width 763 height 11
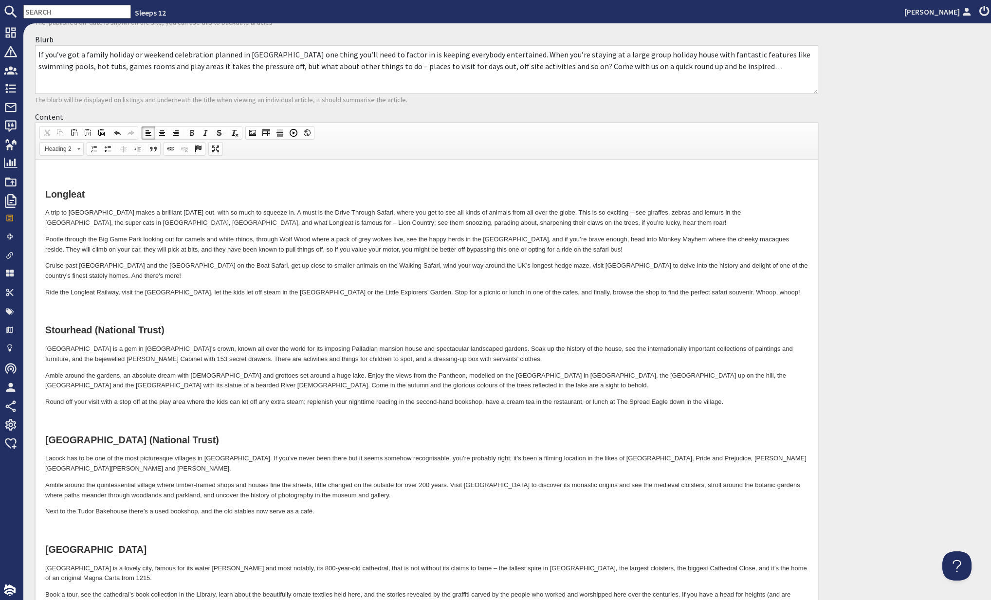
scroll to position [19, 0]
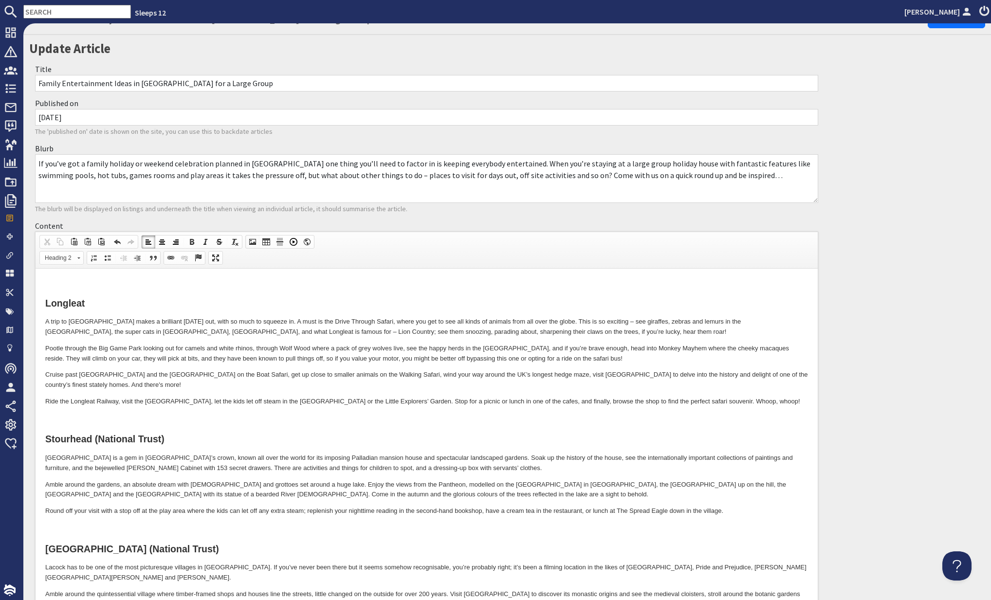
click at [252, 241] on span at bounding box center [253, 242] width 8 height 8
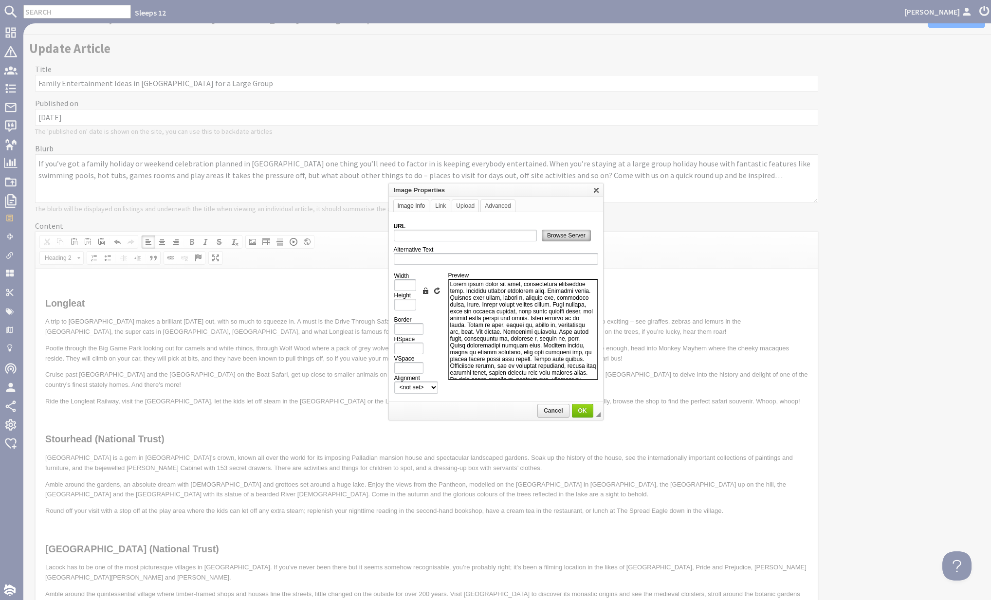
click at [557, 236] on span "Browse Server" at bounding box center [566, 235] width 48 height 7
type input "https://d3j9etonptu1qn.cloudfront.net/assets/1390ac2358469f2705e0de033c63965884…"
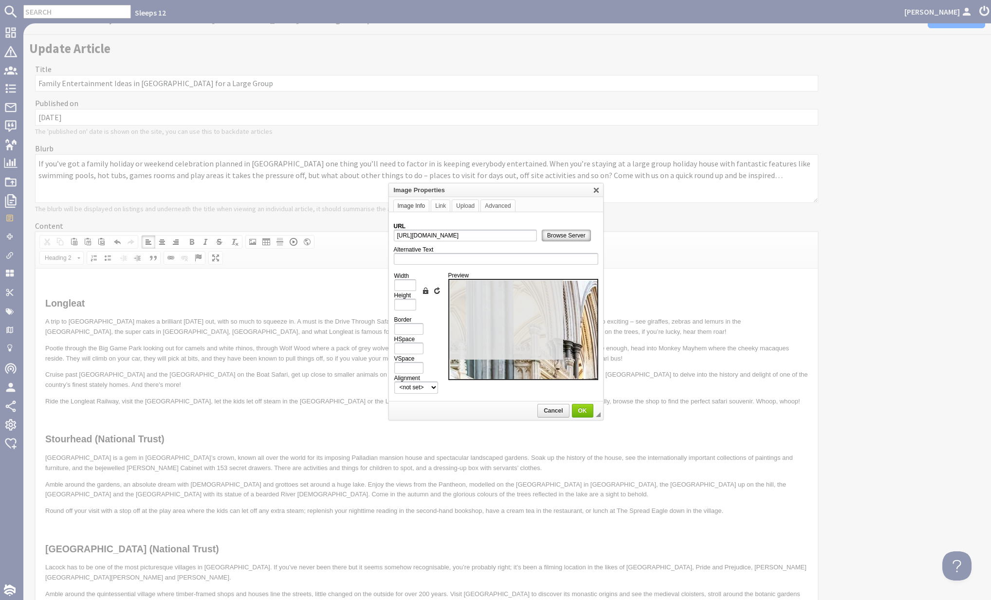
type input "1000"
type input "668"
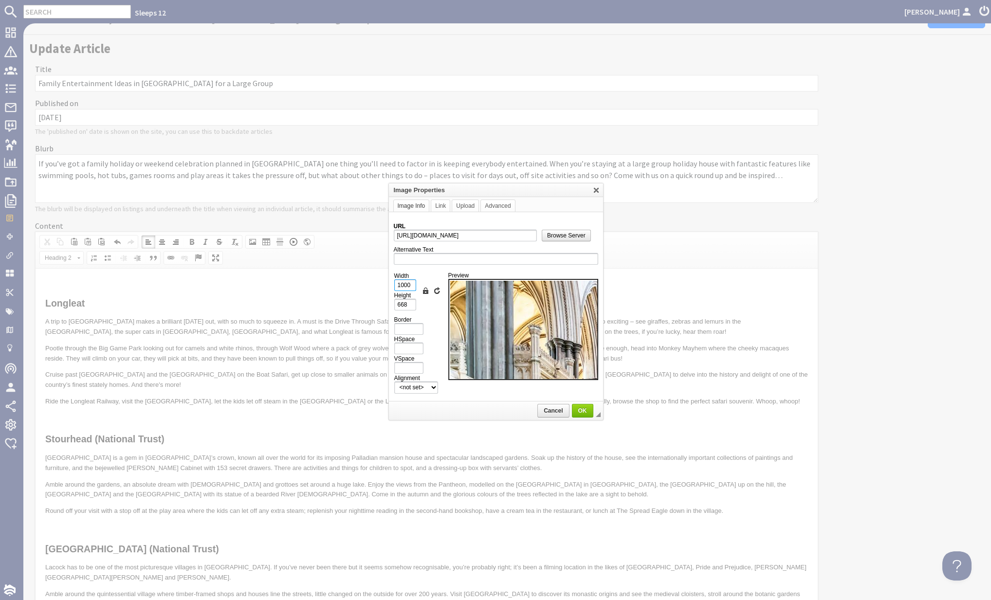
drag, startPoint x: 412, startPoint y: 281, endPoint x: 384, endPoint y: 281, distance: 27.7
click at [384, 281] on body "Sleeps 12 Kateryna Luchyna Dashboard Notifications 0 Agency Dashboard Bookings …" at bounding box center [495, 300] width 991 height 600
type input "1"
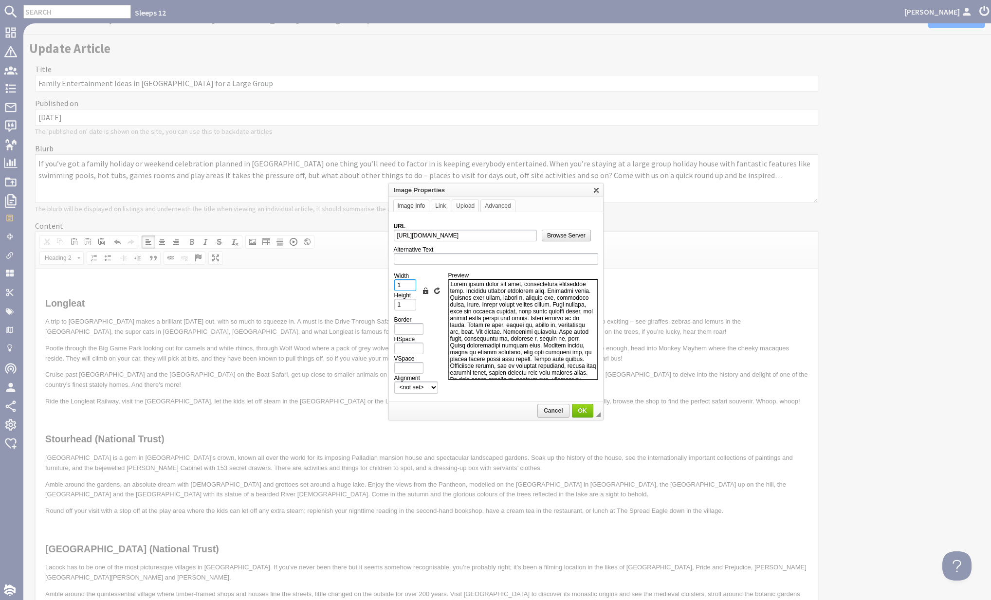
type input "10"
type input "7"
type input "100"
type input "67"
type input "100%"
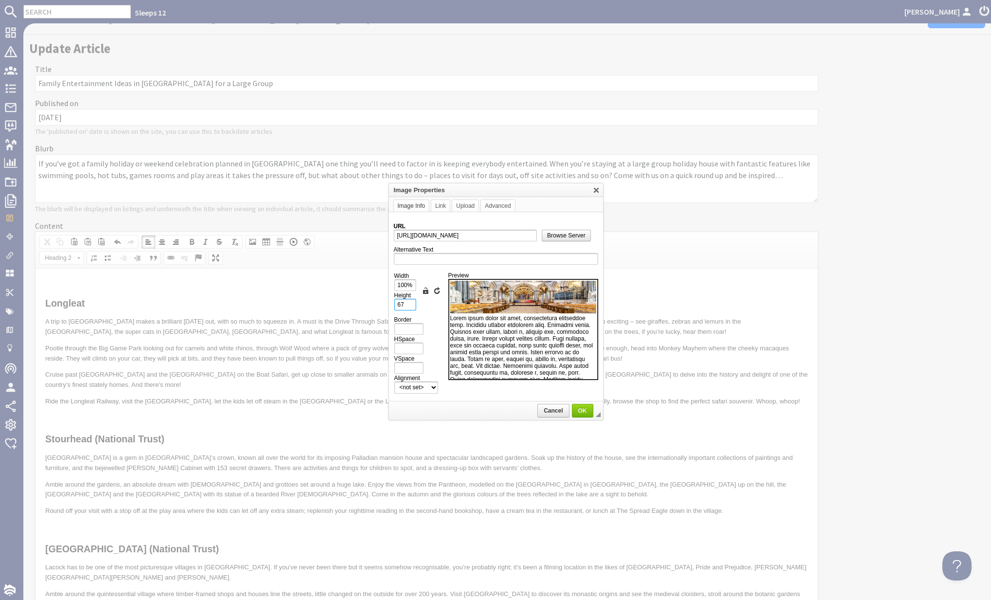
drag, startPoint x: 406, startPoint y: 300, endPoint x: 377, endPoint y: 301, distance: 28.7
click at [378, 301] on body "Sleeps 12 Kateryna Luchyna Dashboard Notifications 0 Agency Dashboard Bookings …" at bounding box center [495, 300] width 991 height 600
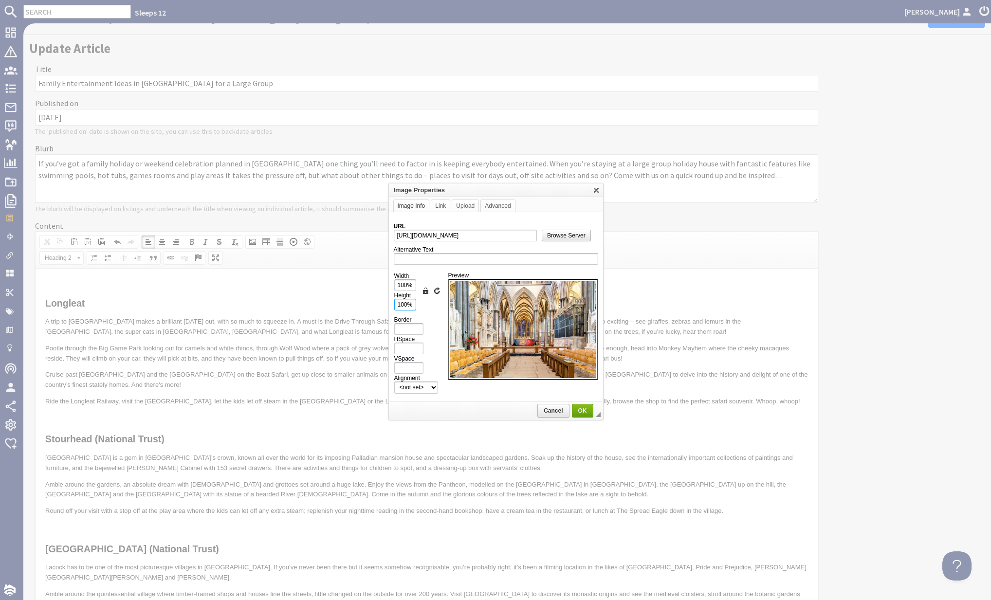
type input "100%"
click at [582, 408] on span "OK" at bounding box center [582, 410] width 19 height 7
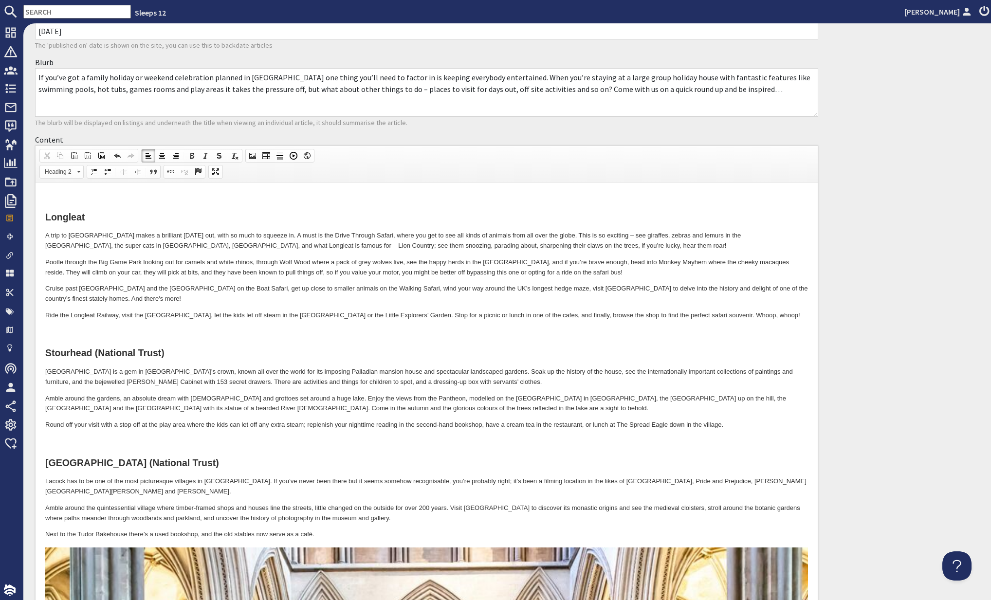
scroll to position [202, 0]
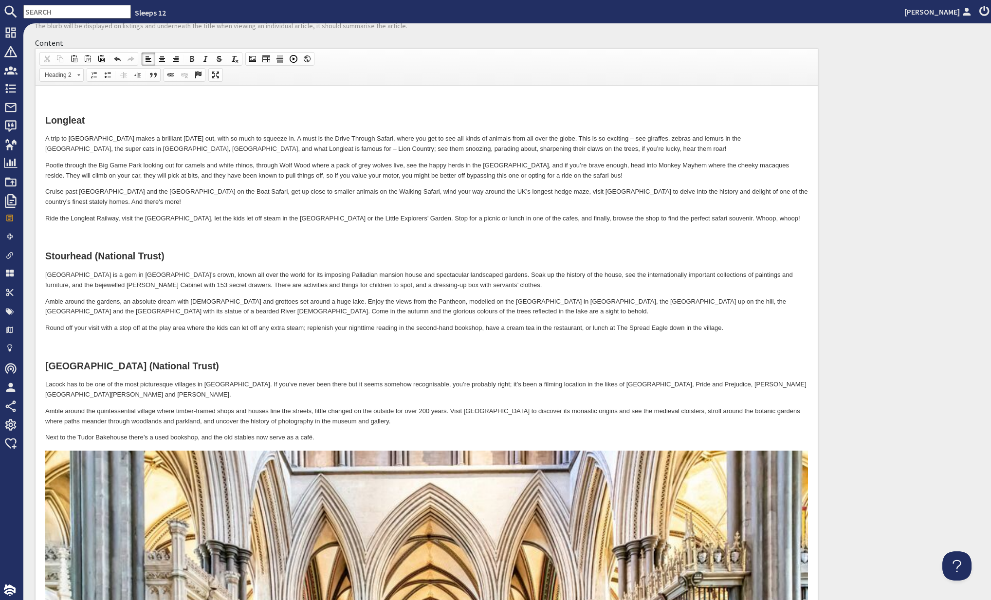
click at [90, 346] on h2 at bounding box center [426, 346] width 763 height 11
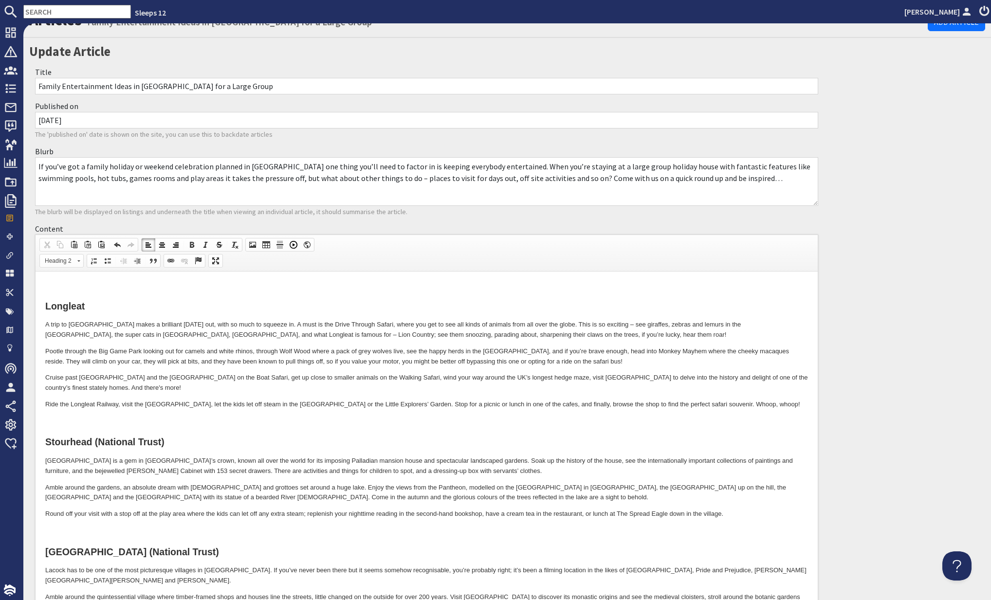
scroll to position [0, 0]
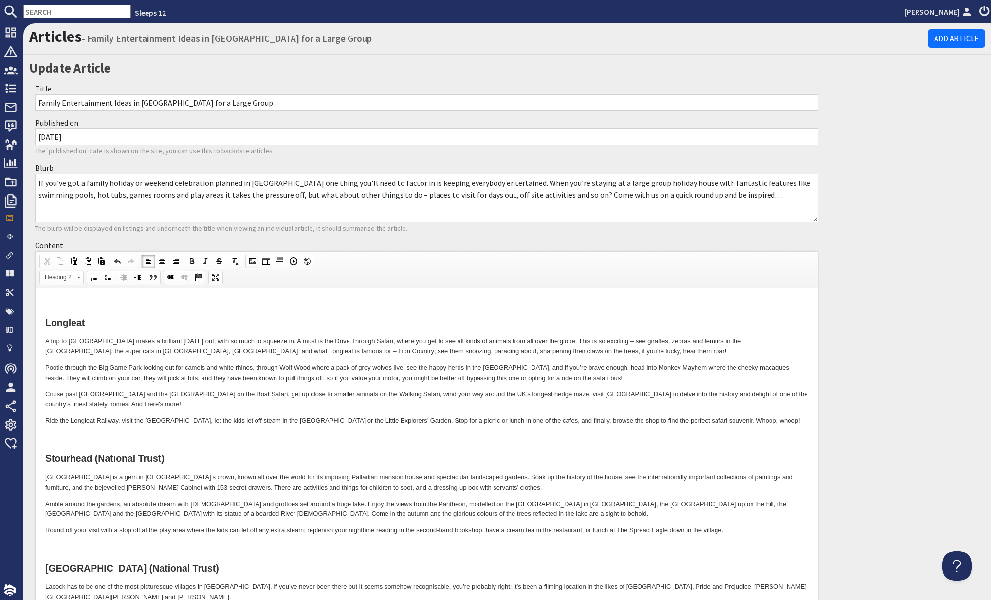
click at [251, 260] on span at bounding box center [253, 261] width 8 height 8
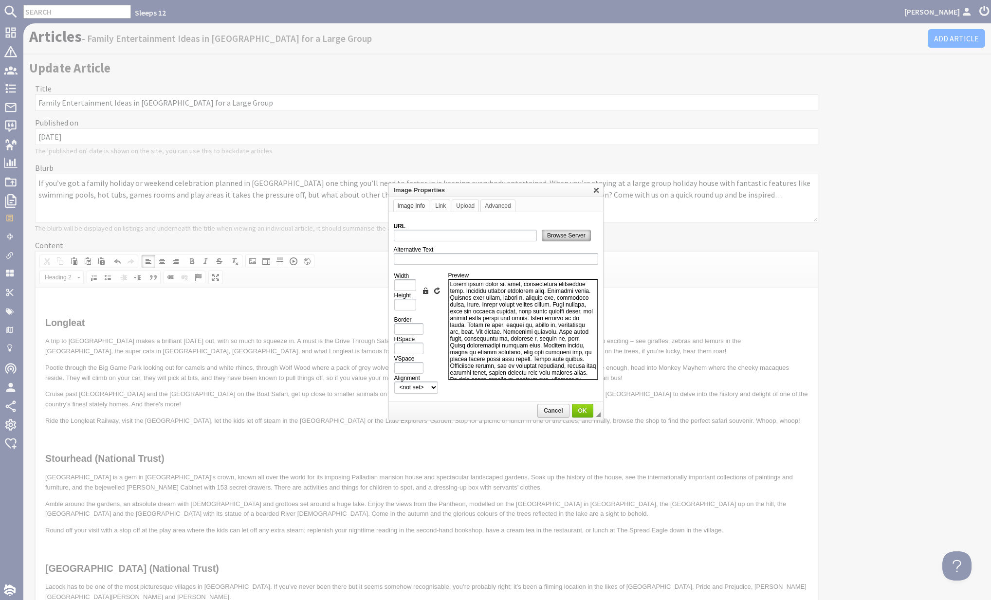
click at [579, 233] on span "Browse Server" at bounding box center [566, 235] width 48 height 7
type input "https://d3j9etonptu1qn.cloudfront.net/assets/2fc4f36b2f8f67ab585ac4a479c0b32971…"
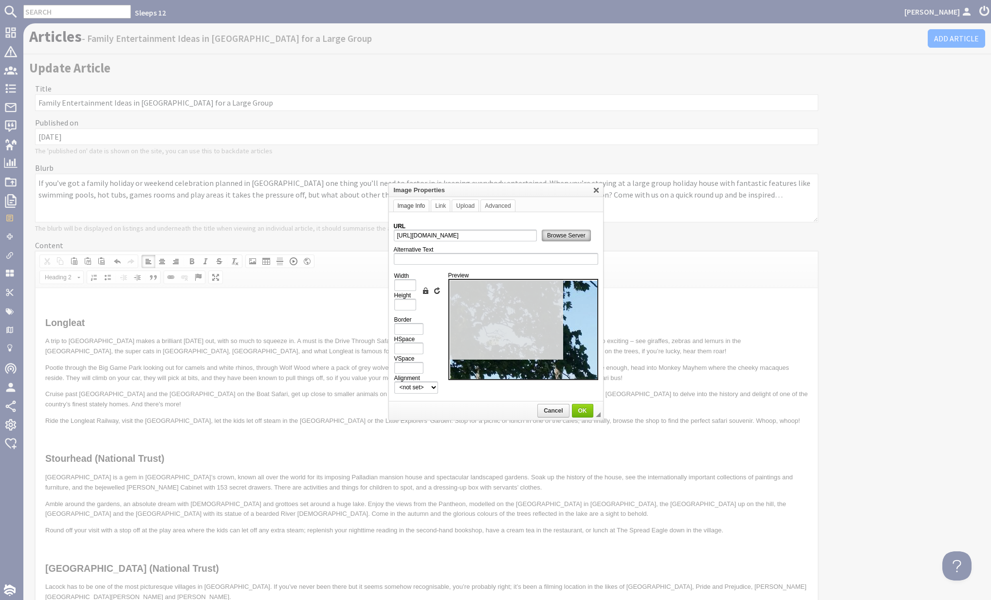
type input "1000"
type input "668"
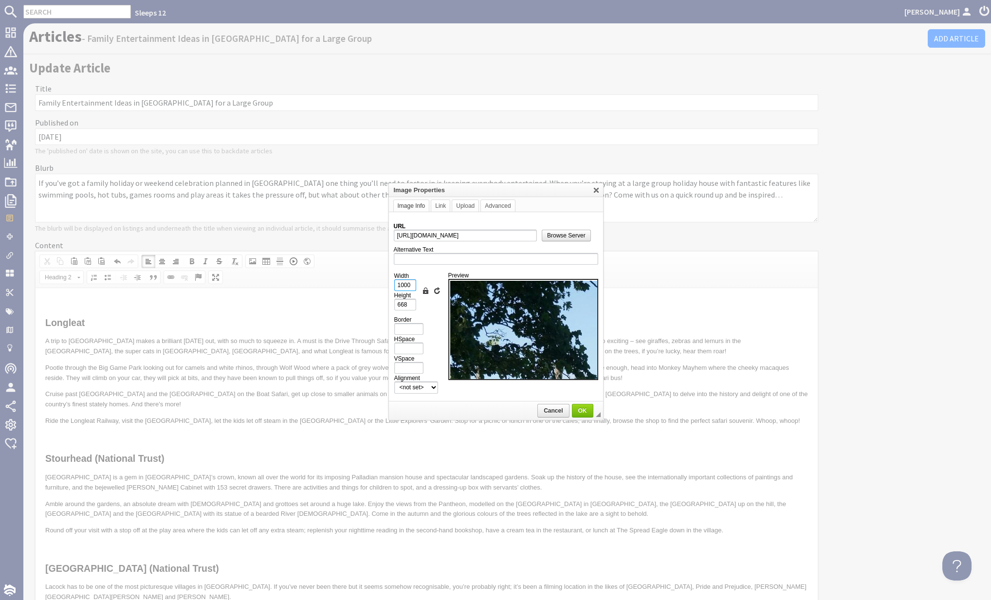
drag, startPoint x: 411, startPoint y: 281, endPoint x: 375, endPoint y: 280, distance: 36.0
click at [375, 280] on body "Sleeps 12 Kateryna Luchyna Dashboard Notifications 0 Agency Dashboard Bookings …" at bounding box center [495, 300] width 991 height 600
type input "1"
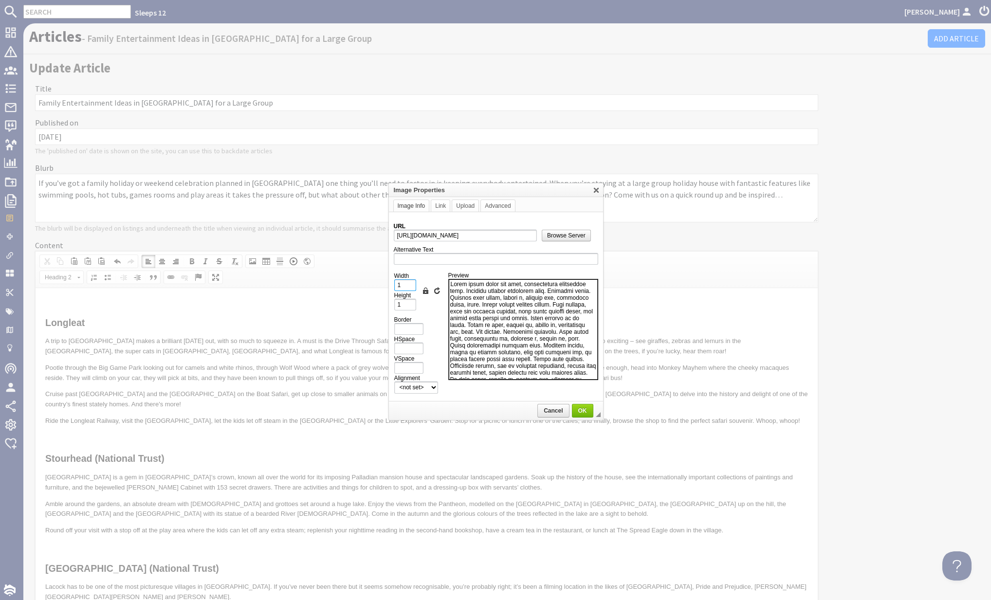
type input "10"
type input "7"
type input "100"
type input "67"
type input "100%"
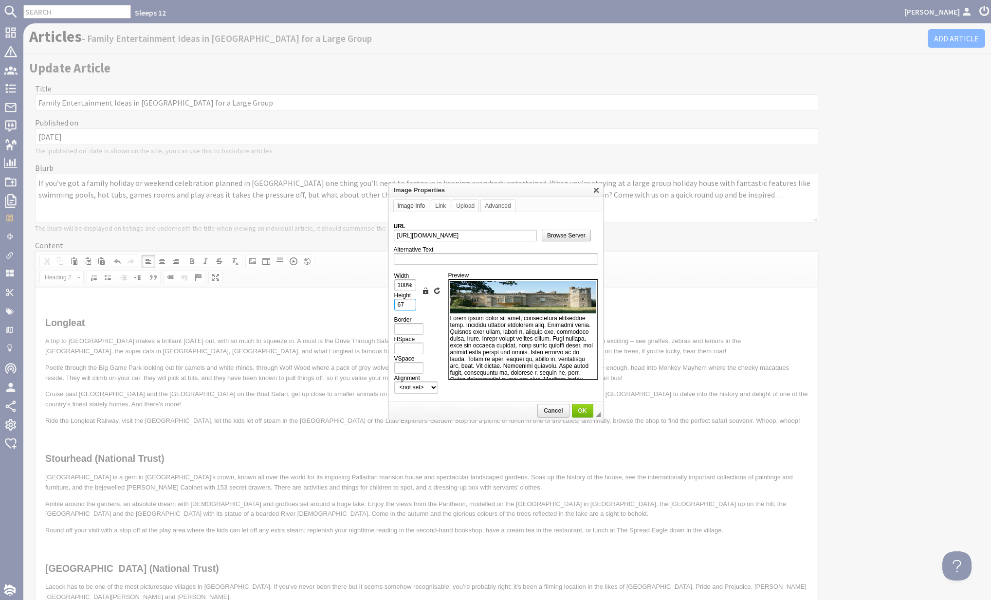
drag, startPoint x: 408, startPoint y: 301, endPoint x: 379, endPoint y: 299, distance: 28.8
click at [380, 299] on body "Sleeps 12 Kateryna Luchyna Dashboard Notifications 0 Agency Dashboard Bookings …" at bounding box center [495, 300] width 991 height 600
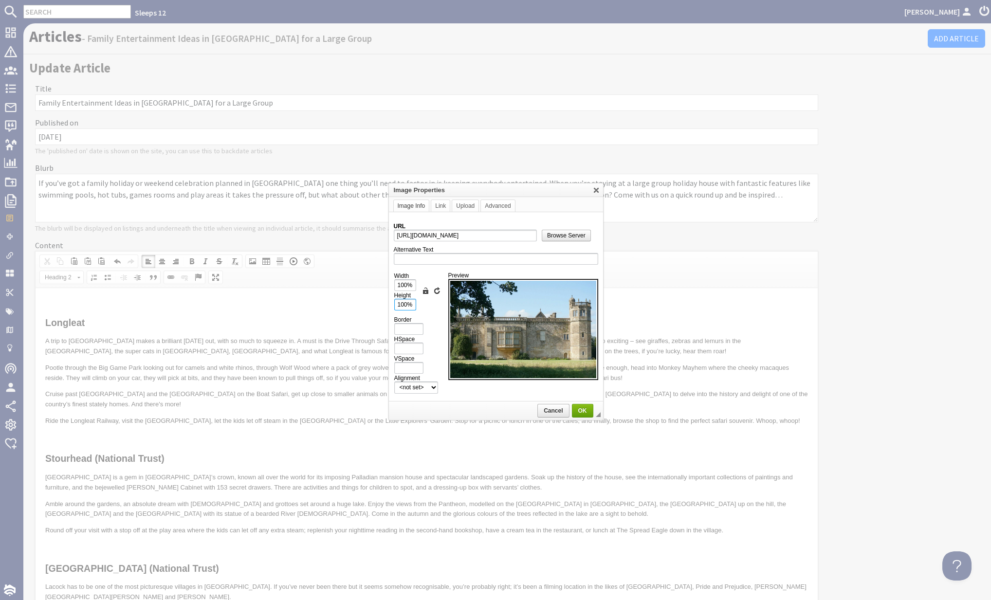
type input "100%"
click at [581, 404] on link "OK" at bounding box center [582, 411] width 21 height 14
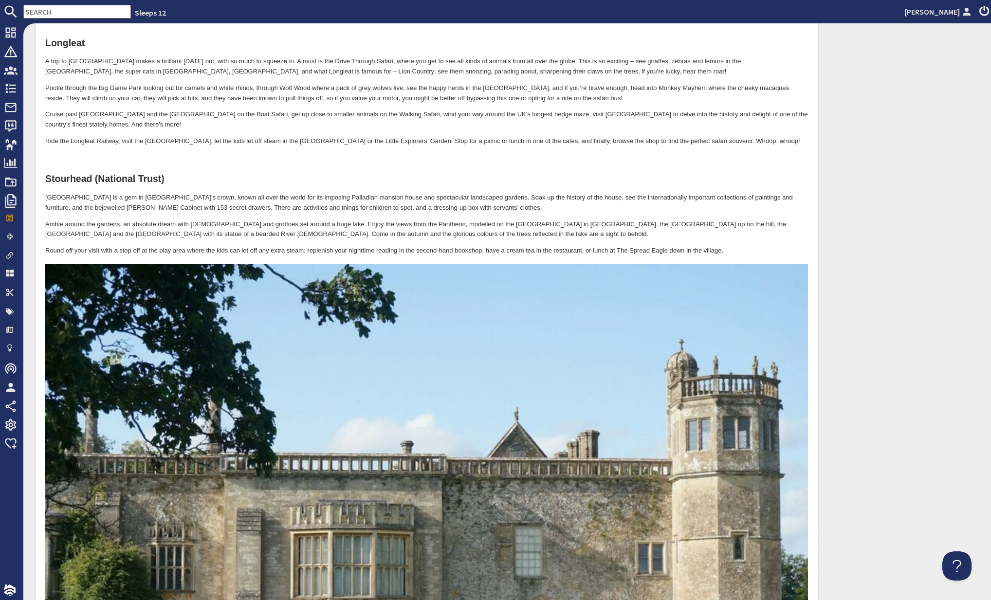
scroll to position [267, 0]
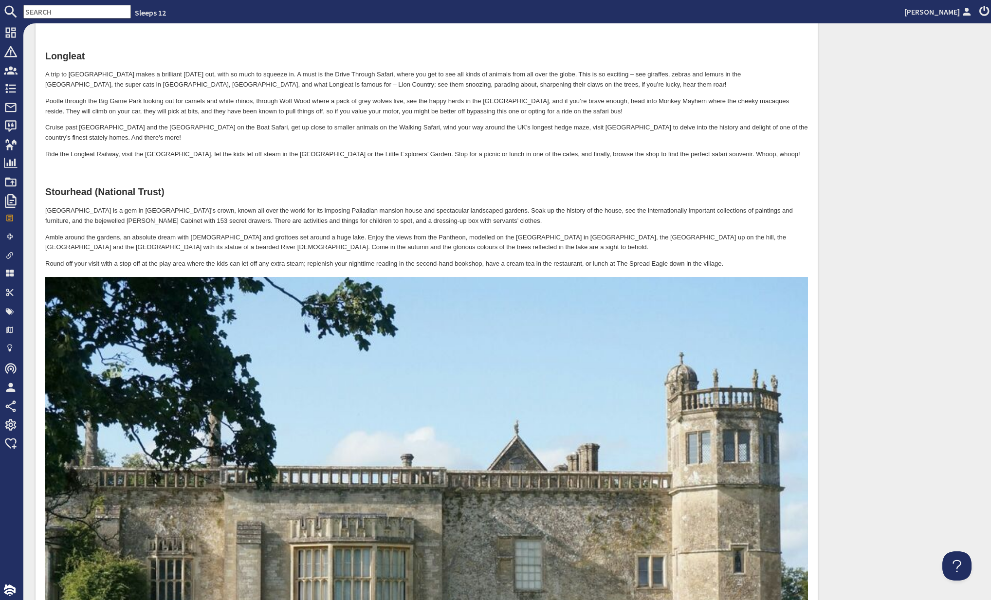
click at [108, 172] on h2 at bounding box center [426, 172] width 763 height 11
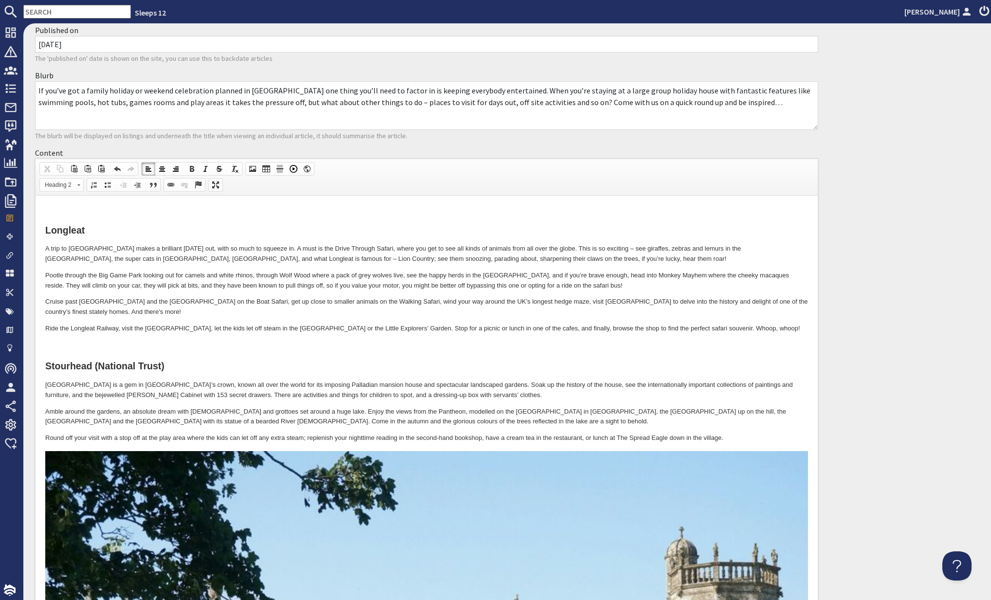
scroll to position [79, 0]
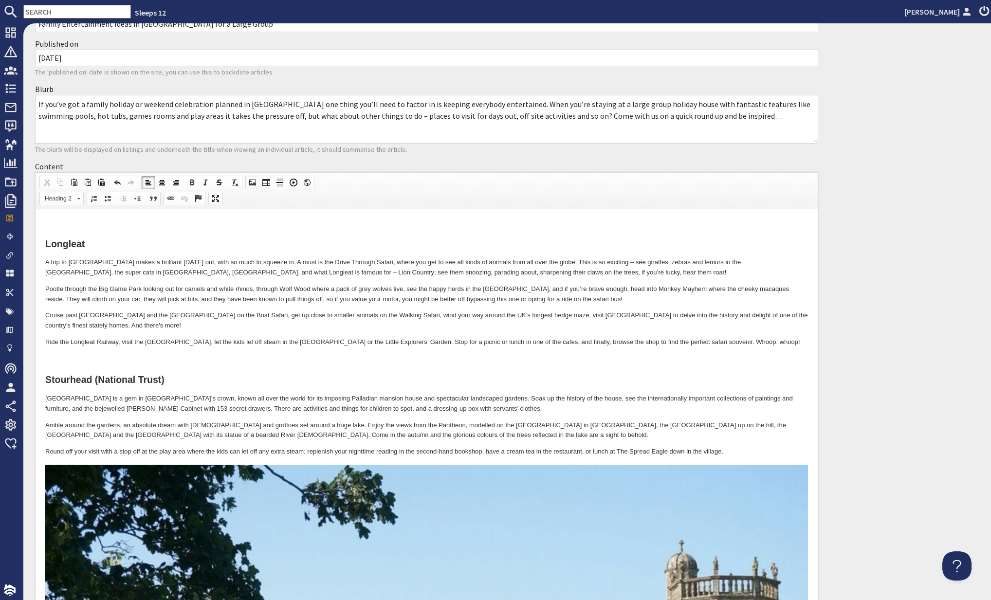
click at [255, 183] on span at bounding box center [253, 183] width 8 height 8
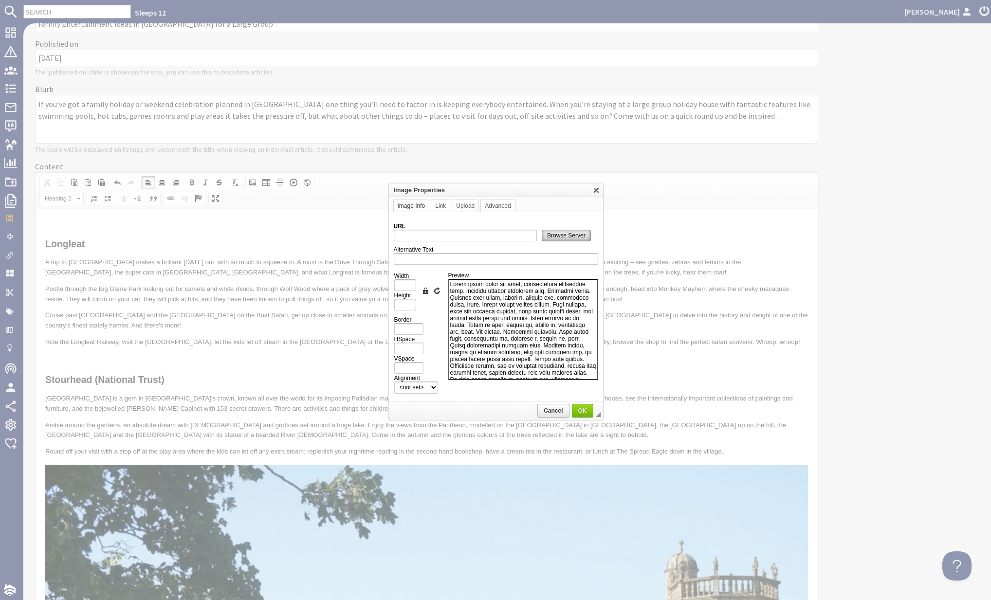
click at [553, 232] on span "Browse Server" at bounding box center [566, 235] width 48 height 7
type input "https://d3j9etonptu1qn.cloudfront.net/assets/401c2d894e946825d876fac54ee73e05e4…"
type input "1000"
type input "668"
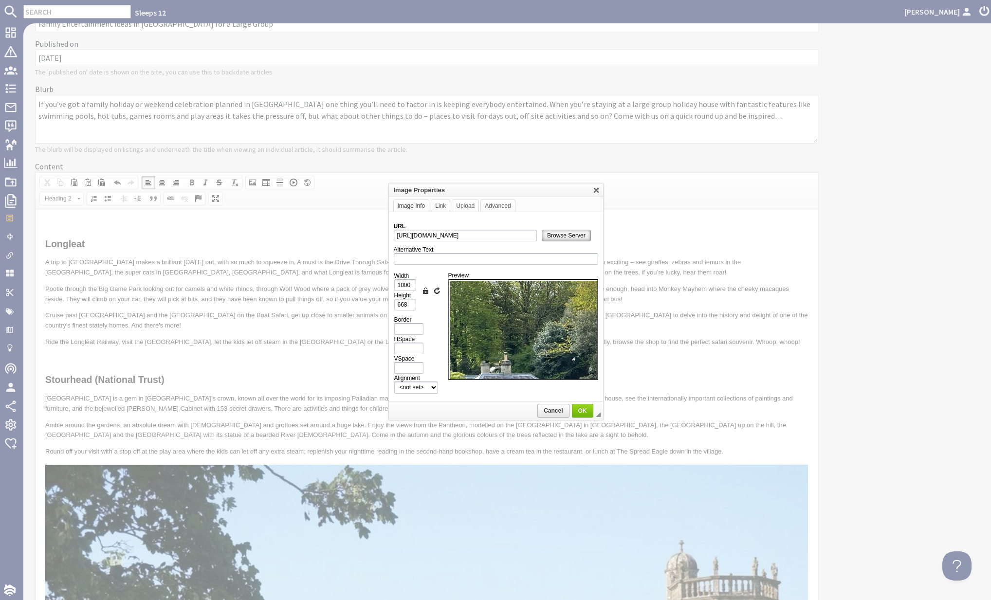
scroll to position [0, 3]
drag, startPoint x: 410, startPoint y: 282, endPoint x: 379, endPoint y: 280, distance: 31.7
click at [382, 281] on body "Sleeps 12 Kateryna Luchyna Dashboard Notifications 0 Agency Dashboard Bookings …" at bounding box center [495, 300] width 991 height 600
type input "1"
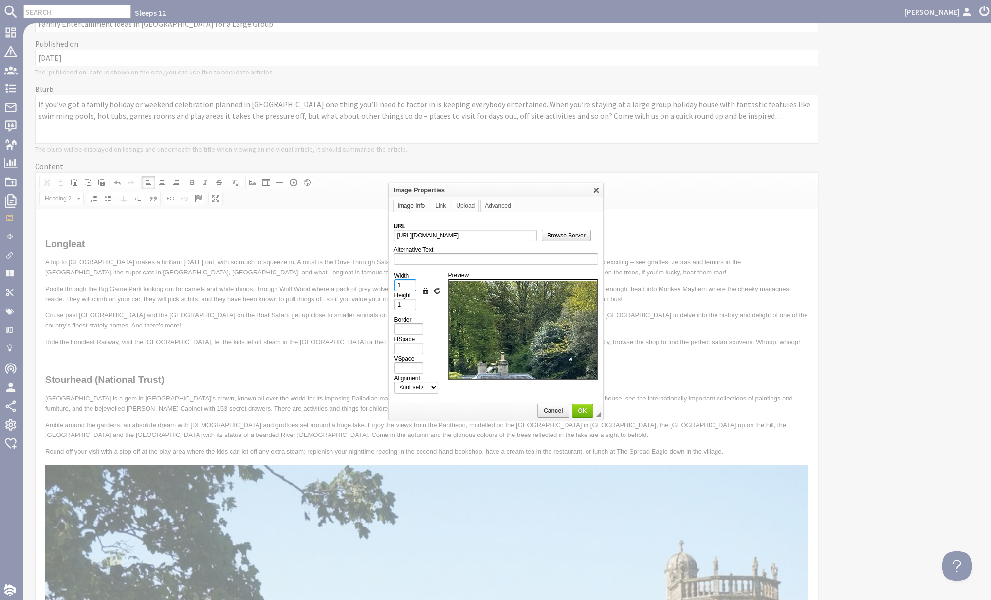
scroll to position [0, 0]
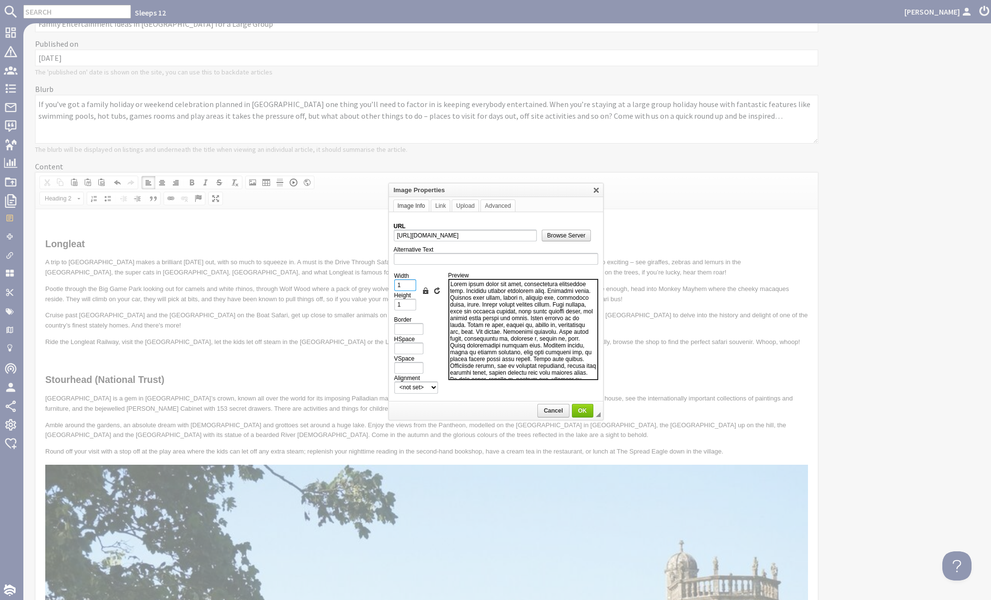
type input "10"
type input "7"
type input "100"
type input "67"
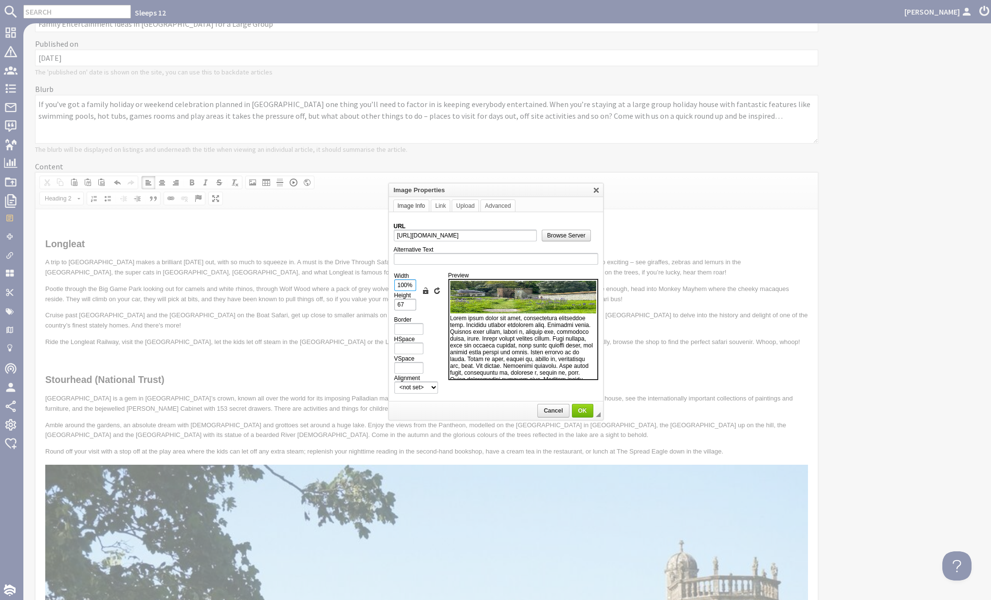
type input "100%"
drag, startPoint x: 412, startPoint y: 302, endPoint x: 379, endPoint y: 302, distance: 32.6
click at [379, 302] on body "Sleeps 12 Kateryna Luchyna Dashboard Notifications 0 Agency Dashboard Bookings …" at bounding box center [495, 300] width 991 height 600
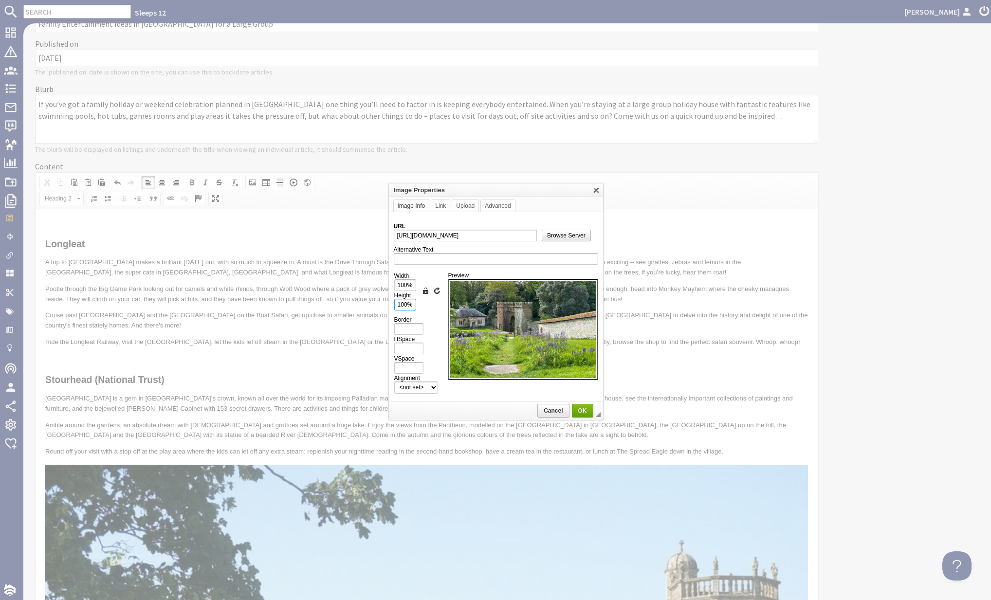
type input "100%"
click at [581, 410] on span "OK" at bounding box center [582, 410] width 19 height 7
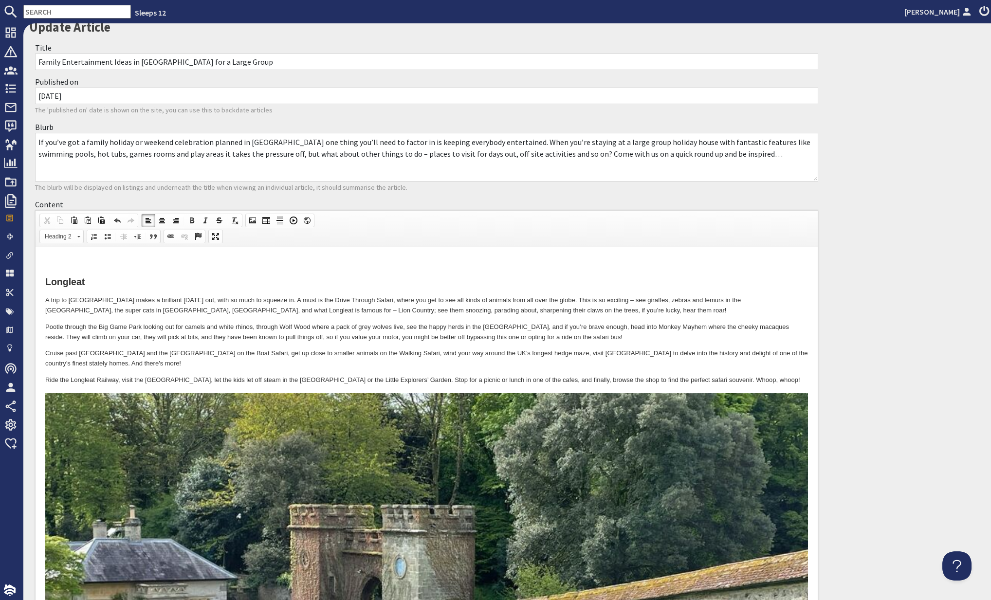
scroll to position [18, 0]
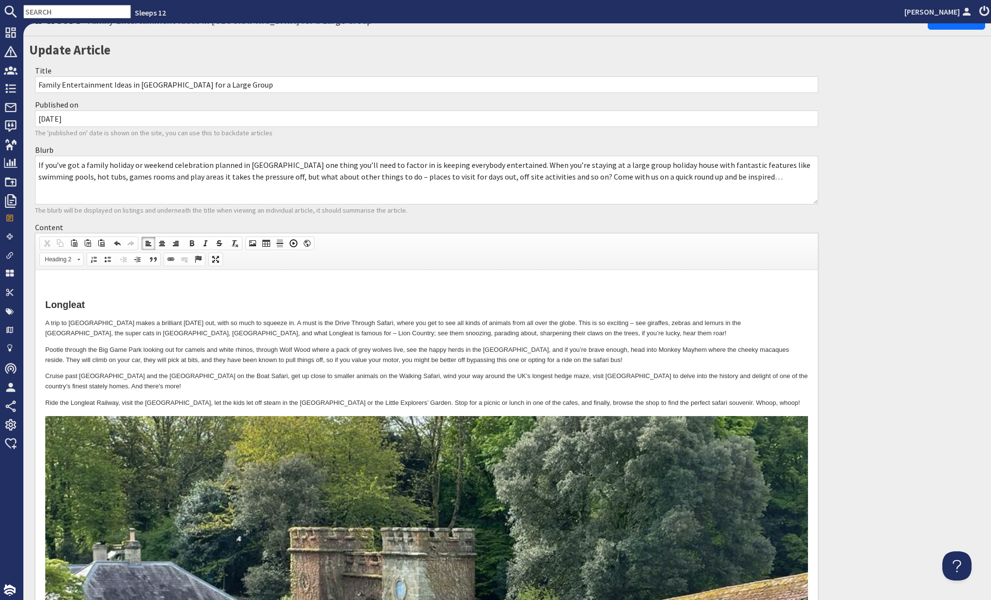
drag, startPoint x: 88, startPoint y: 293, endPoint x: 123, endPoint y: 287, distance: 35.6
click at [89, 280] on h2 at bounding box center [426, 285] width 763 height 11
click at [256, 244] on link "Image" at bounding box center [253, 243] width 14 height 13
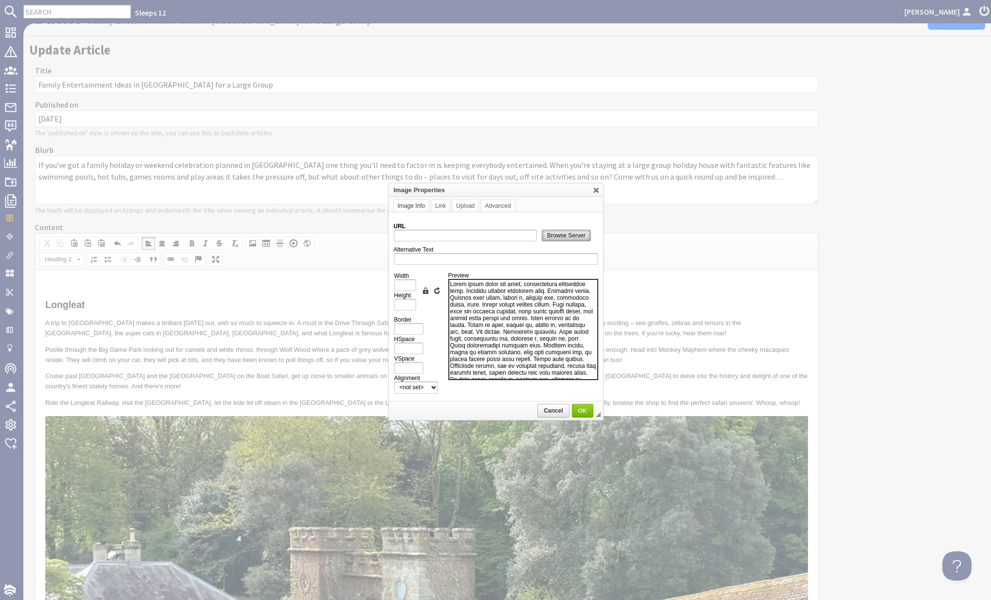
click at [561, 232] on span "Browse Server" at bounding box center [566, 235] width 48 height 7
type input "https://d3j9etonptu1qn.cloudfront.net/assets/591d6c1d93aadde451107b0e62332c69e2…"
type input "1000"
type input "668"
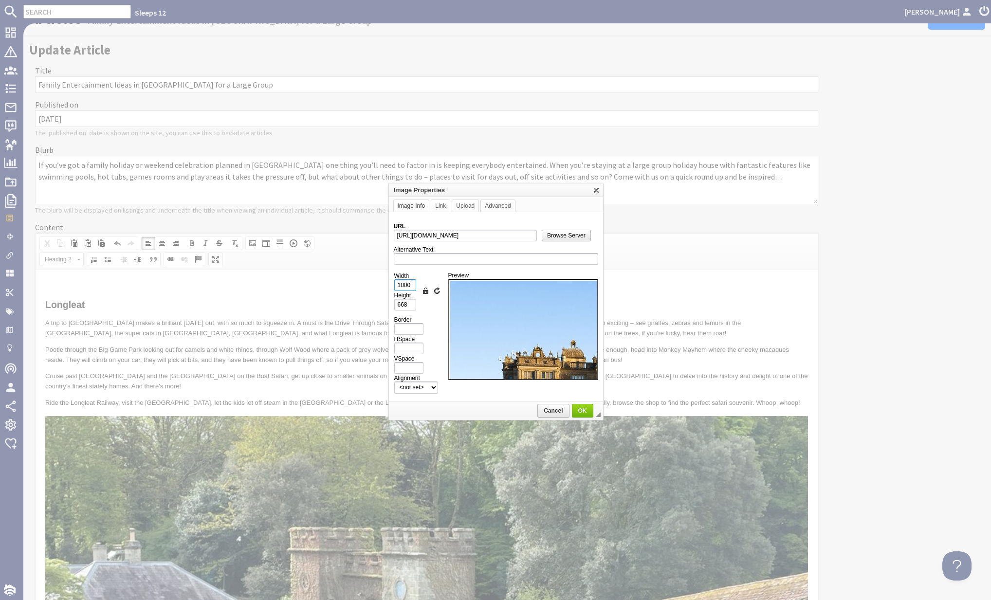
drag, startPoint x: 413, startPoint y: 283, endPoint x: 370, endPoint y: 281, distance: 42.4
click at [370, 281] on body "Sleeps 12 Kateryna Luchyna Dashboard Notifications 0 Agency Dashboard Bookings …" at bounding box center [495, 300] width 991 height 600
type input "1"
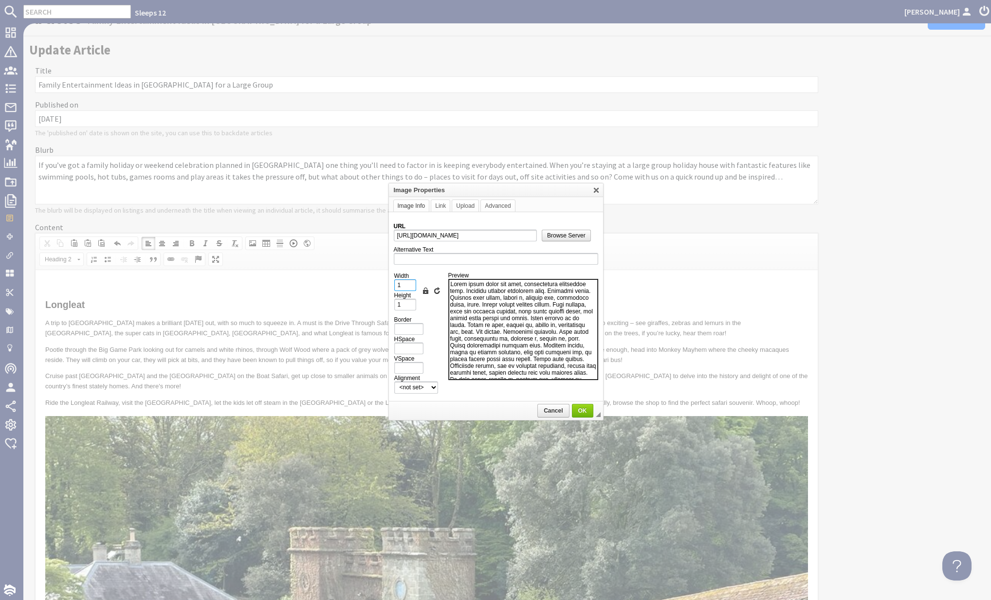
type input "10"
type input "7"
type input "100"
type input "67"
type input "100%"
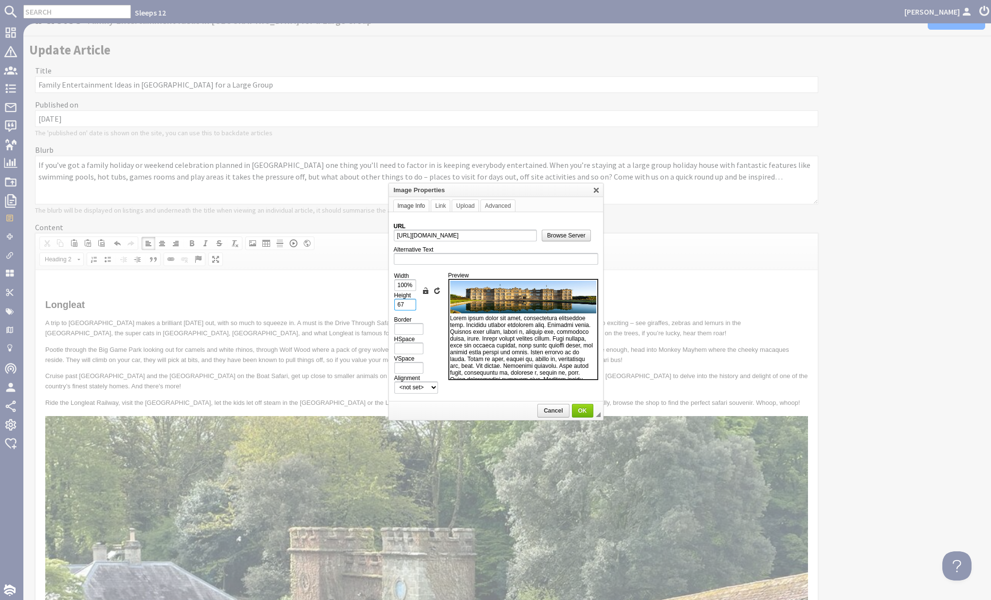
drag, startPoint x: 411, startPoint y: 302, endPoint x: 388, endPoint y: 302, distance: 22.4
click at [389, 302] on td "URL https://d3j9etonptu1qn.cloudfront.net/assets/591d6c1d93aadde451107b0e62332c…" at bounding box center [496, 307] width 214 height 190
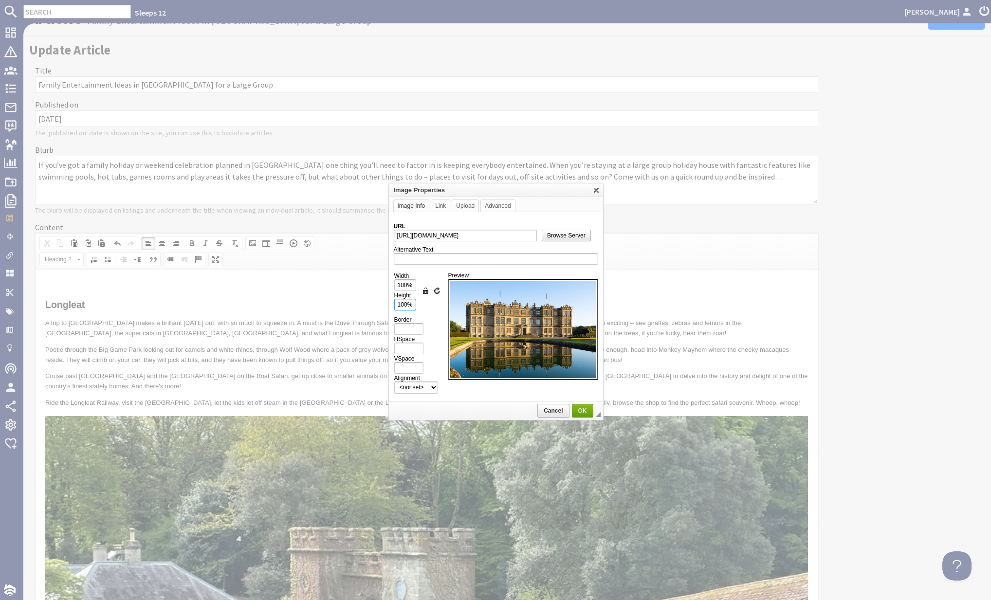
type input "100%"
click at [585, 410] on span "OK" at bounding box center [582, 410] width 19 height 7
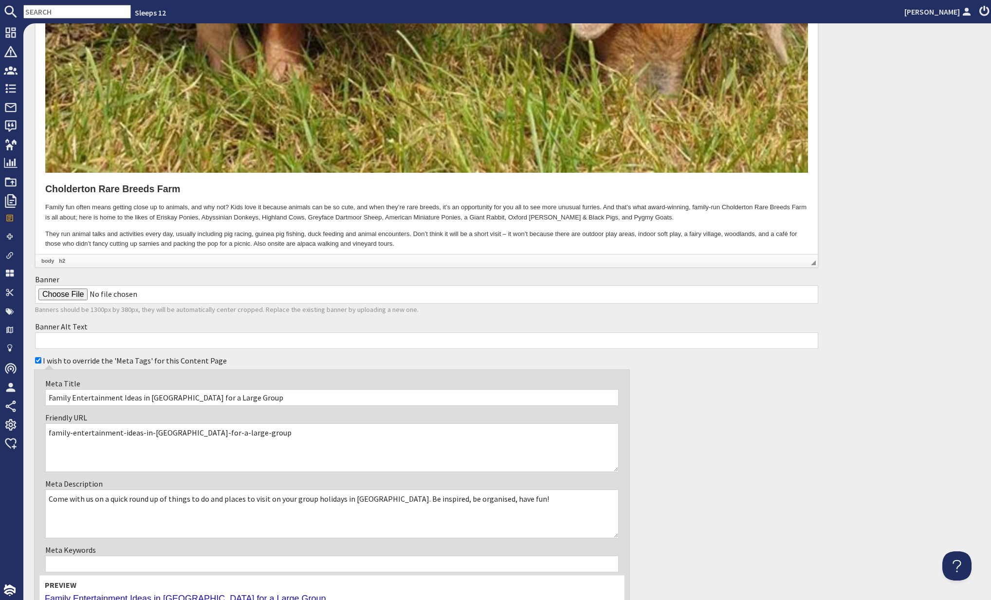
scroll to position [4576, 0]
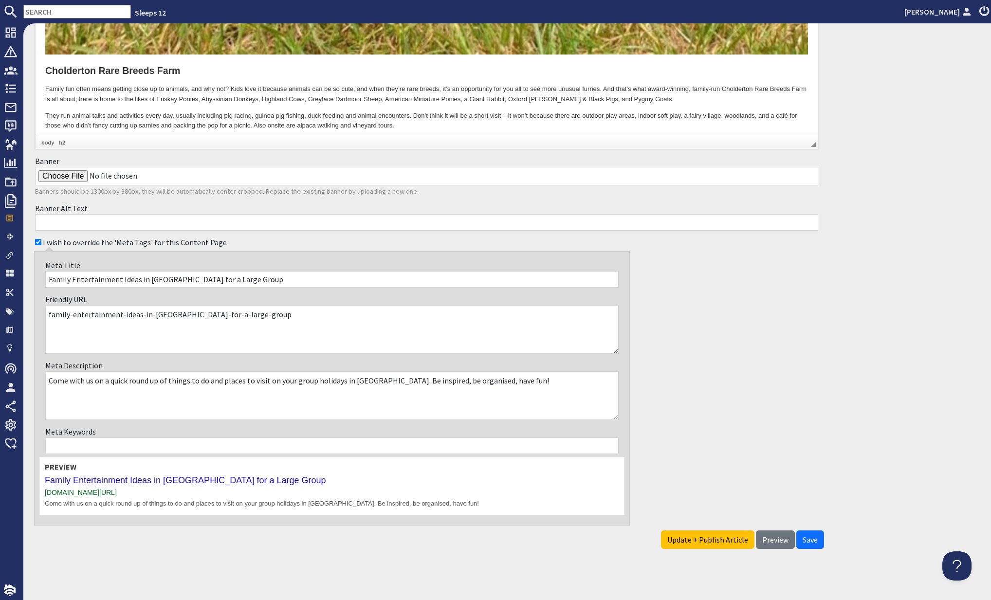
click at [773, 537] on span "Preview" at bounding box center [775, 540] width 26 height 10
type textarea "<h2><img alt="" src="https://d3j9etonptu1qn.cloudfront.net/assets/591d6c1d93aad…"
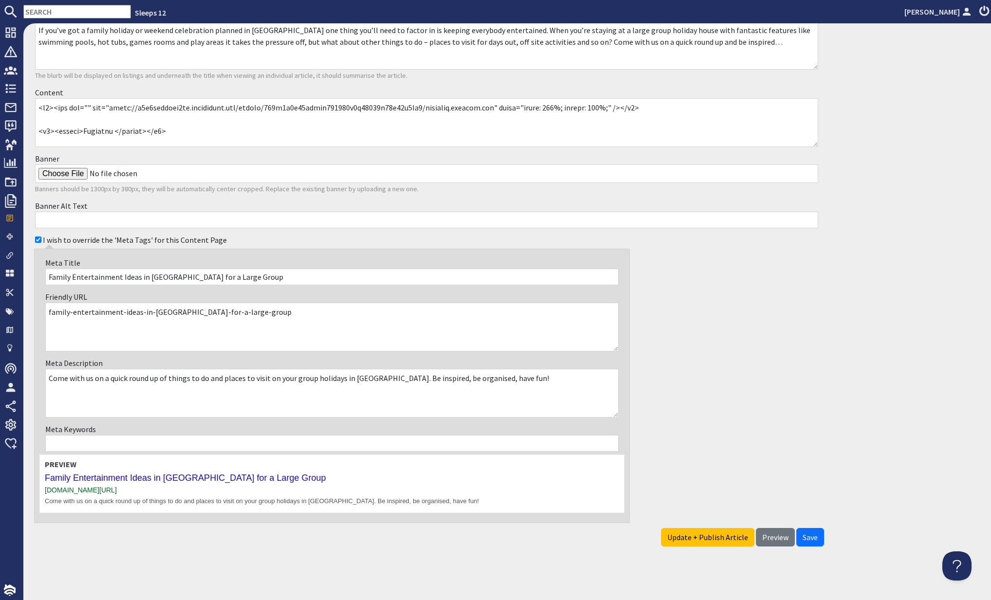
scroll to position [151, 0]
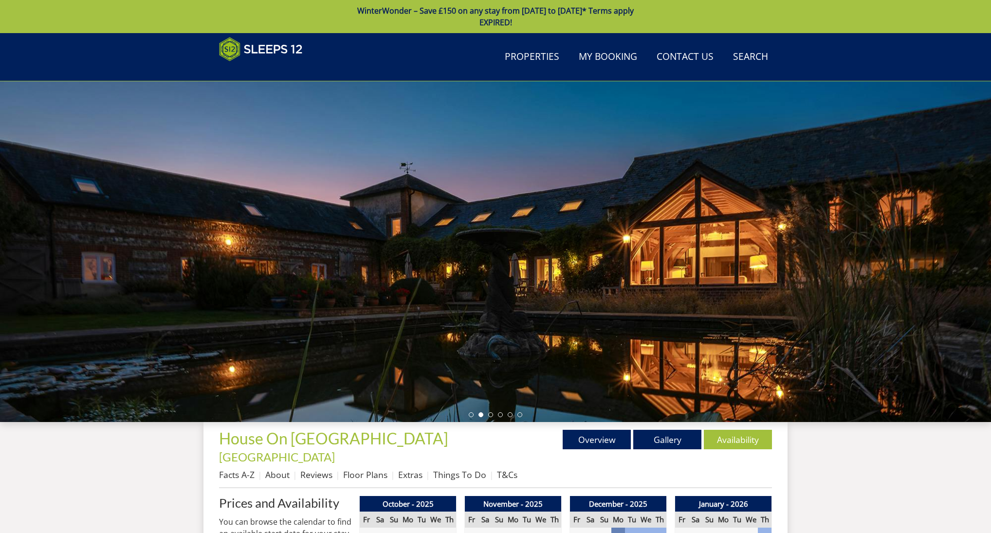
scroll to position [215, 0]
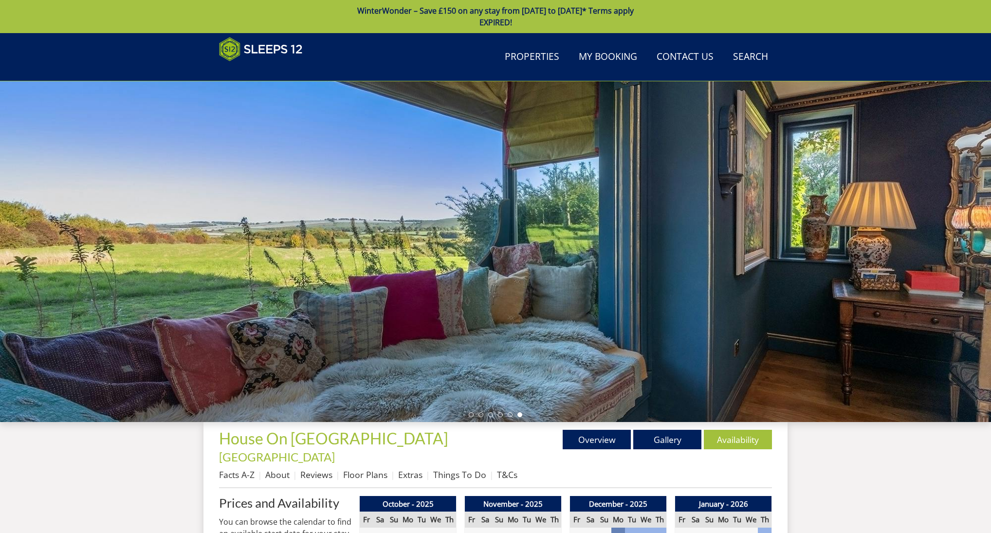
scroll to position [215, 0]
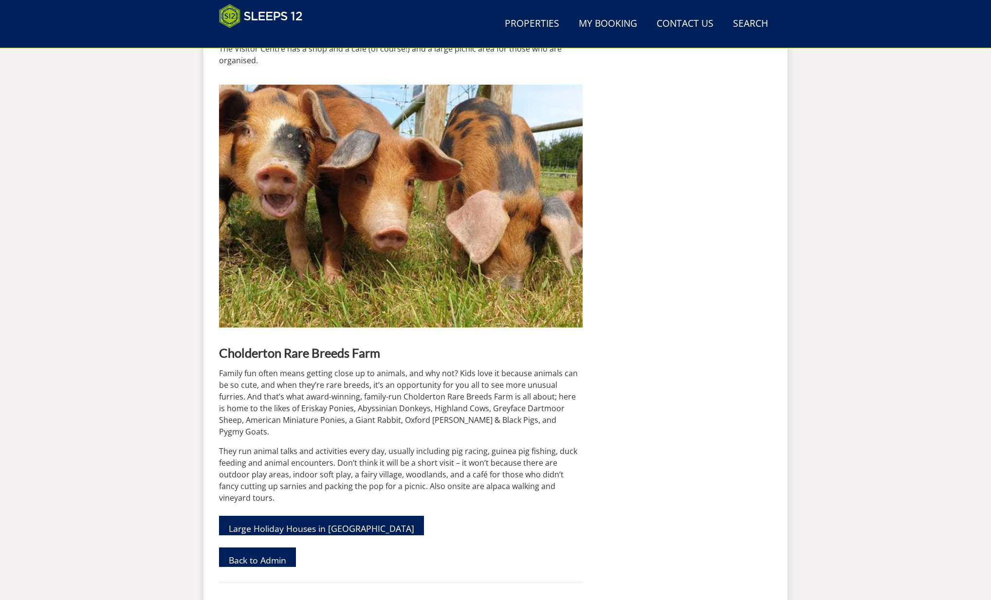
scroll to position [3633, 0]
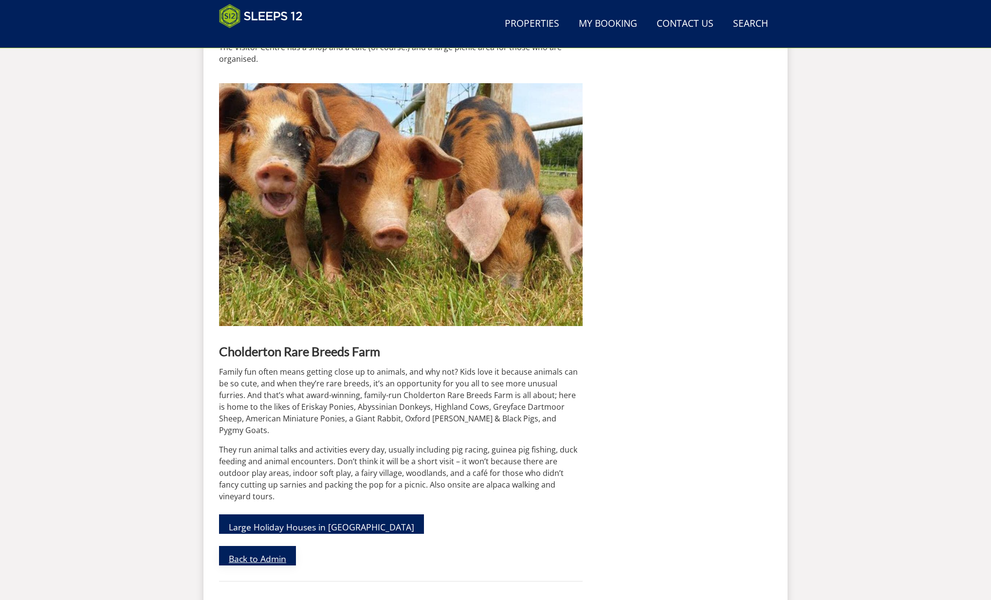
click at [241, 546] on link "Back to Admin" at bounding box center [257, 555] width 77 height 19
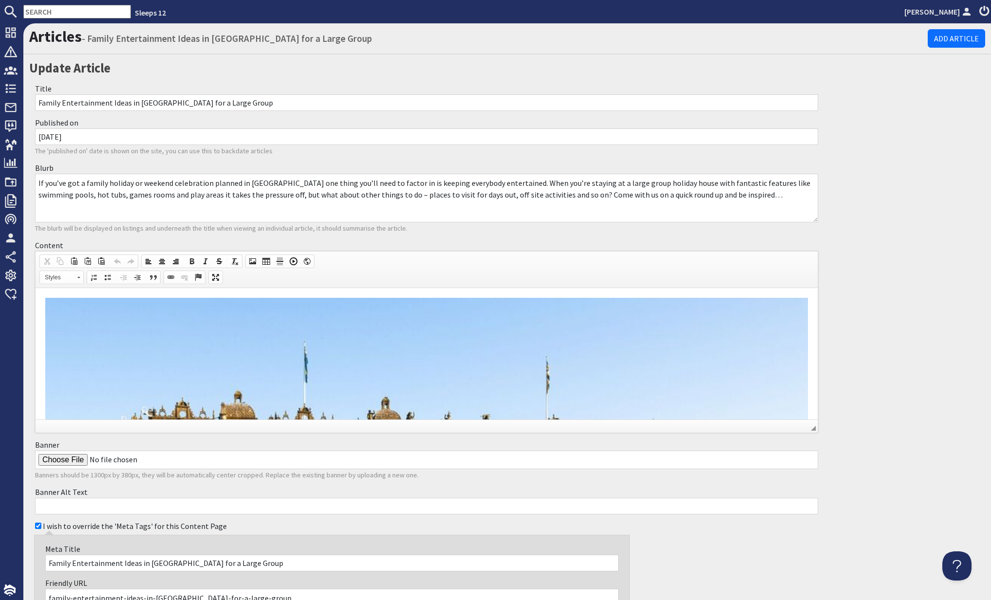
scroll to position [284, 0]
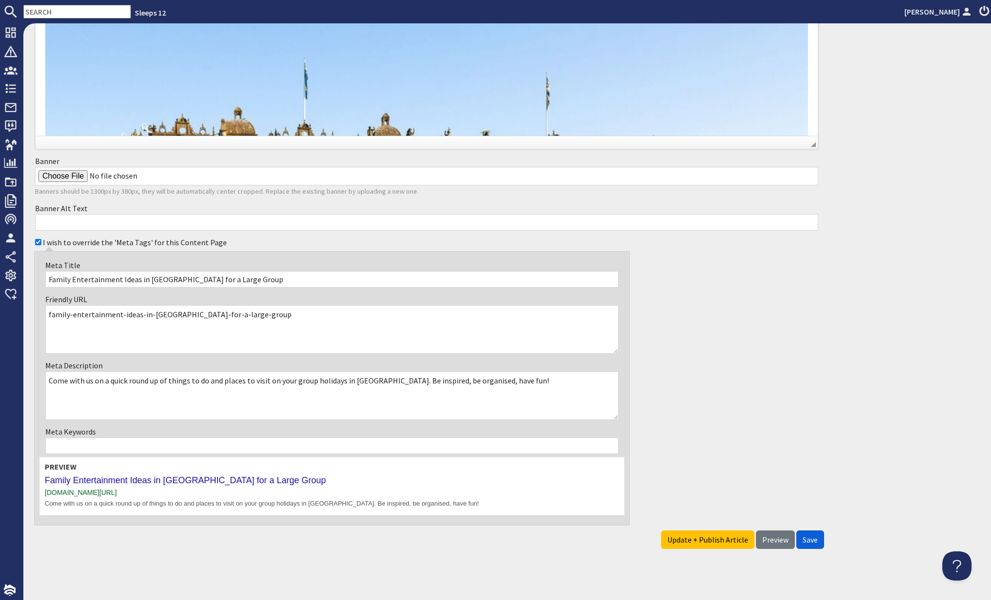
click at [810, 538] on span "Save" at bounding box center [809, 540] width 15 height 10
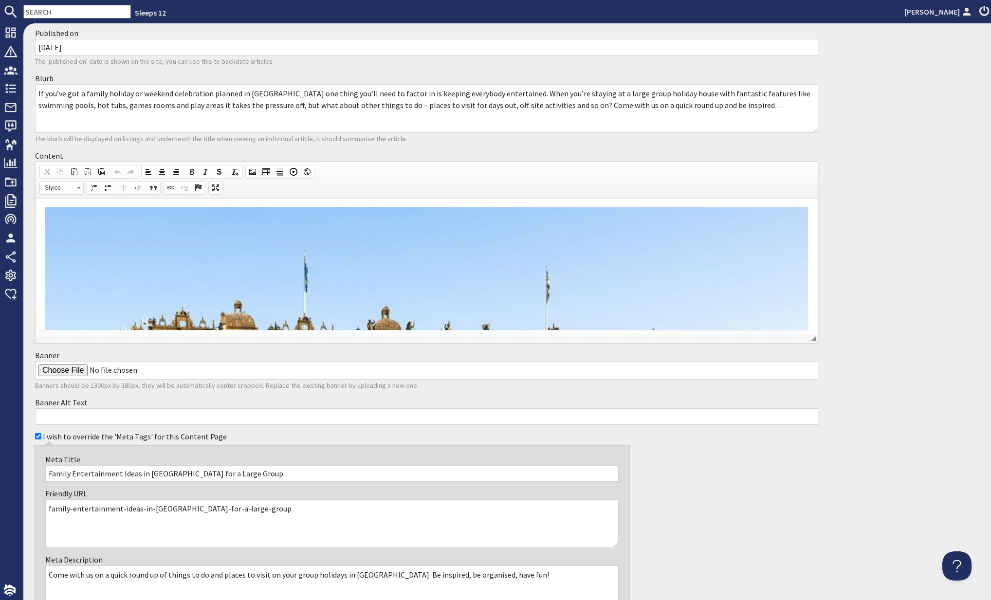
scroll to position [319, 0]
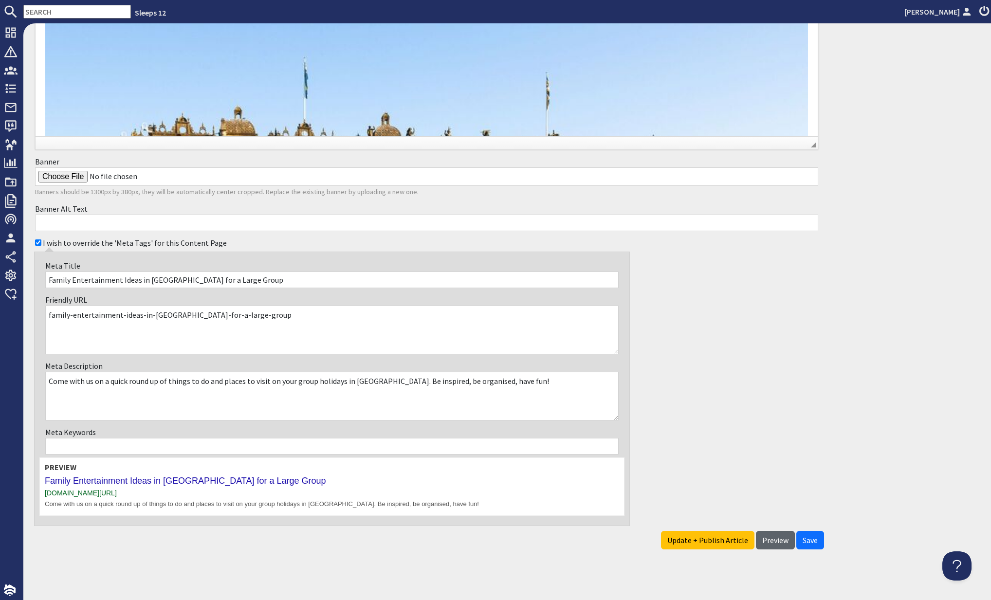
click at [769, 538] on span "Preview" at bounding box center [775, 540] width 26 height 10
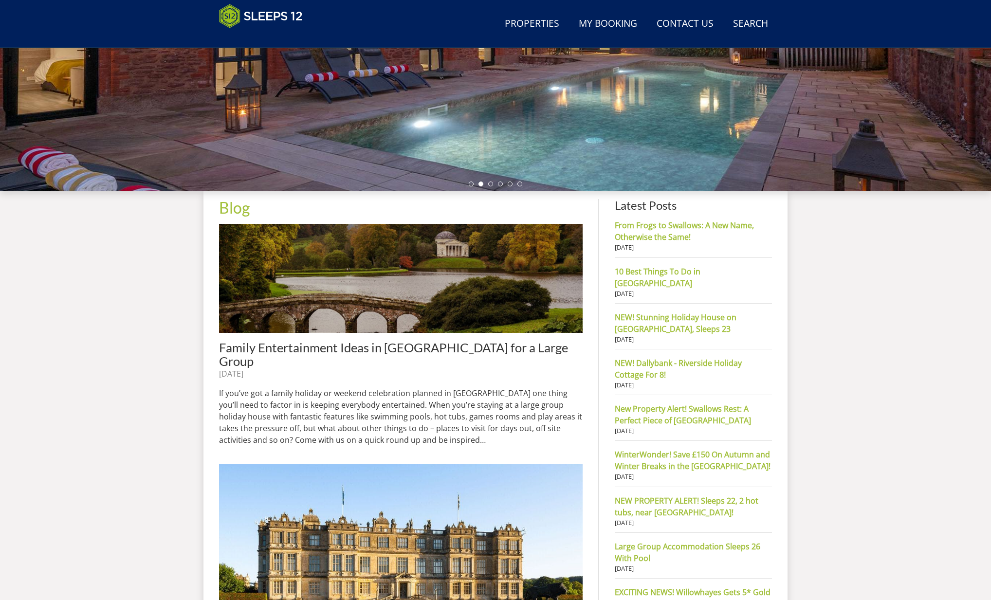
scroll to position [272, 0]
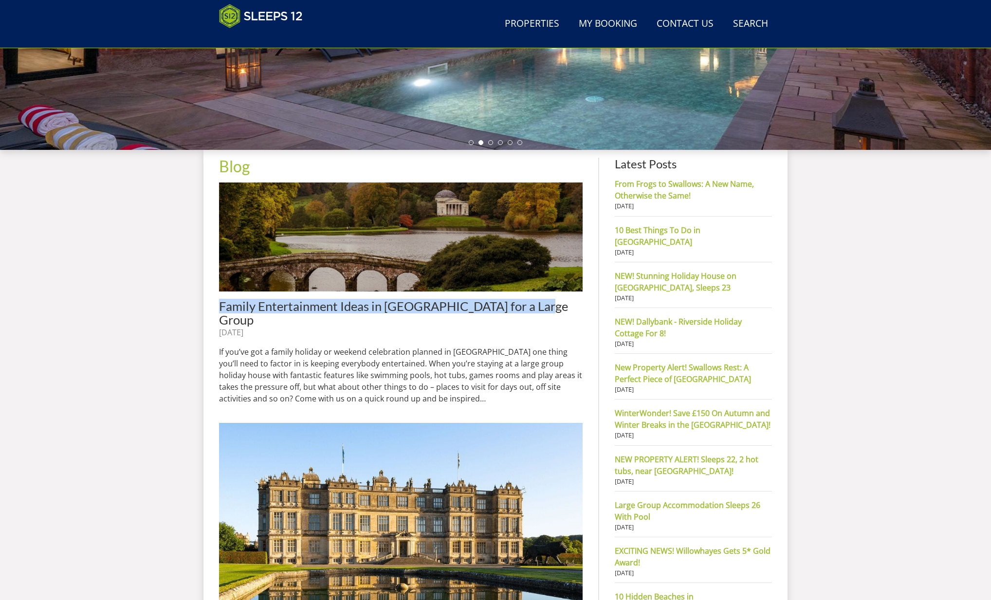
drag, startPoint x: 216, startPoint y: 302, endPoint x: 534, endPoint y: 307, distance: 317.8
copy span "Family Entertainment Ideas in [GEOGRAPHIC_DATA] for a Large Group"
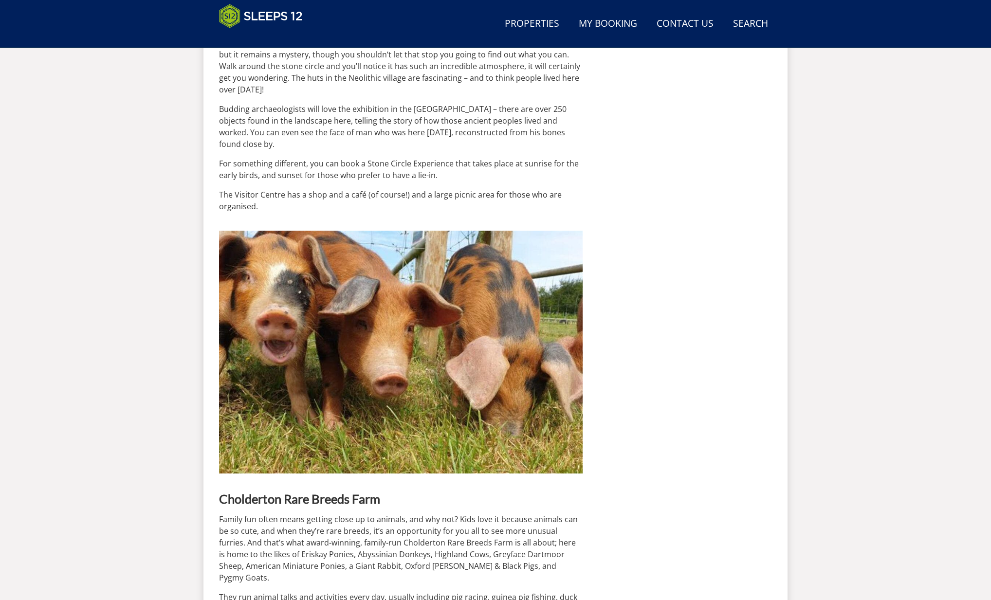
scroll to position [3766, 0]
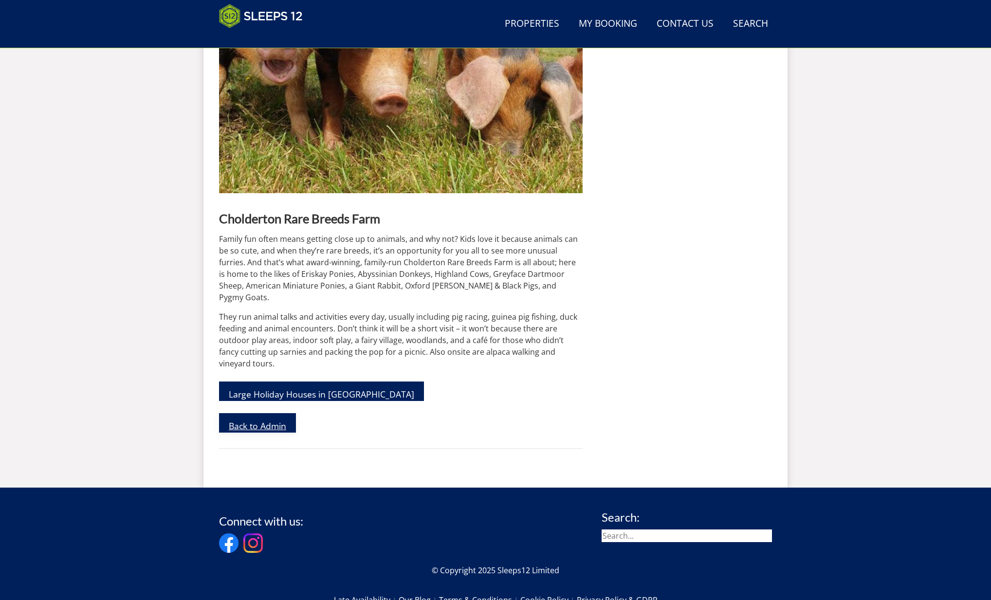
click at [265, 413] on link "Back to Admin" at bounding box center [257, 422] width 77 height 19
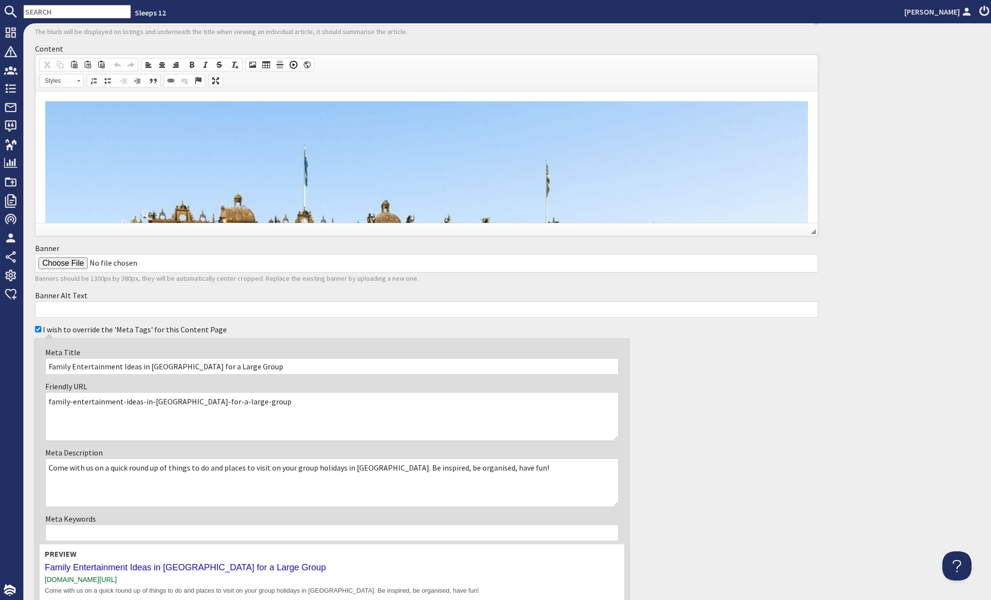
scroll to position [284, 0]
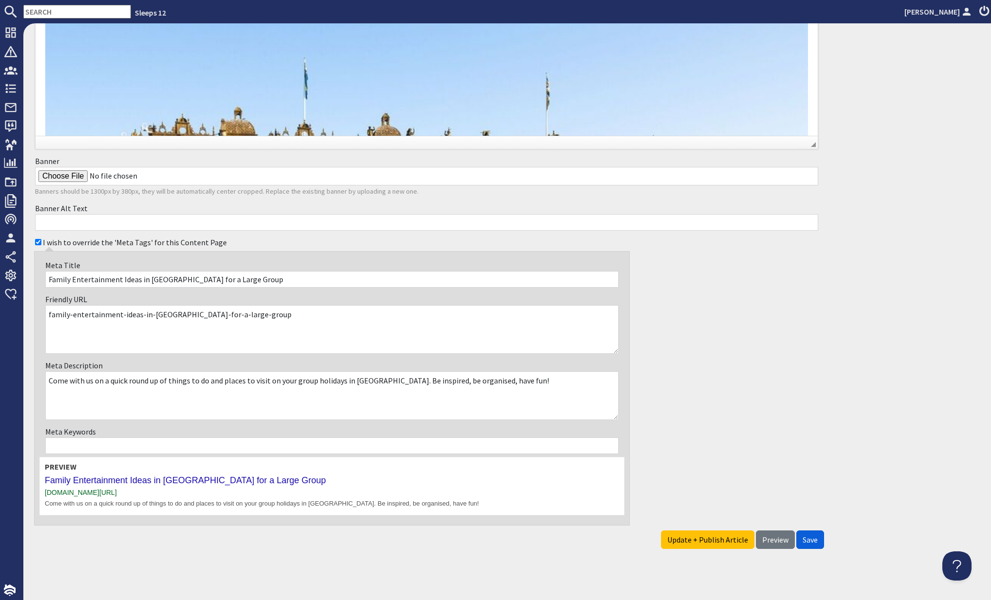
click at [808, 540] on span "Save" at bounding box center [809, 540] width 15 height 10
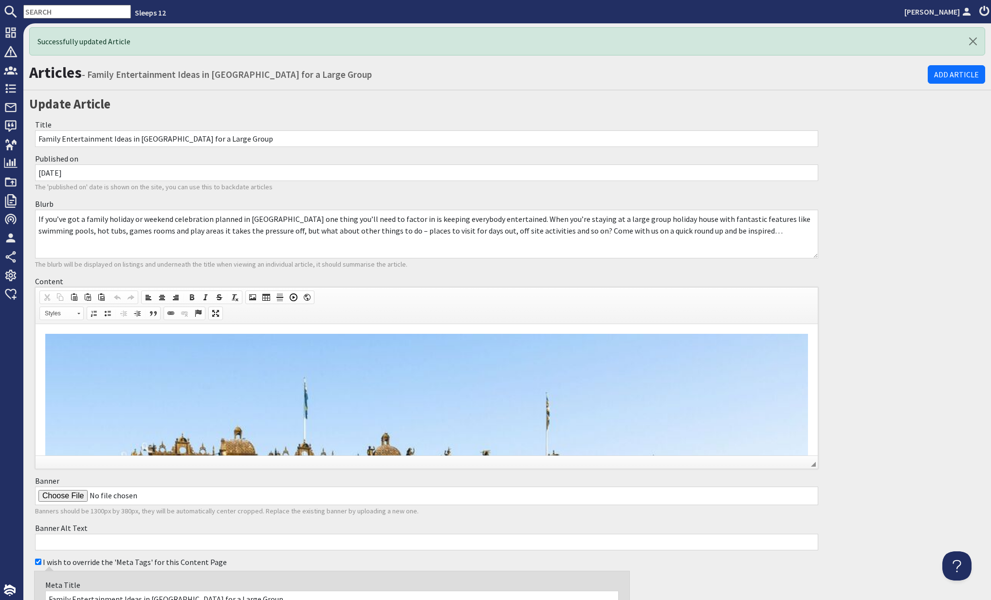
scroll to position [0, 0]
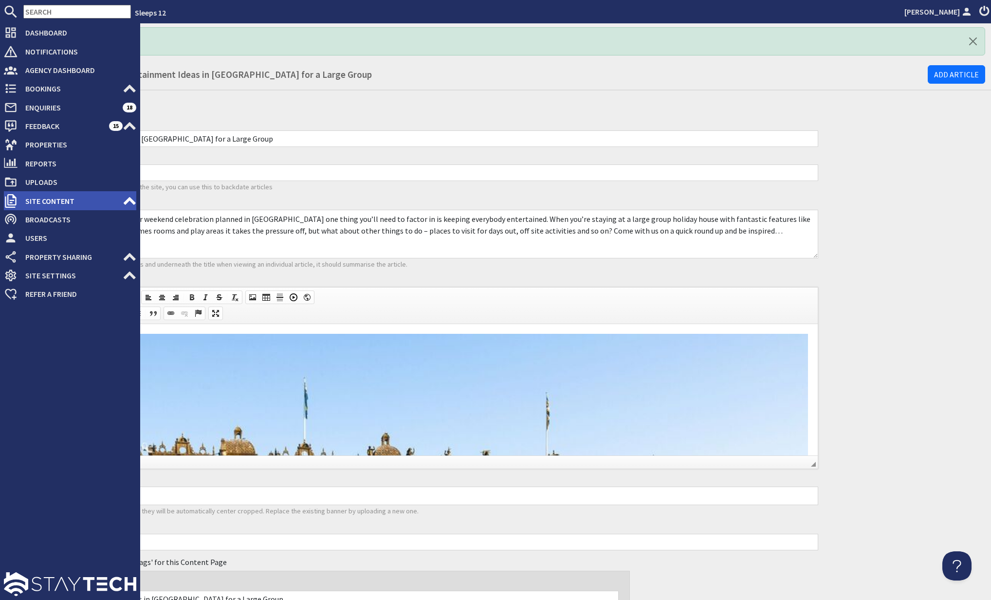
click at [126, 201] on use at bounding box center [130, 201] width 12 height 8
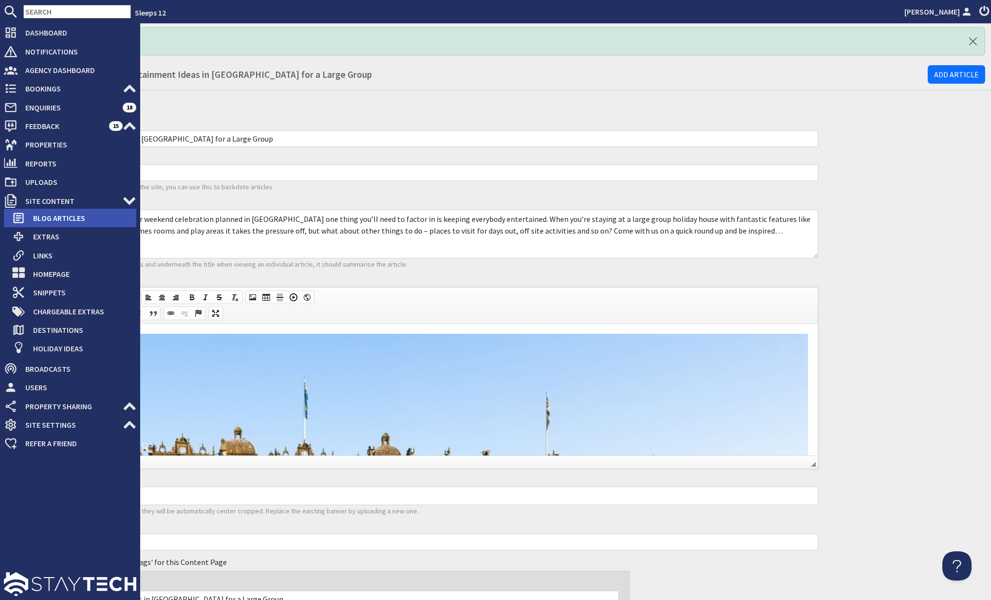
click at [75, 216] on span "Blog Articles" at bounding box center [80, 218] width 111 height 16
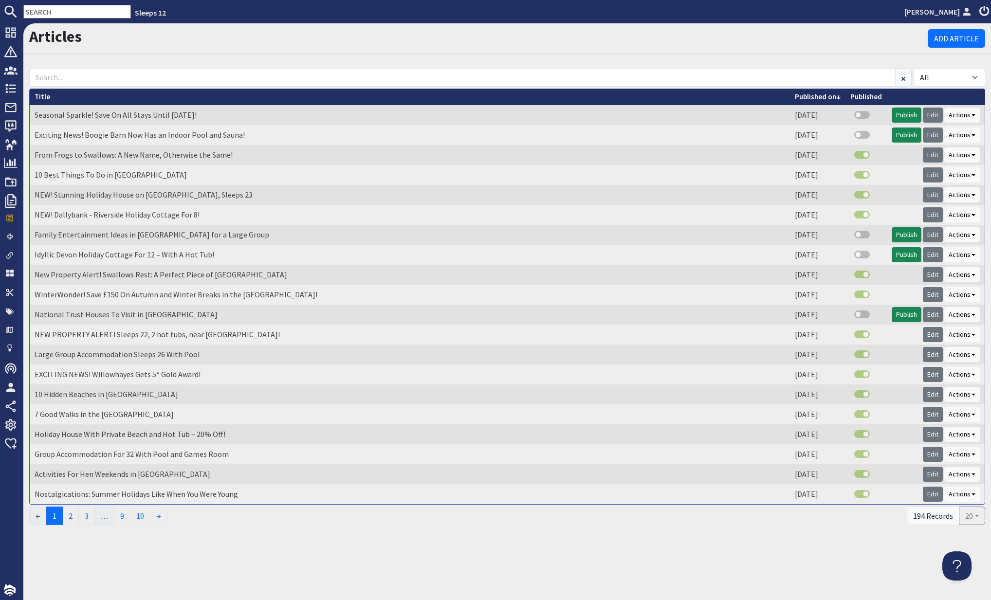
click at [857, 97] on link "Published" at bounding box center [866, 96] width 32 height 9
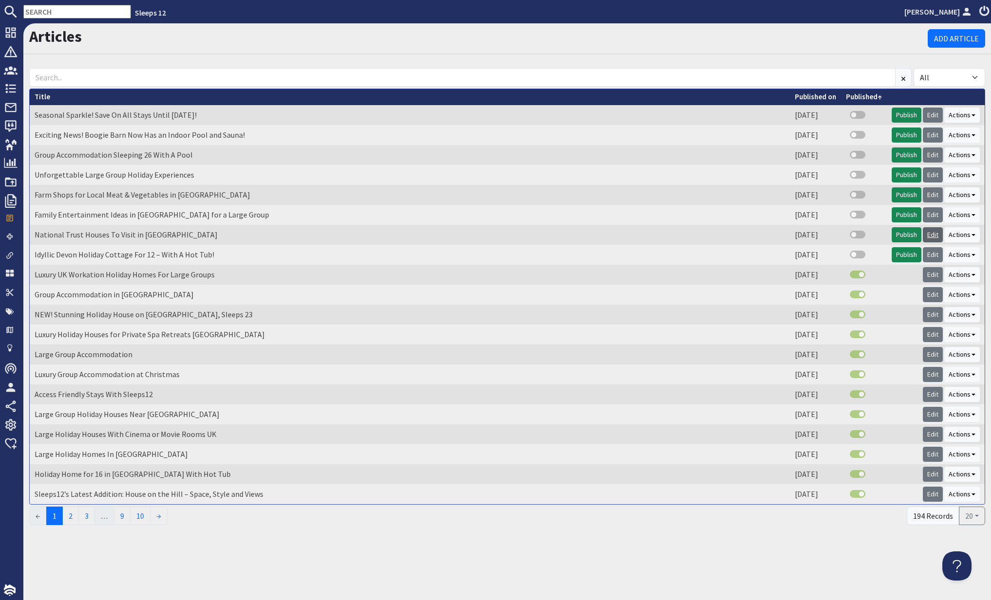
click at [935, 235] on link "Edit" at bounding box center [933, 234] width 20 height 15
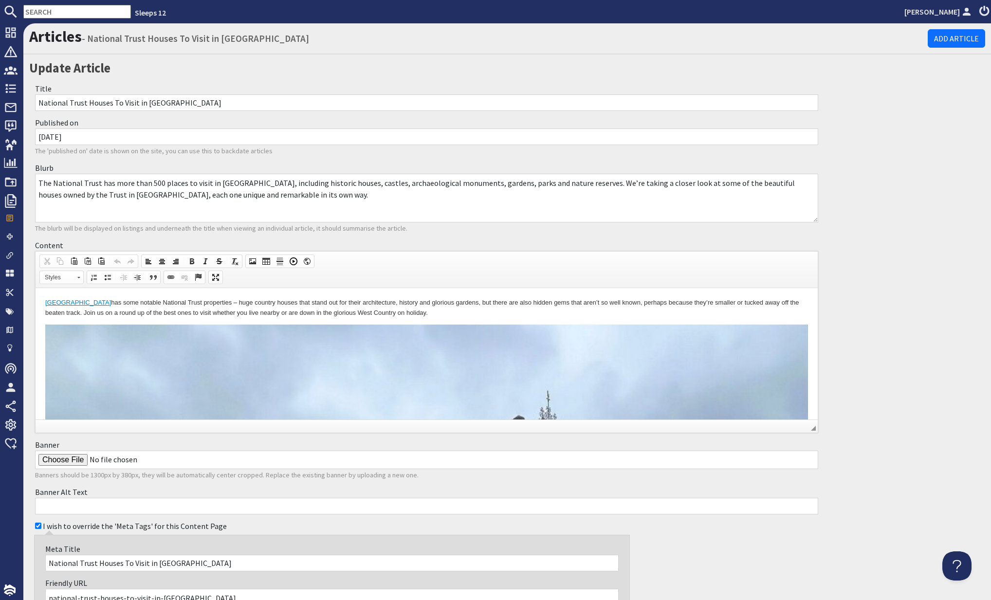
scroll to position [284, 0]
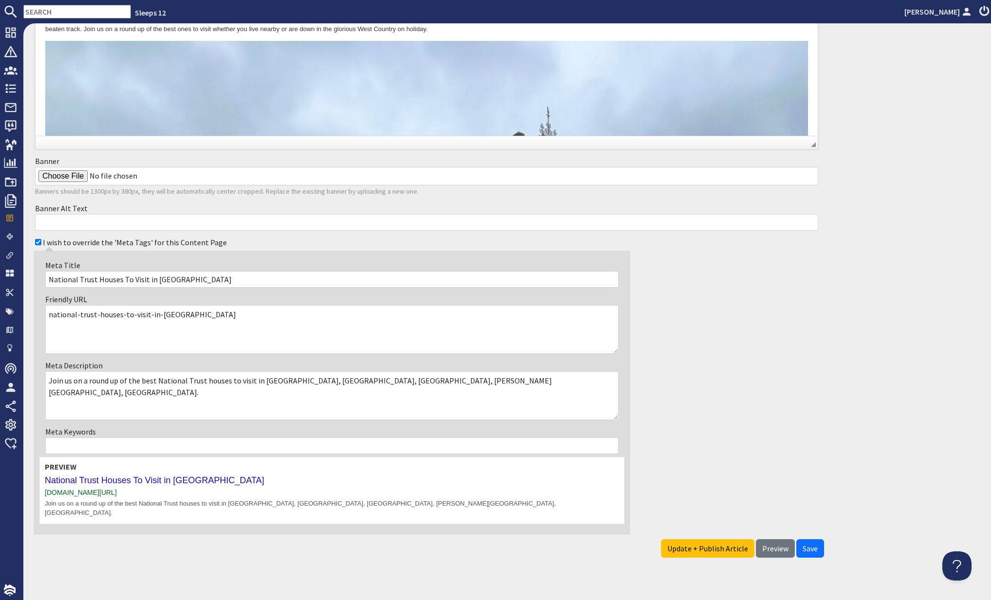
drag, startPoint x: 773, startPoint y: 539, endPoint x: 778, endPoint y: 521, distance: 18.1
click at [773, 544] on span "Preview" at bounding box center [775, 549] width 26 height 10
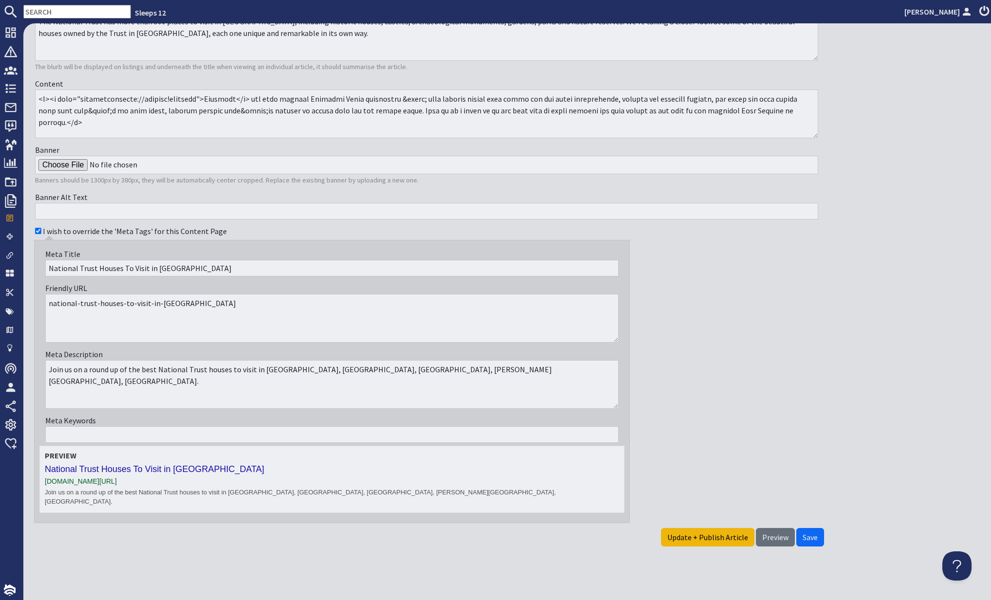
scroll to position [151, 0]
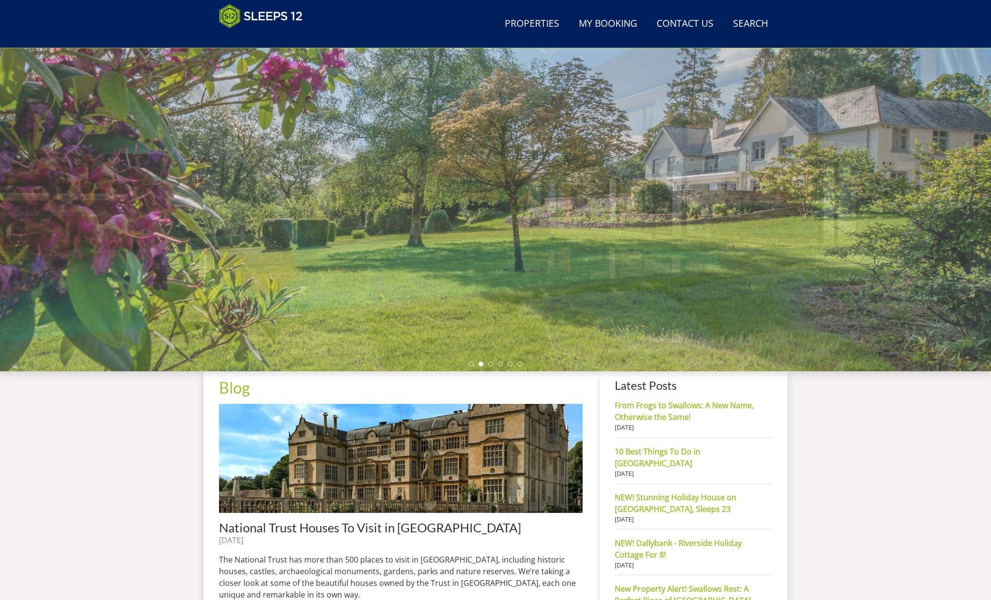
scroll to position [33, 0]
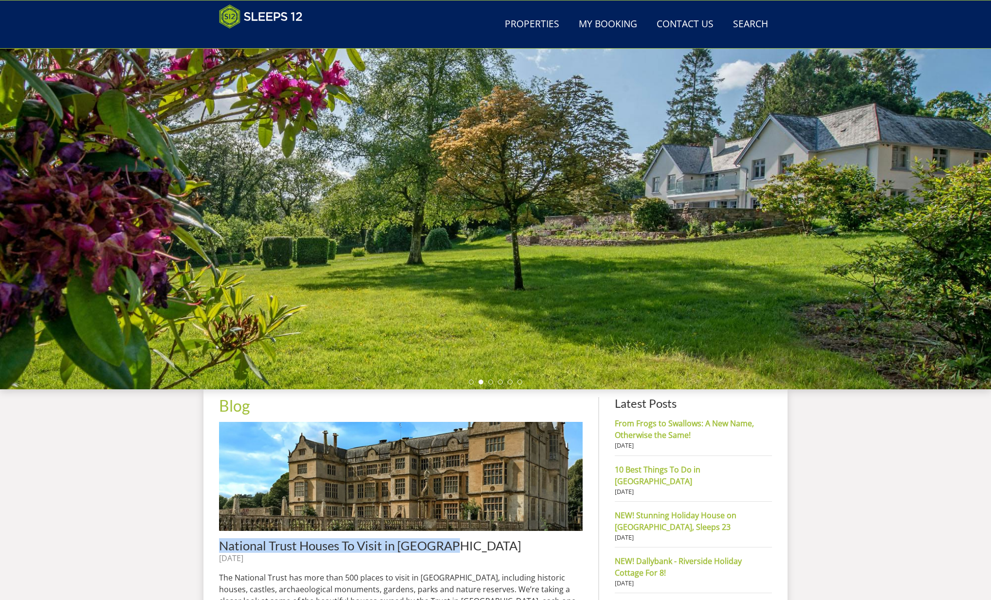
drag, startPoint x: 459, startPoint y: 547, endPoint x: 218, endPoint y: 543, distance: 240.9
copy span "National Trust Houses To Visit in [GEOGRAPHIC_DATA]"
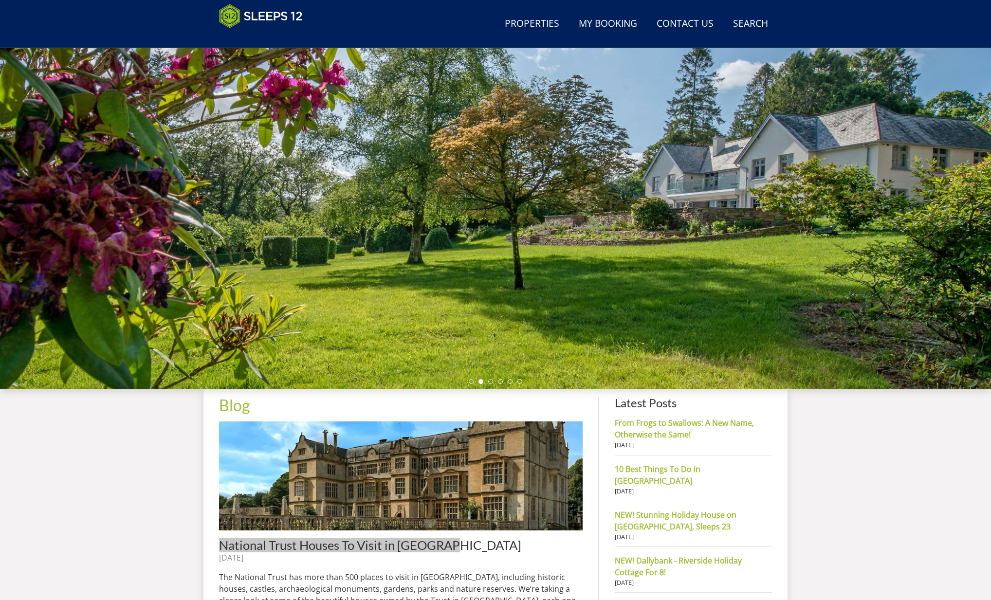
scroll to position [36, 0]
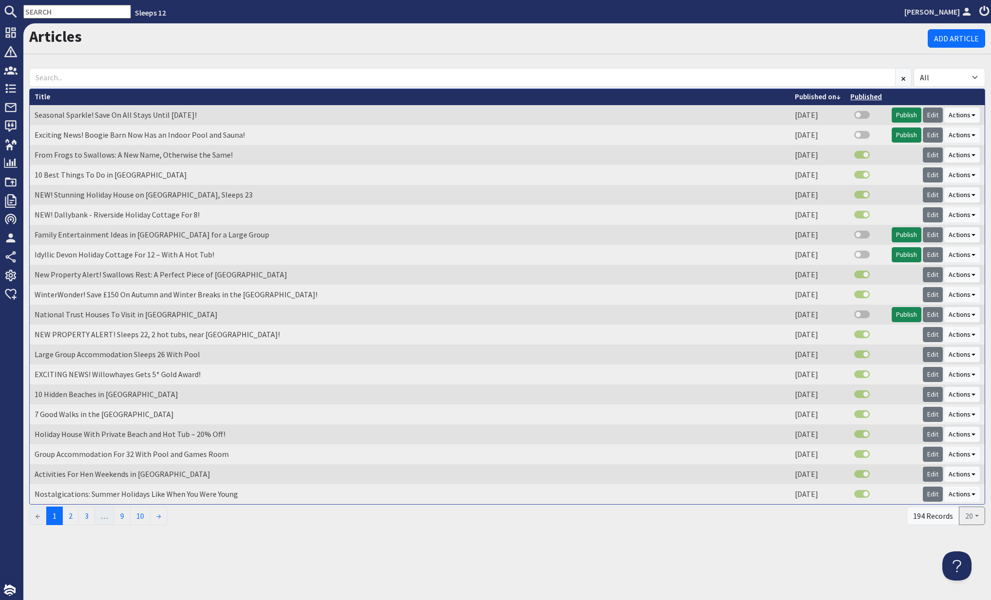
click at [872, 94] on link "Published" at bounding box center [866, 96] width 32 height 9
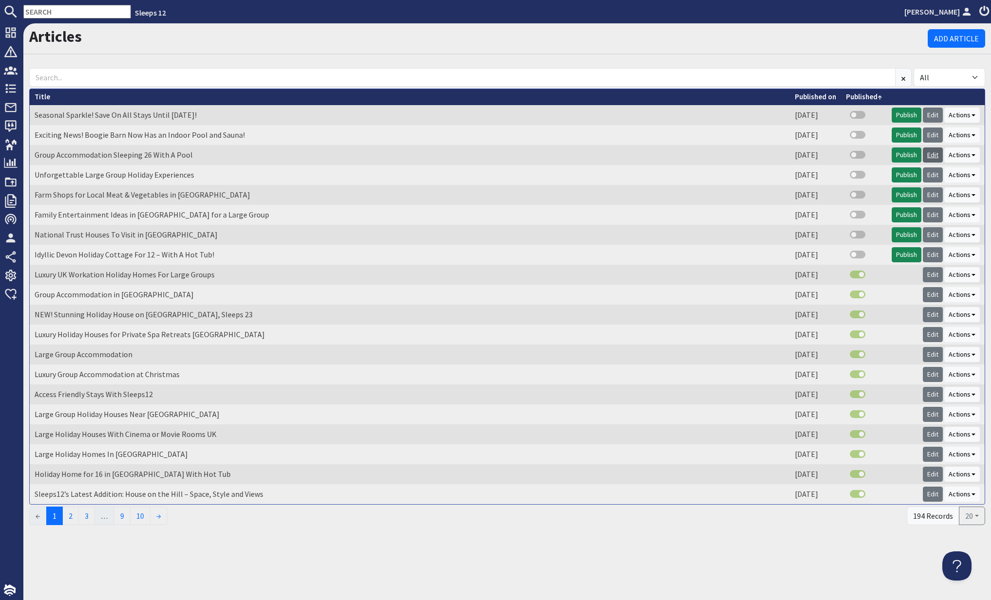
click at [931, 153] on link "Edit" at bounding box center [933, 154] width 20 height 15
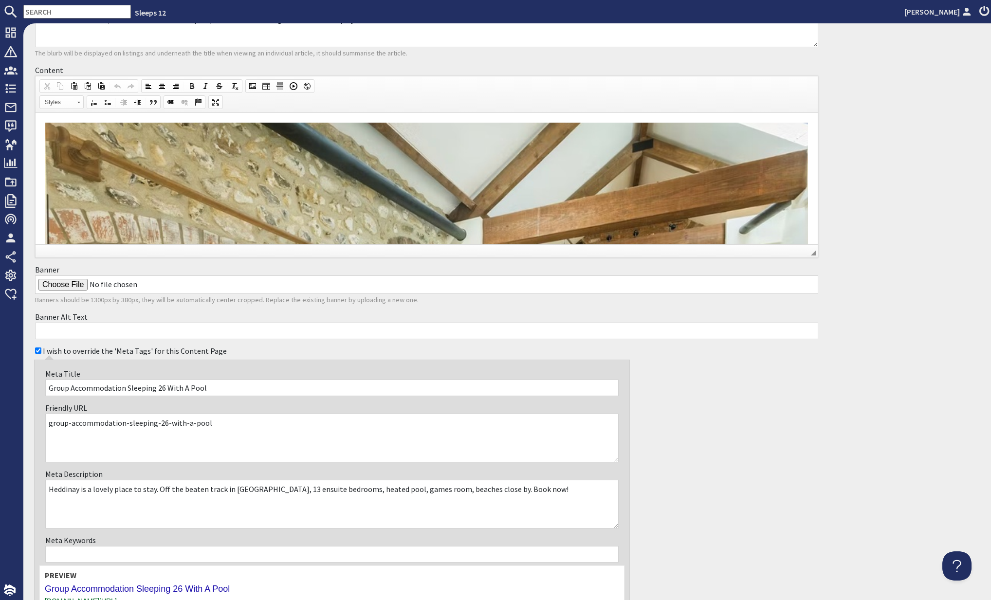
scroll to position [284, 0]
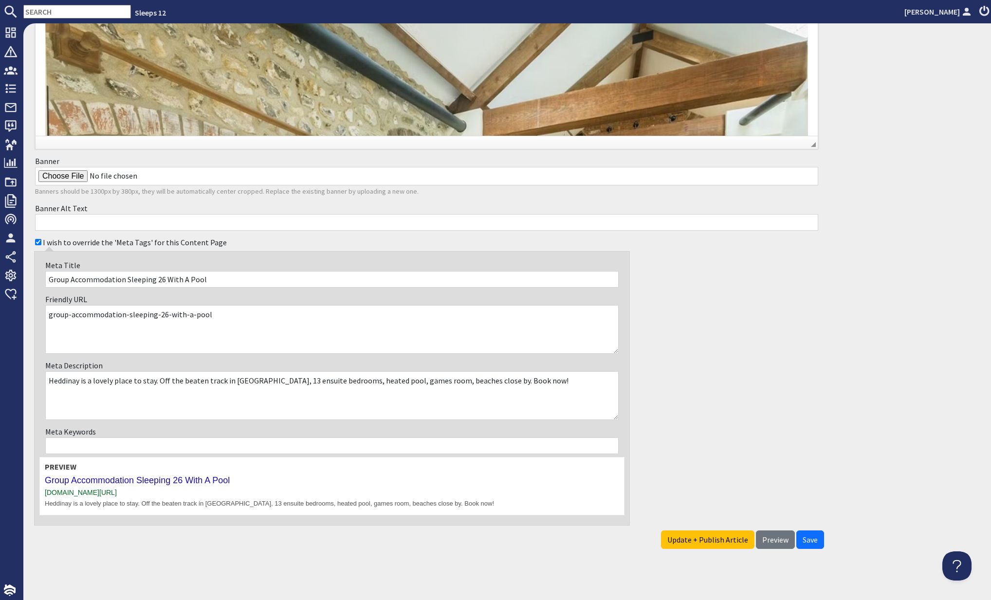
drag, startPoint x: 777, startPoint y: 539, endPoint x: 752, endPoint y: 519, distance: 31.8
click at [777, 539] on span "Preview" at bounding box center [775, 540] width 26 height 10
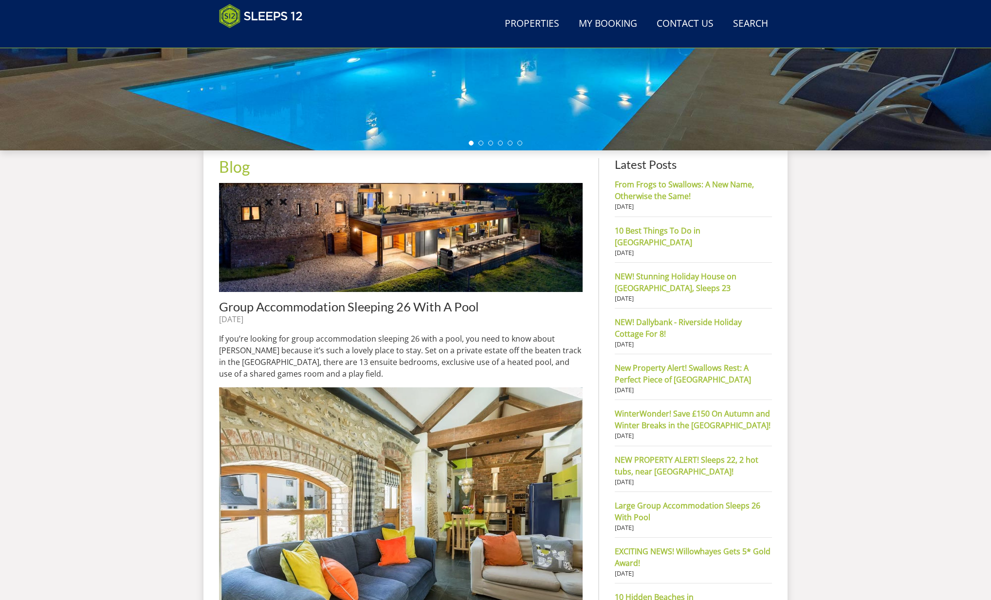
scroll to position [502, 0]
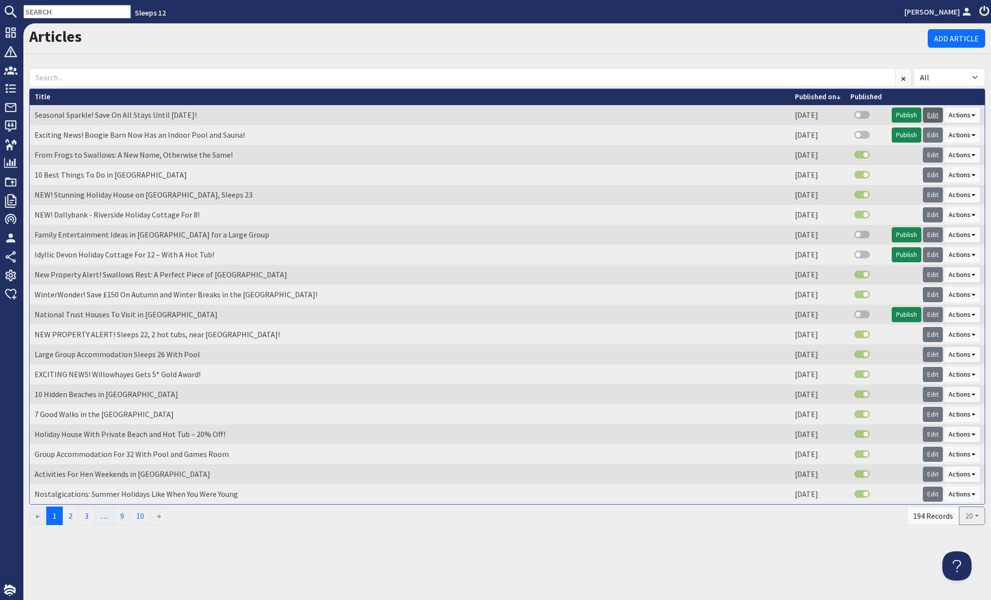
click at [932, 112] on link "Edit" at bounding box center [933, 115] width 20 height 15
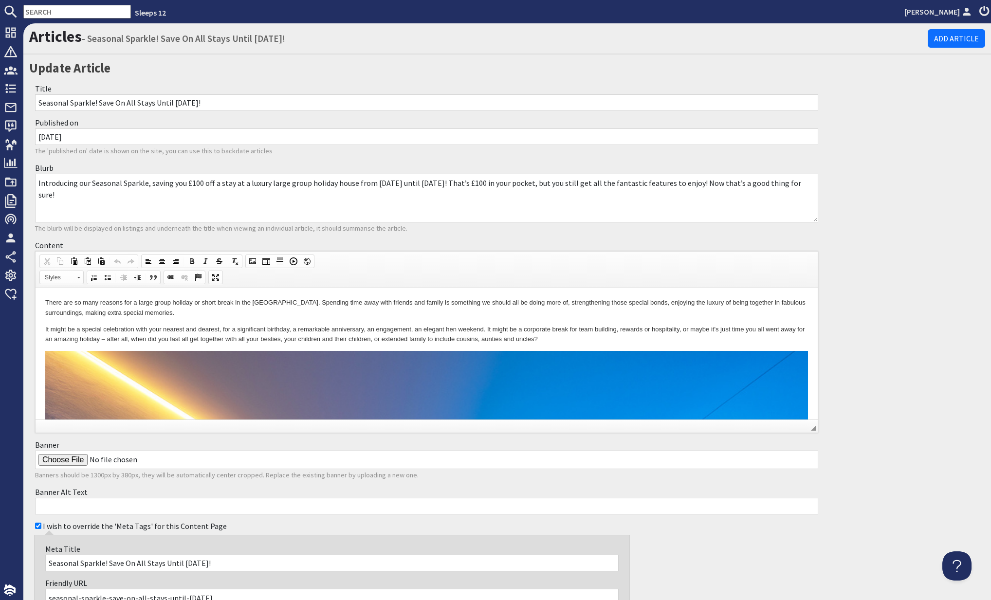
scroll to position [284, 0]
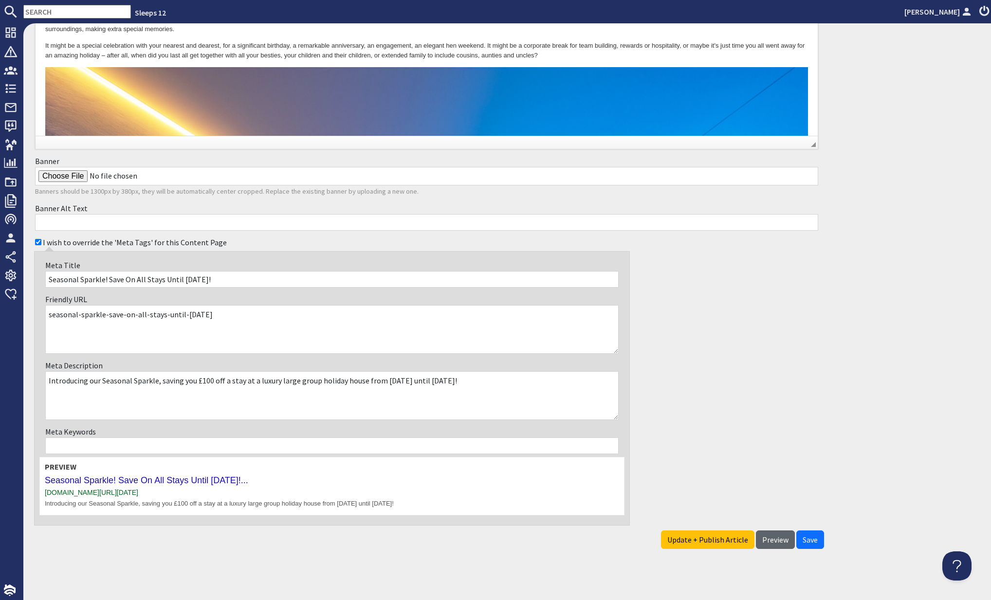
click at [771, 539] on span "Preview" at bounding box center [775, 540] width 26 height 10
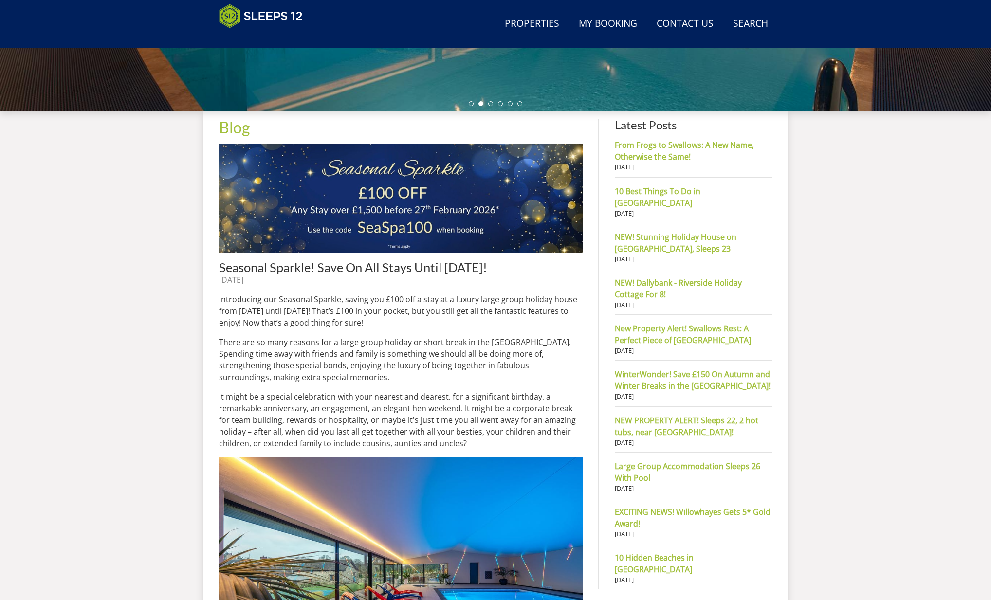
scroll to position [316, 0]
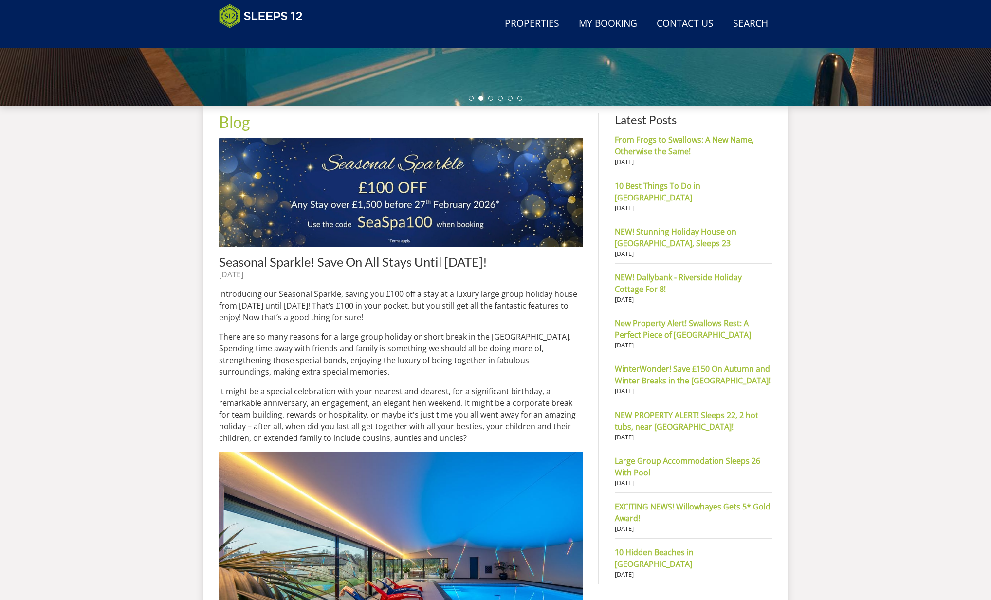
click at [243, 274] on time "[DATE]" at bounding box center [231, 274] width 24 height 11
